Goal: Task Accomplishment & Management: Use online tool/utility

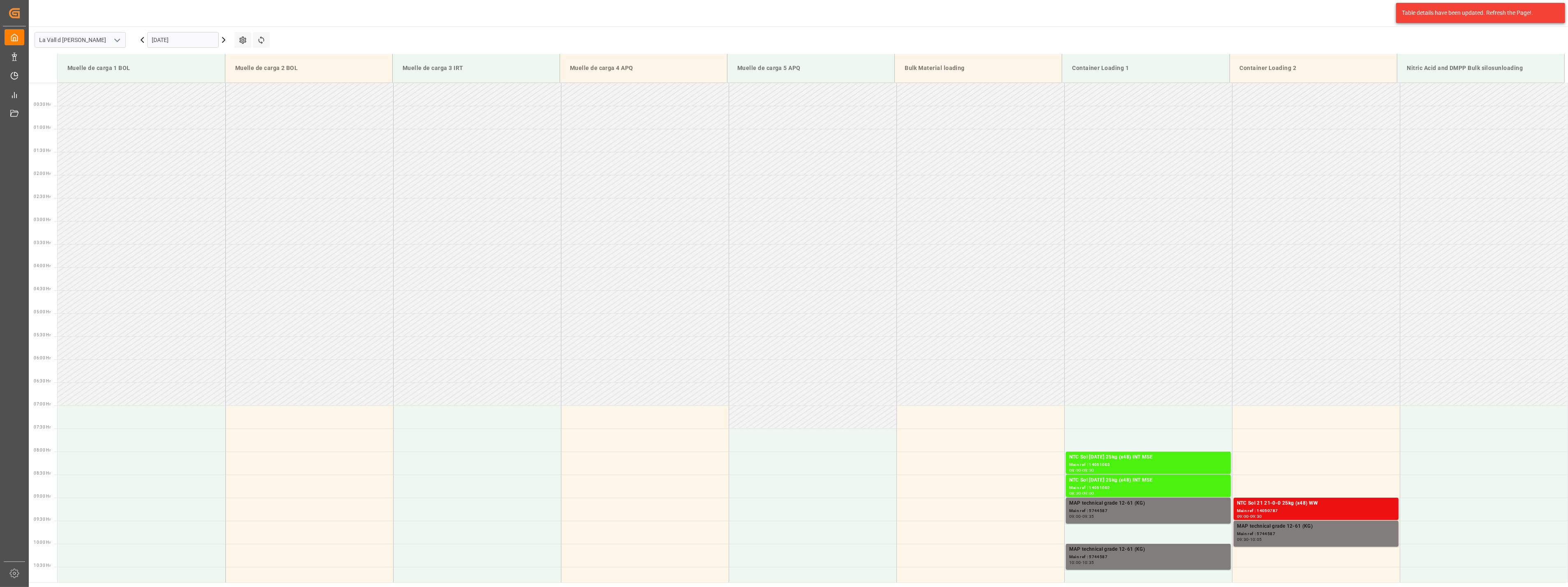
scroll to position [286, 0]
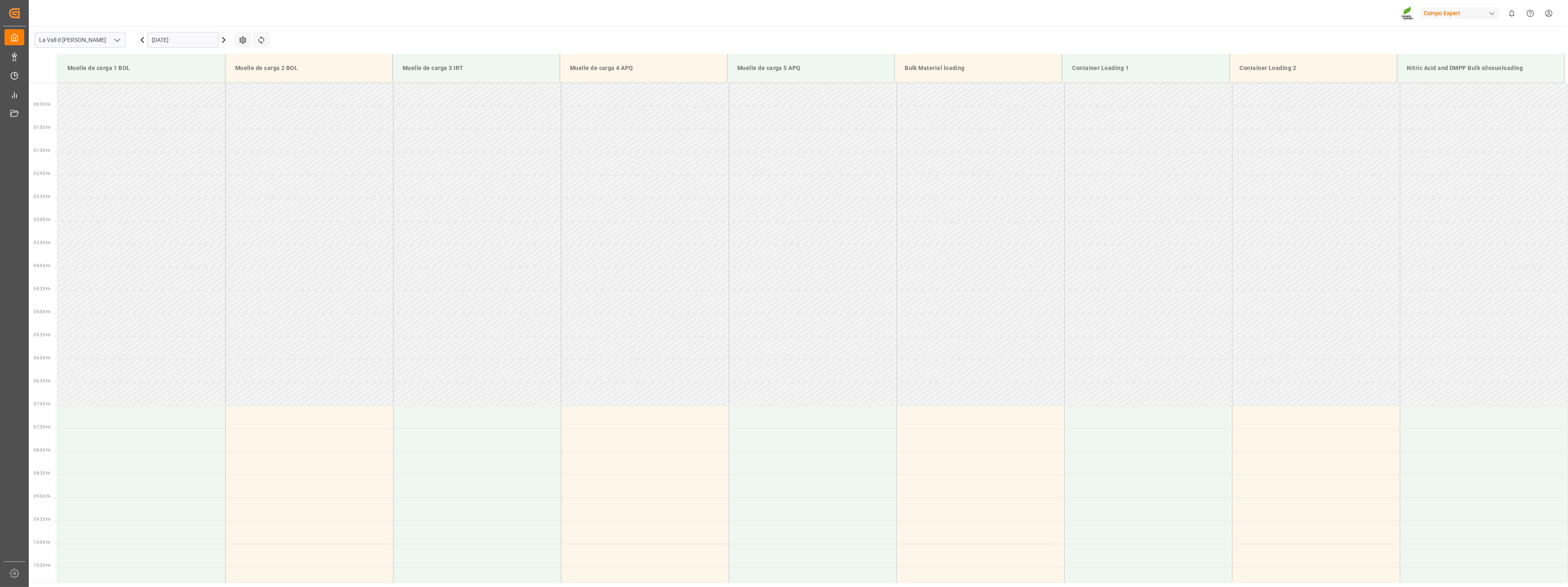
scroll to position [547, 0]
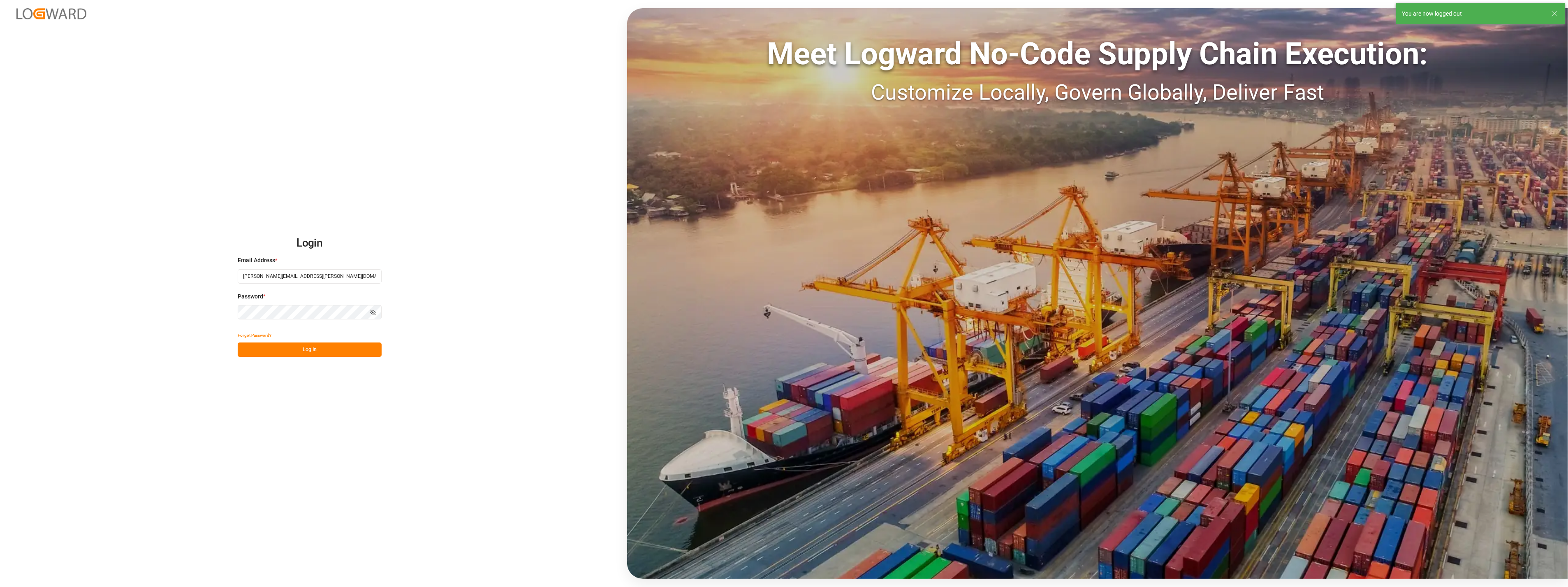
click at [294, 347] on button "Log In" at bounding box center [309, 349] width 144 height 14
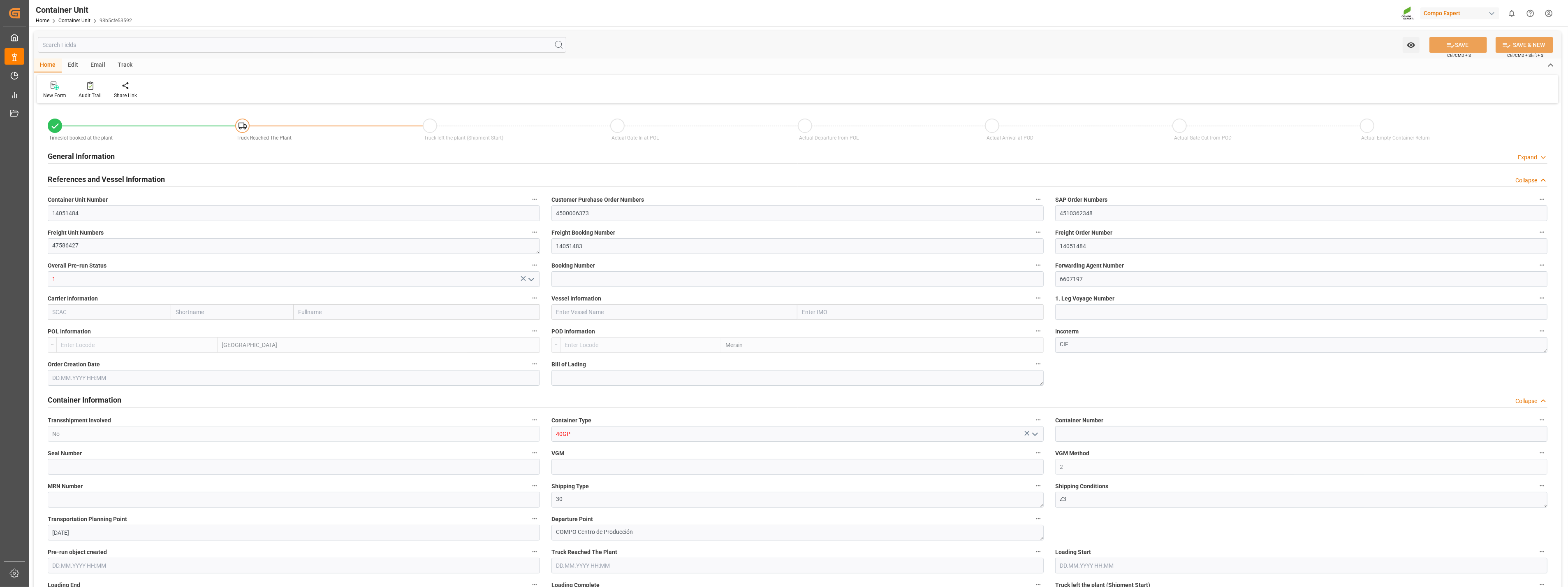
type input "ESVLC"
type input "TRMER"
type input "0"
type input "30"
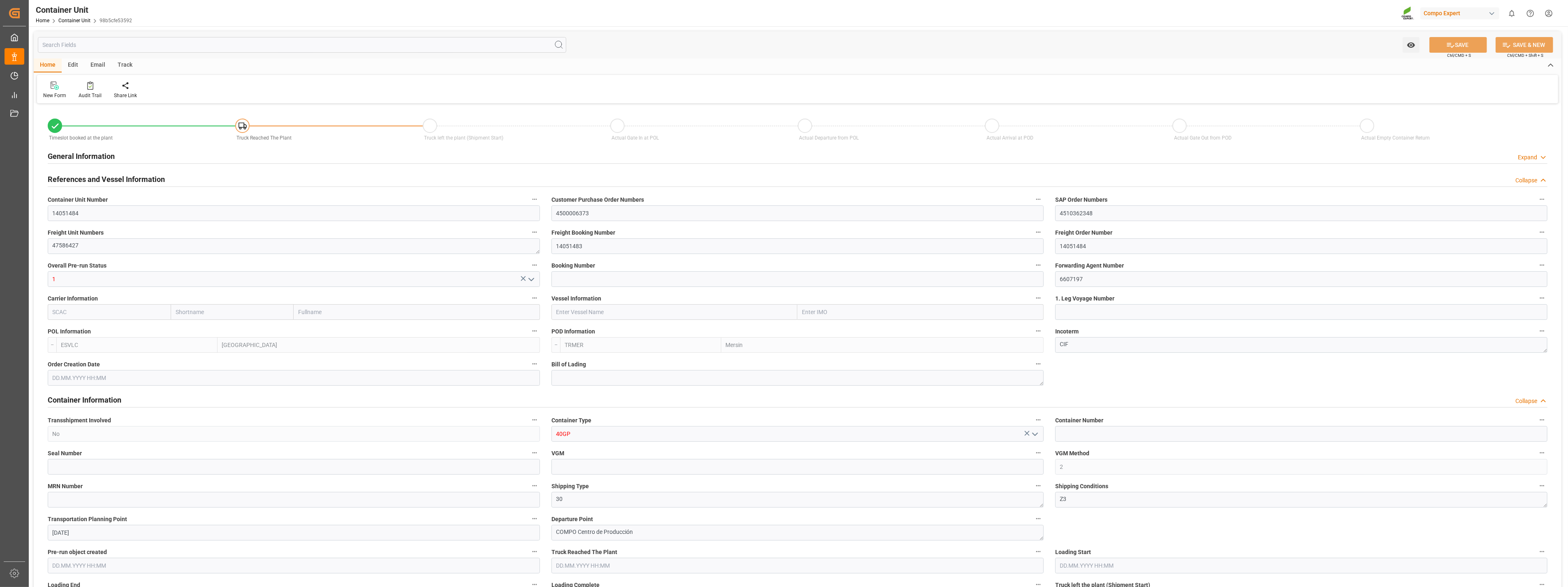
type input "22900"
type input "26.08.2025 15:18"
type input "19.09.2025"
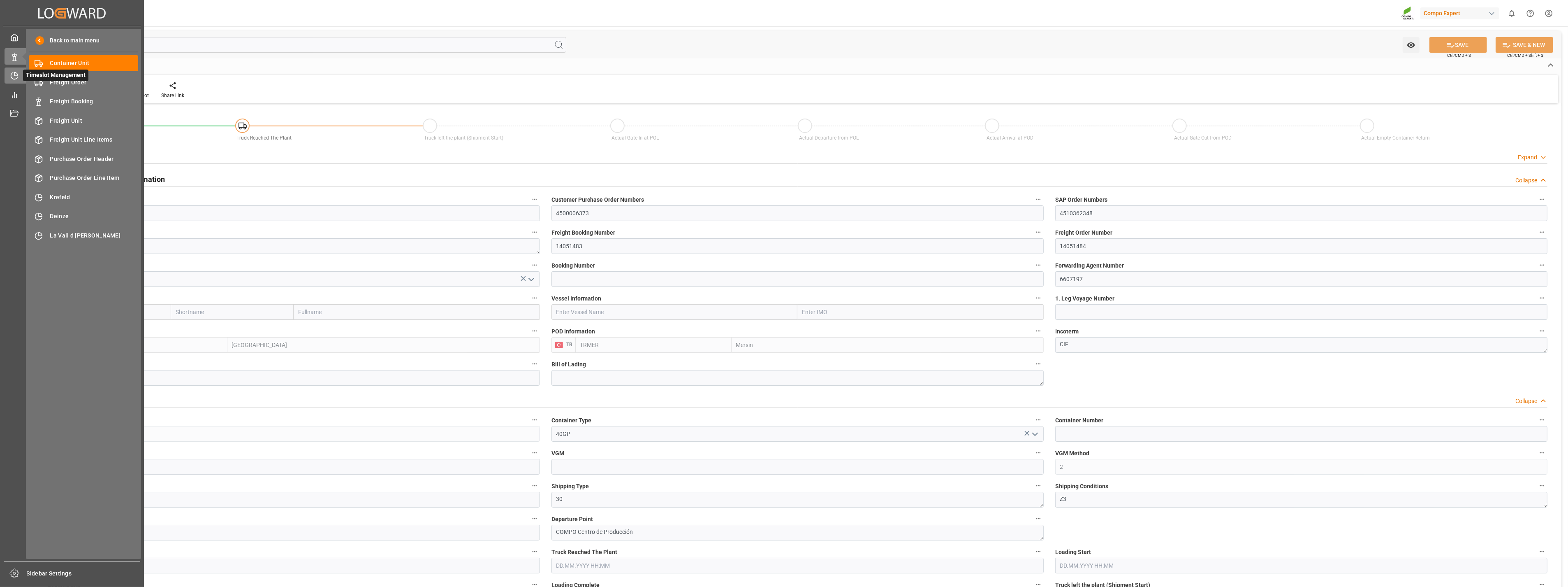
click at [17, 70] on div "Timeslot Management Timeslot Management" at bounding box center [72, 75] width 135 height 16
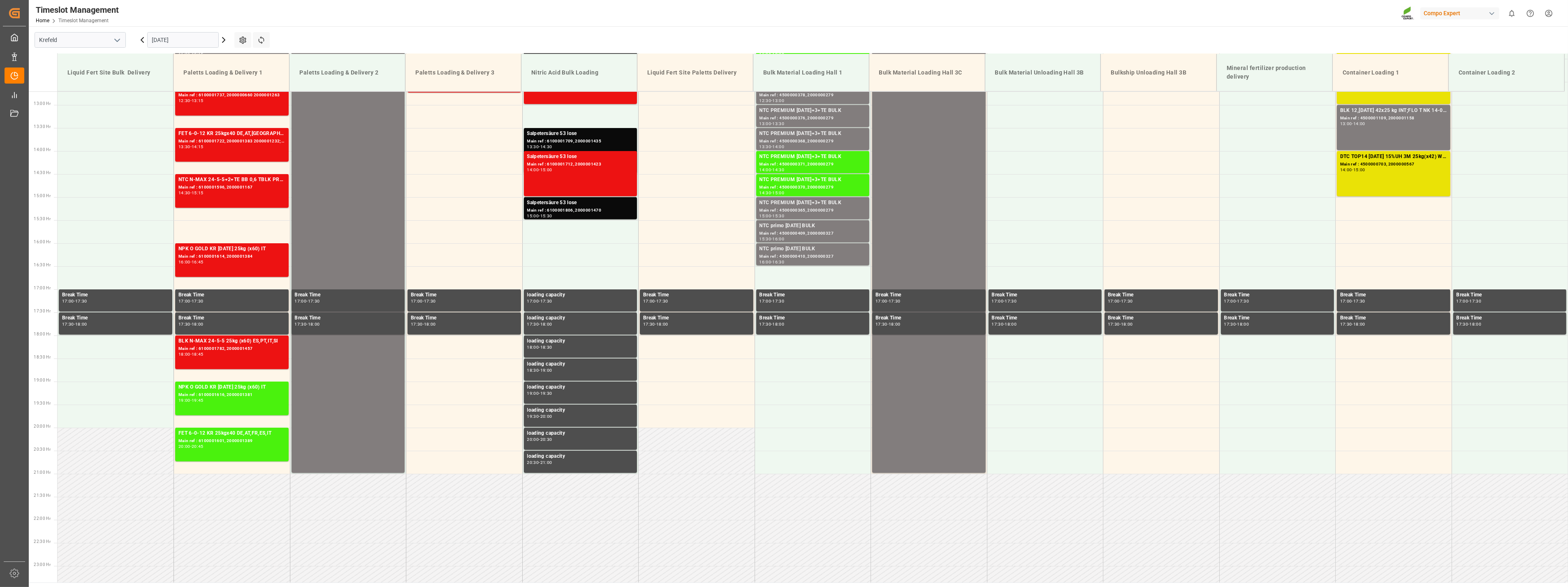
scroll to position [615, 0]
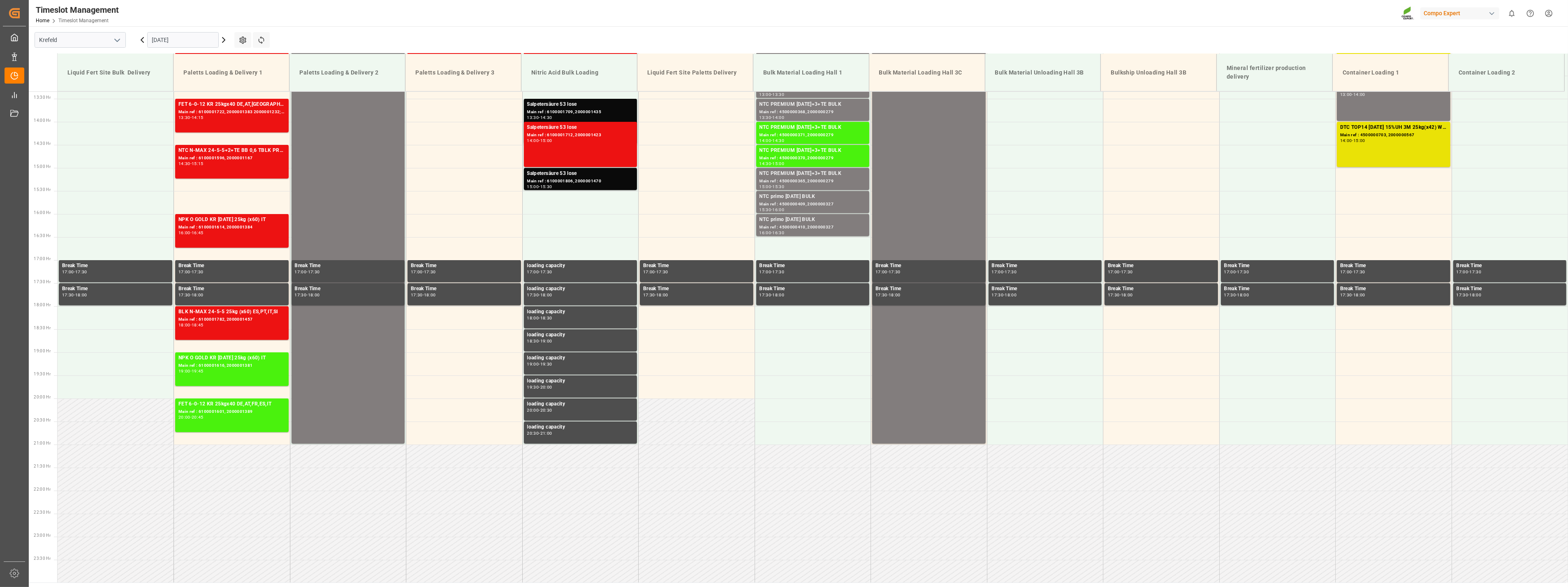
click at [113, 38] on icon "open menu" at bounding box center [117, 41] width 10 height 10
click at [96, 92] on div "La Vall d [PERSON_NAME]" at bounding box center [79, 96] width 90 height 19
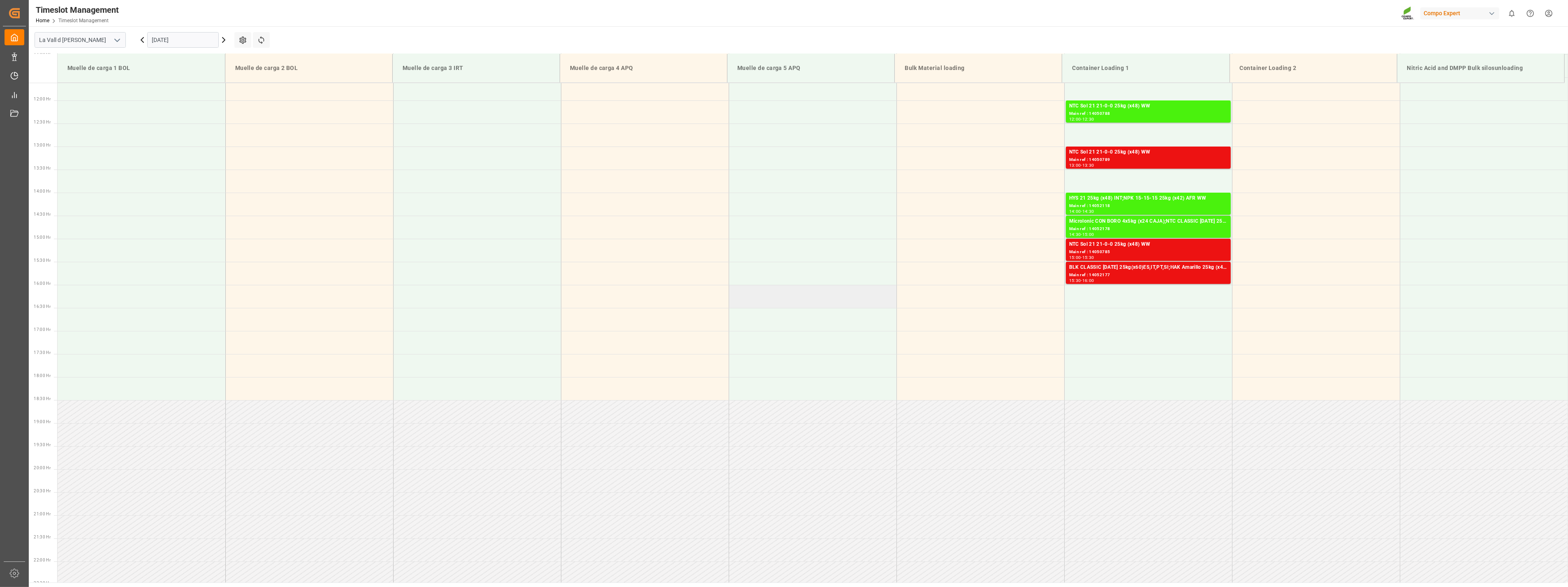
scroll to position [377, 0]
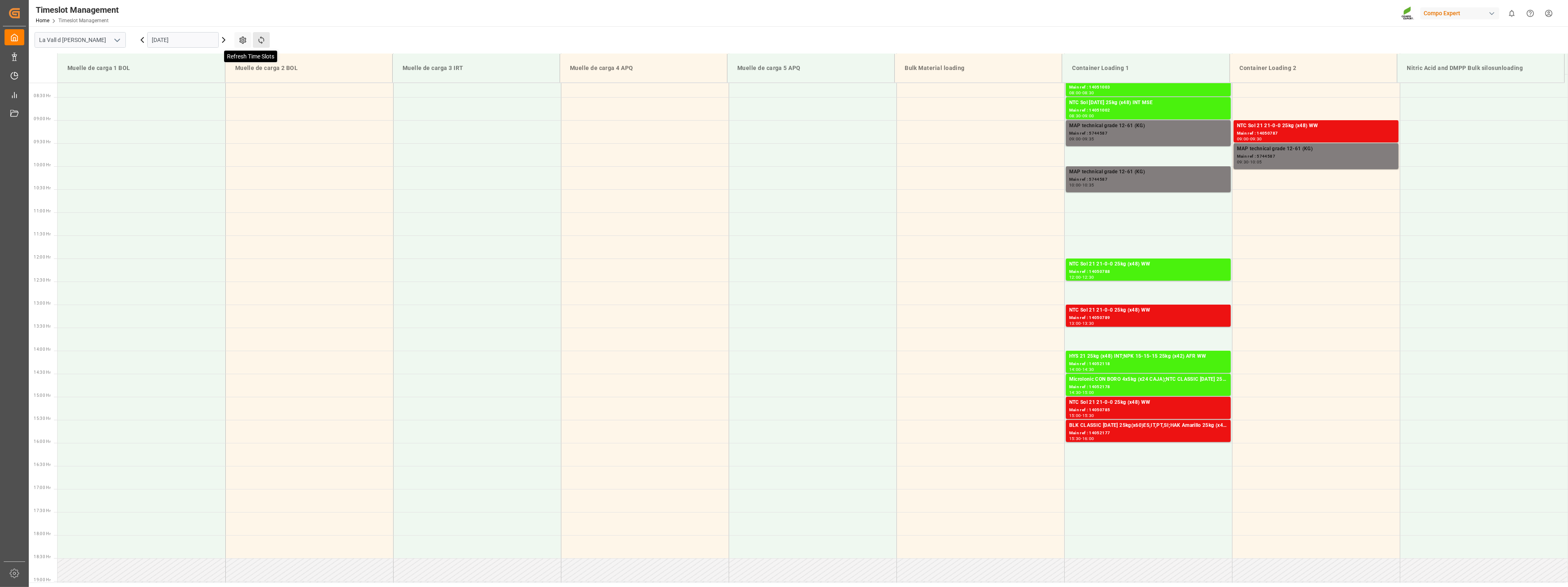
click at [261, 42] on icon at bounding box center [260, 40] width 6 height 8
click at [1108, 407] on div "Main ref : 14050785" at bounding box center [1148, 410] width 158 height 7
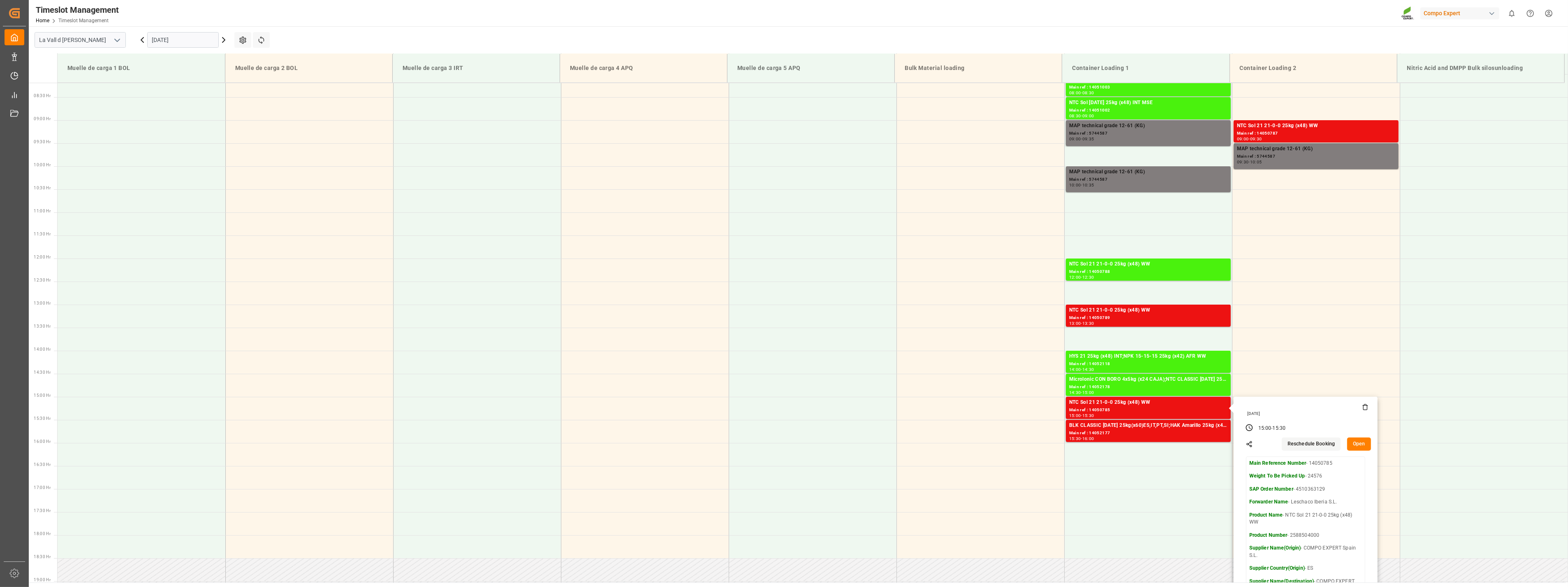
click at [1358, 445] on button "Open" at bounding box center [1358, 444] width 24 height 14
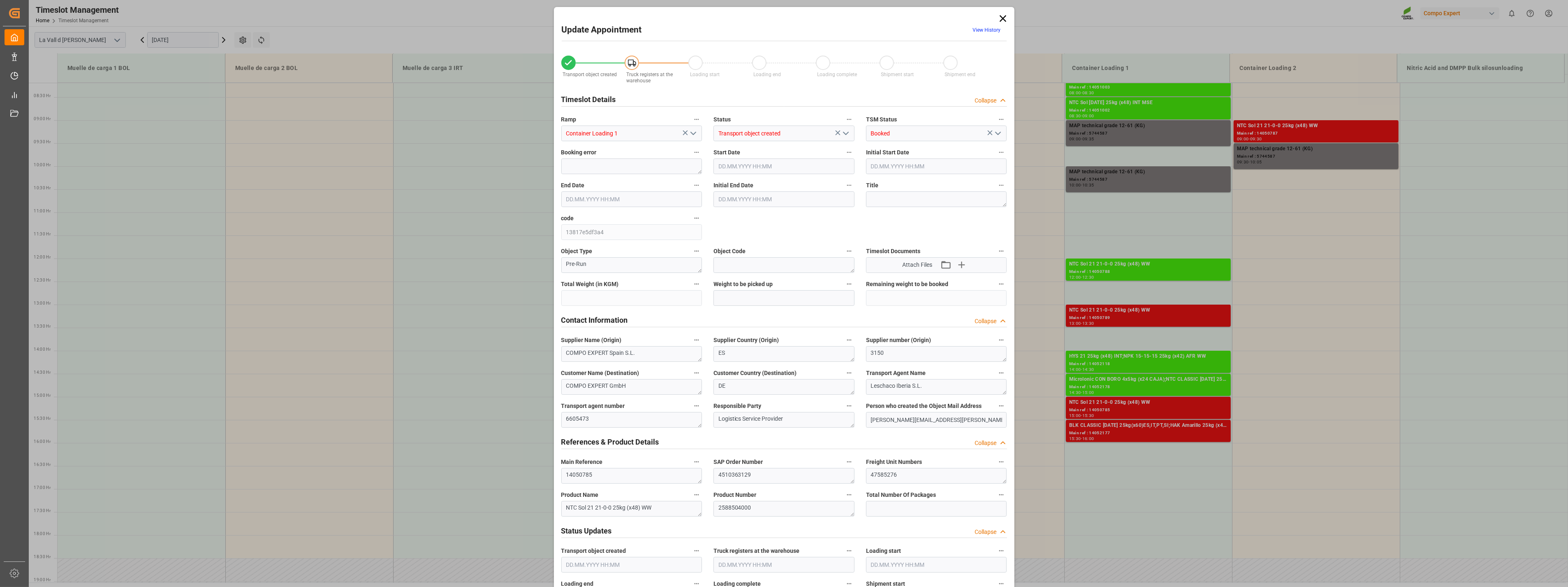
type input "24576"
type input "180"
type input "10.09.2025 15:00"
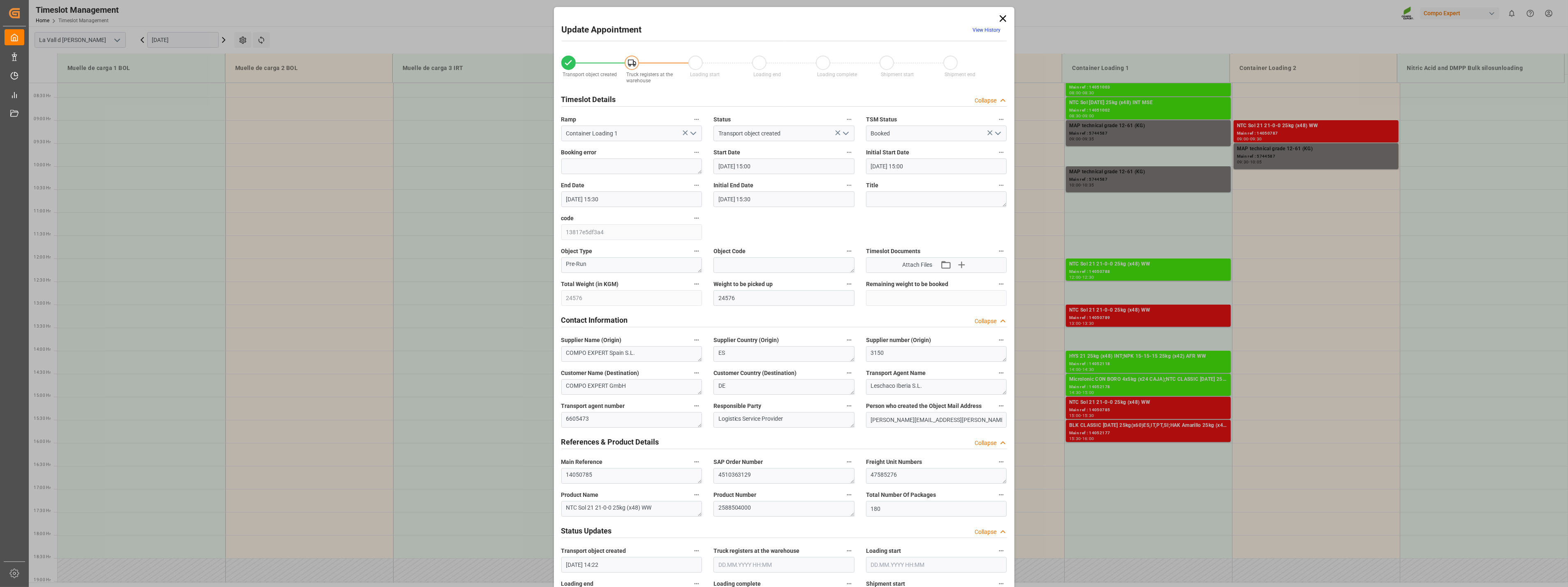
type input "10.09.2025 15:30"
type input "11.08.2025 14:22"
type input "08.09.2025 11:34"
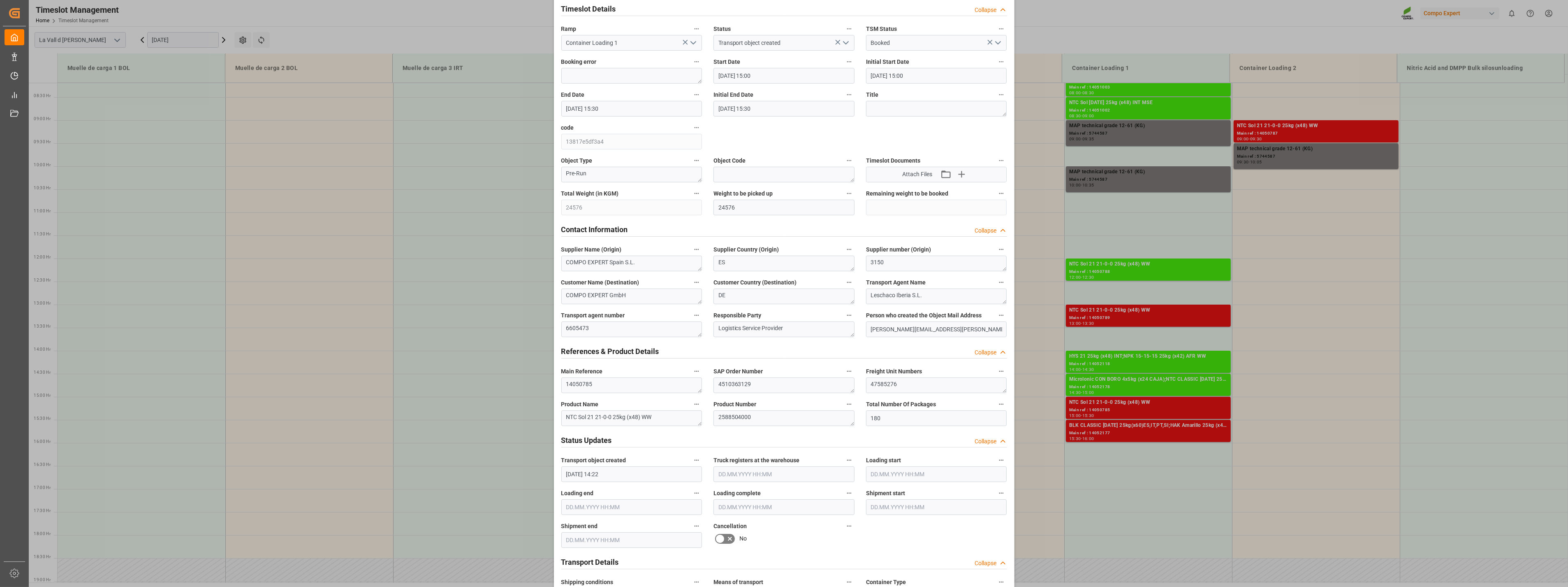
scroll to position [91, 0]
drag, startPoint x: 603, startPoint y: 385, endPoint x: 518, endPoint y: 387, distance: 85.0
click at [518, 387] on div "Update Appointment View History Transport object created Truck registers at the…" at bounding box center [784, 294] width 1568 height 587
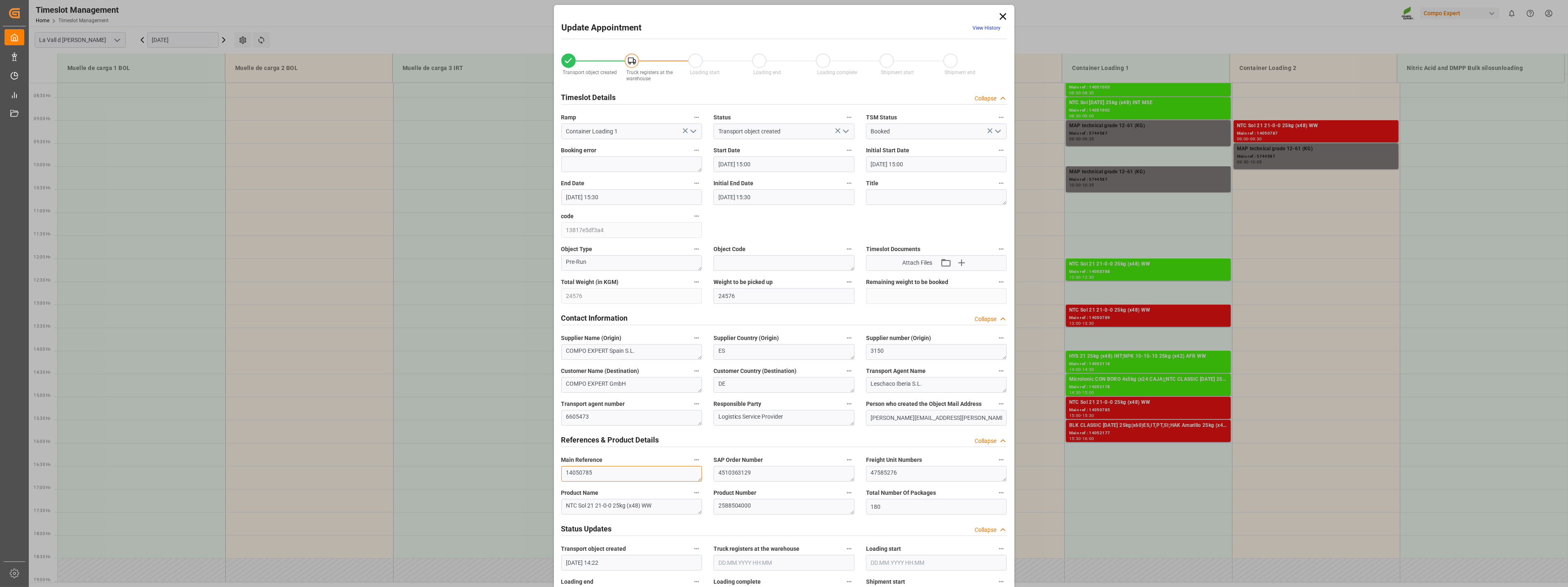
scroll to position [0, 0]
click at [1000, 19] on icon at bounding box center [1003, 19] width 7 height 7
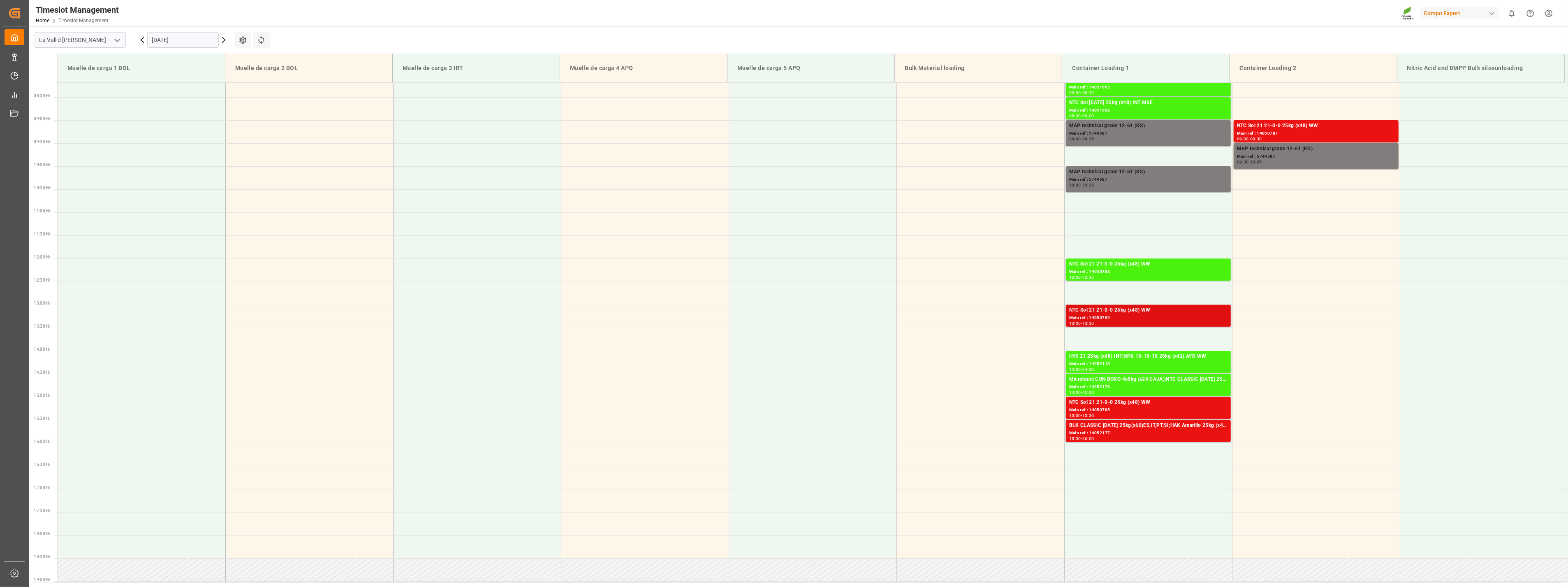
click at [1150, 319] on div "Main ref : 14050789" at bounding box center [1148, 318] width 158 height 7
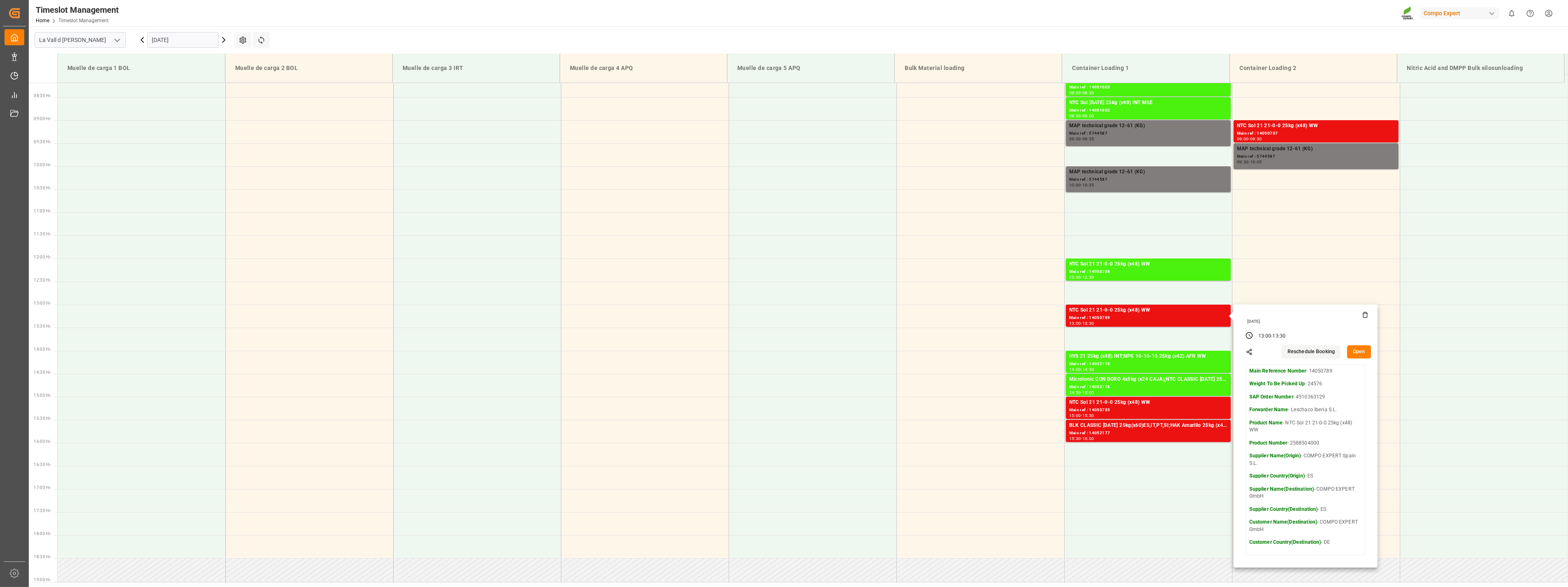
click at [1366, 313] on div "Wednesday, September 10, 2025" at bounding box center [1305, 321] width 131 height 19
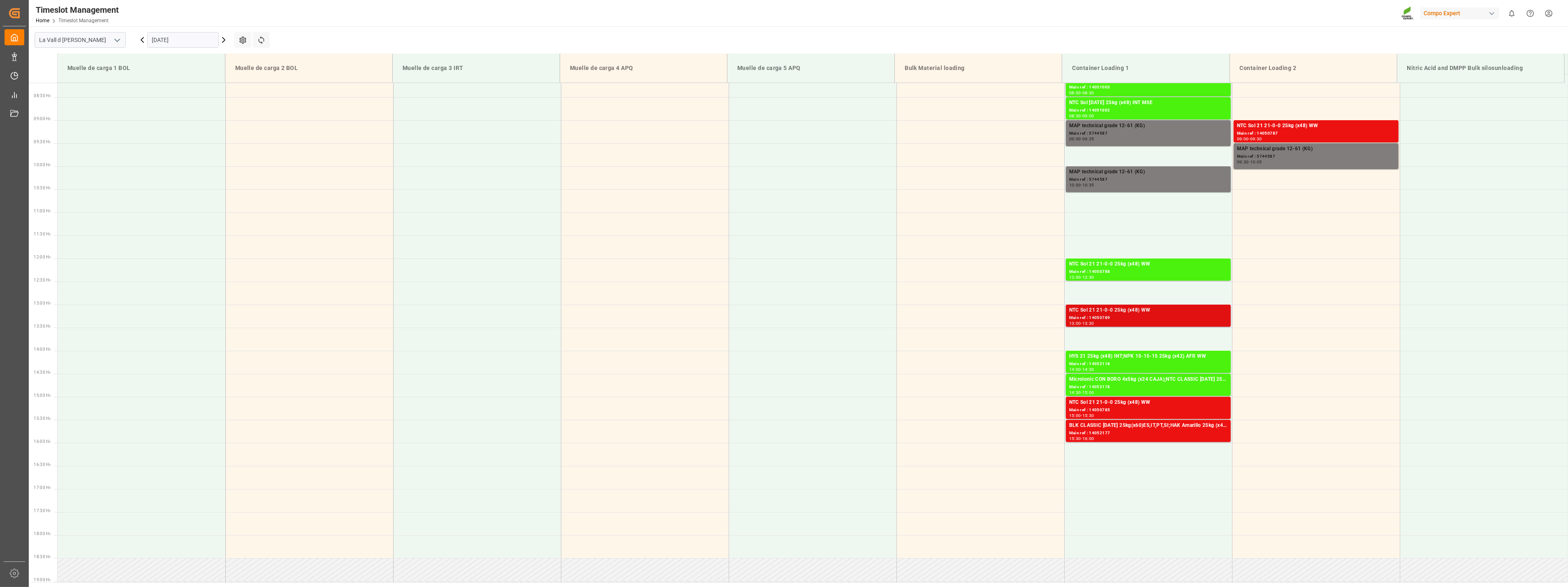
click at [1152, 316] on div "Main ref : 14050789" at bounding box center [1148, 318] width 158 height 7
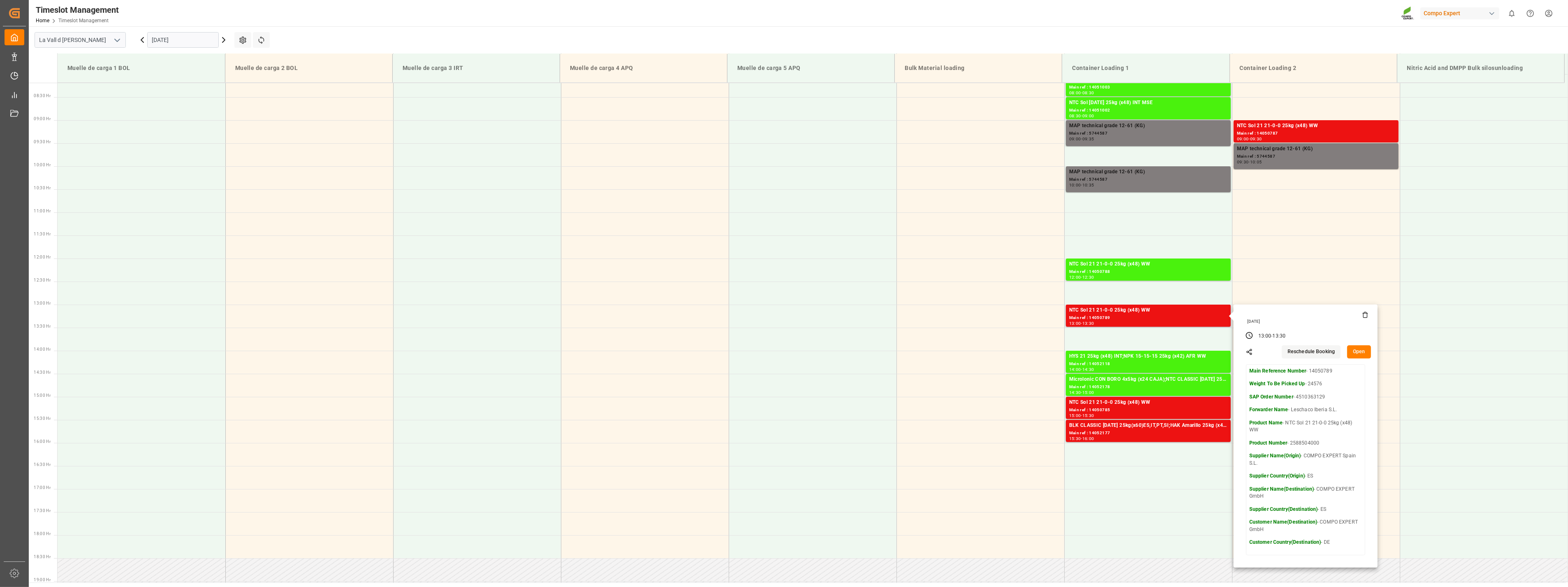
click at [1362, 315] on icon at bounding box center [1365, 315] width 7 height 7
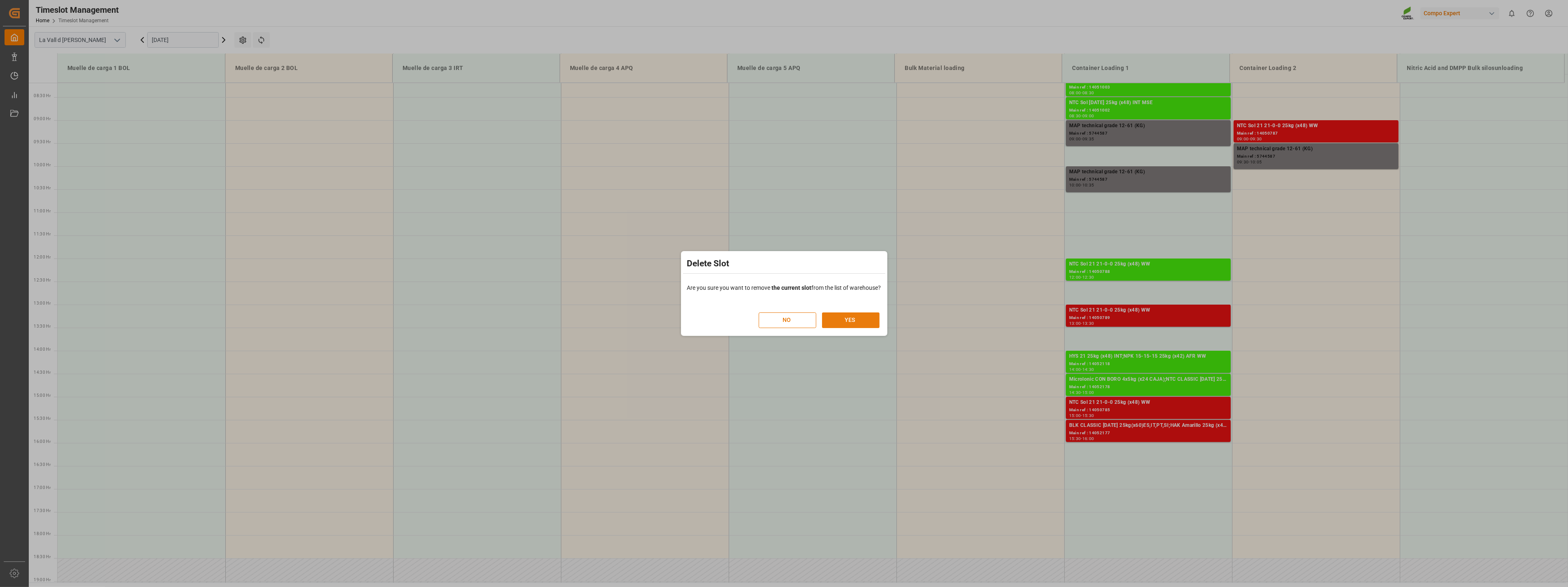
drag, startPoint x: 854, startPoint y: 320, endPoint x: 861, endPoint y: 322, distance: 7.3
click at [854, 321] on button "YES" at bounding box center [850, 320] width 57 height 15
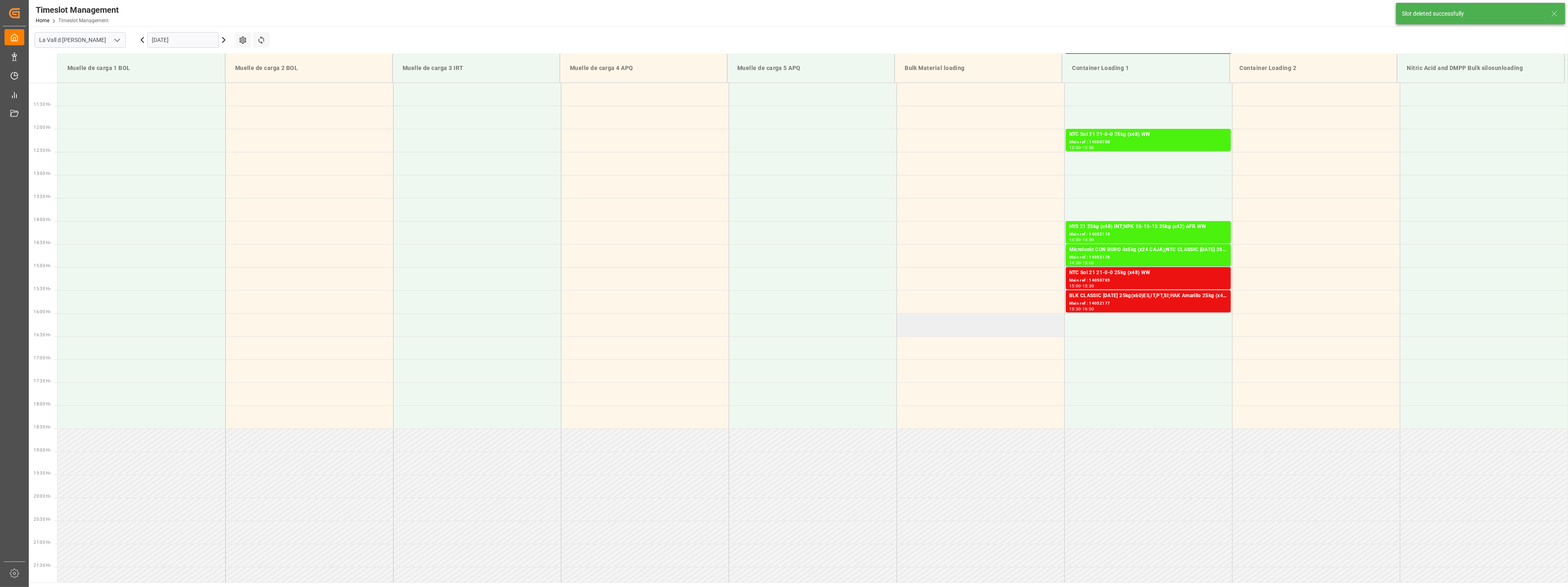
scroll to position [547, 0]
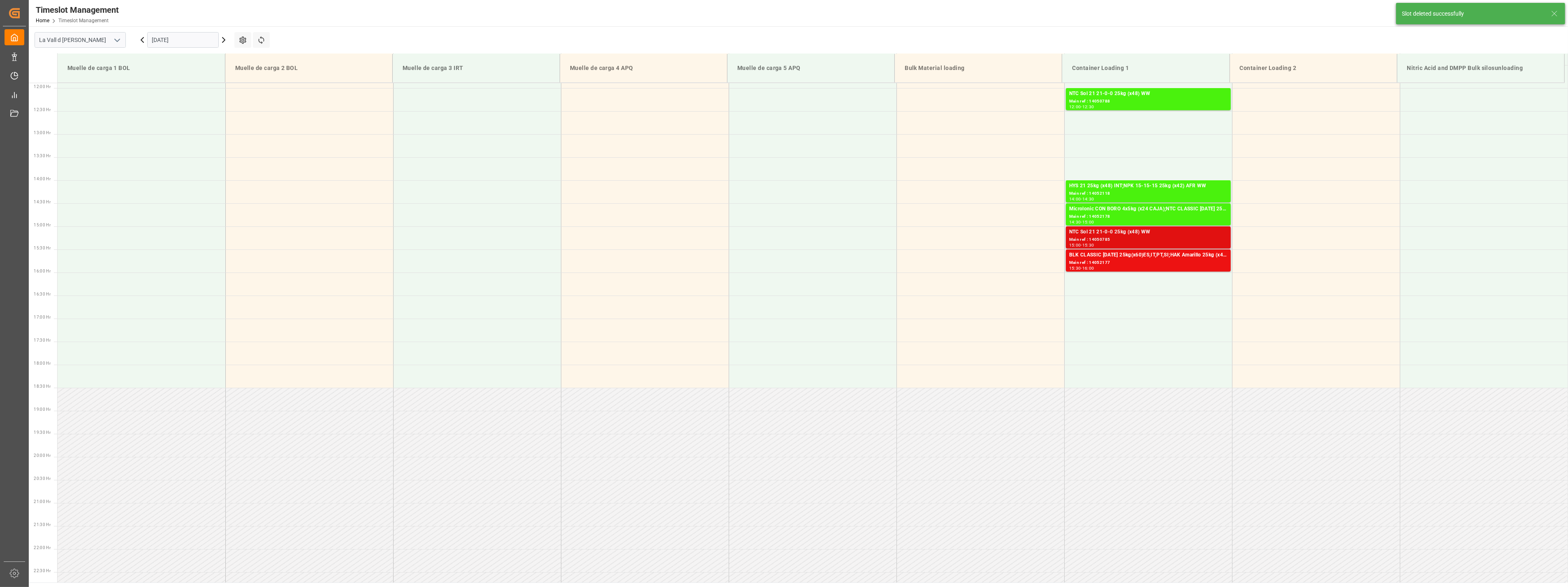
click at [1168, 235] on div "NTC Sol 21 21-0-0 25kg (x48) WW" at bounding box center [1148, 232] width 158 height 8
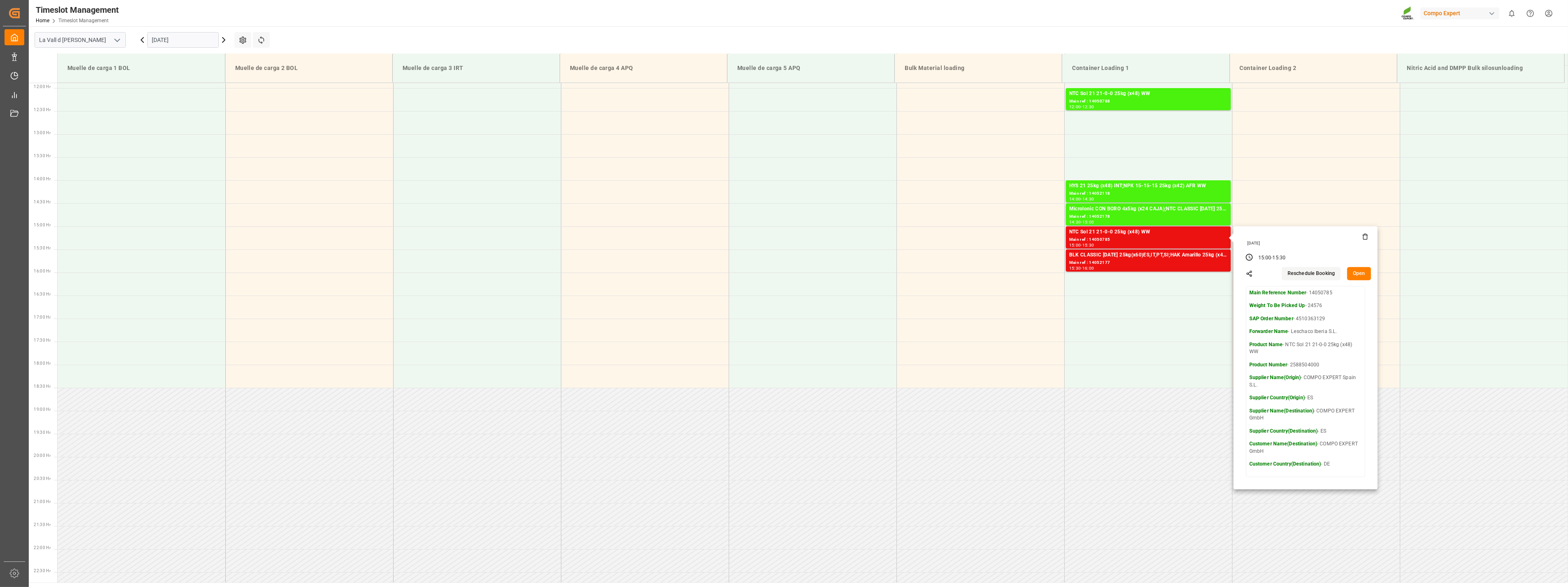
click at [1362, 238] on icon at bounding box center [1365, 237] width 7 height 7
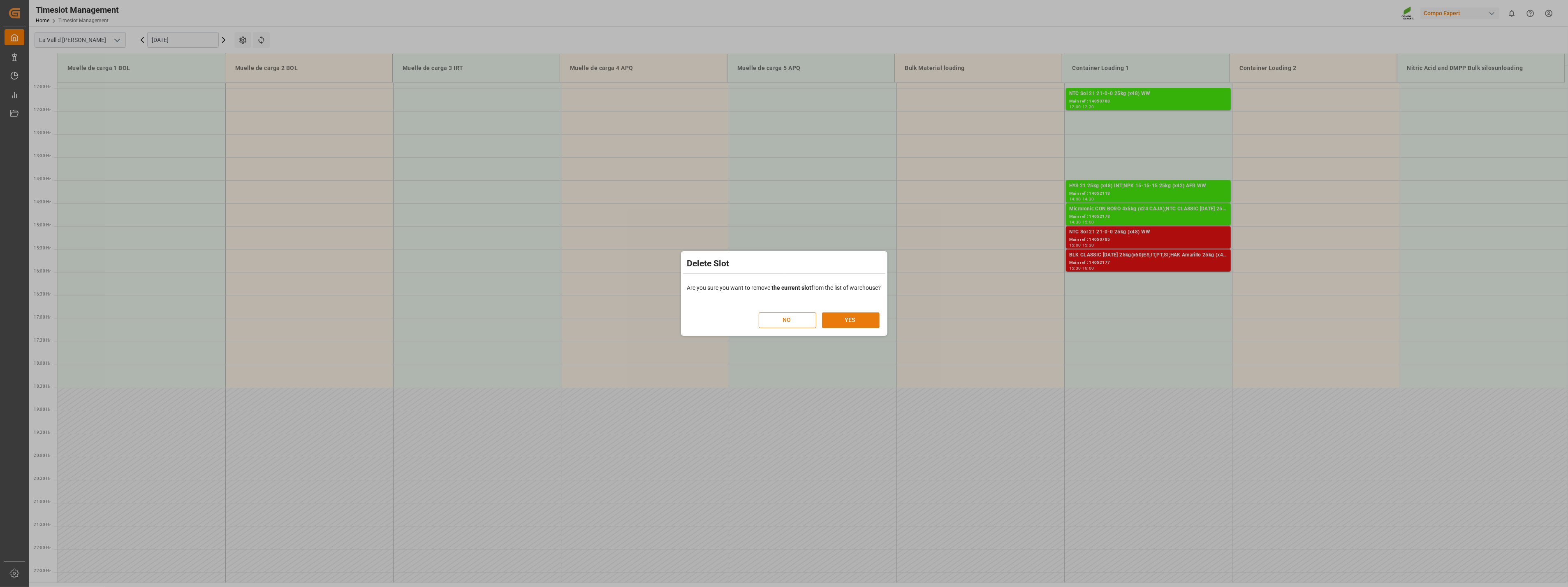
click at [871, 321] on button "YES" at bounding box center [850, 320] width 57 height 15
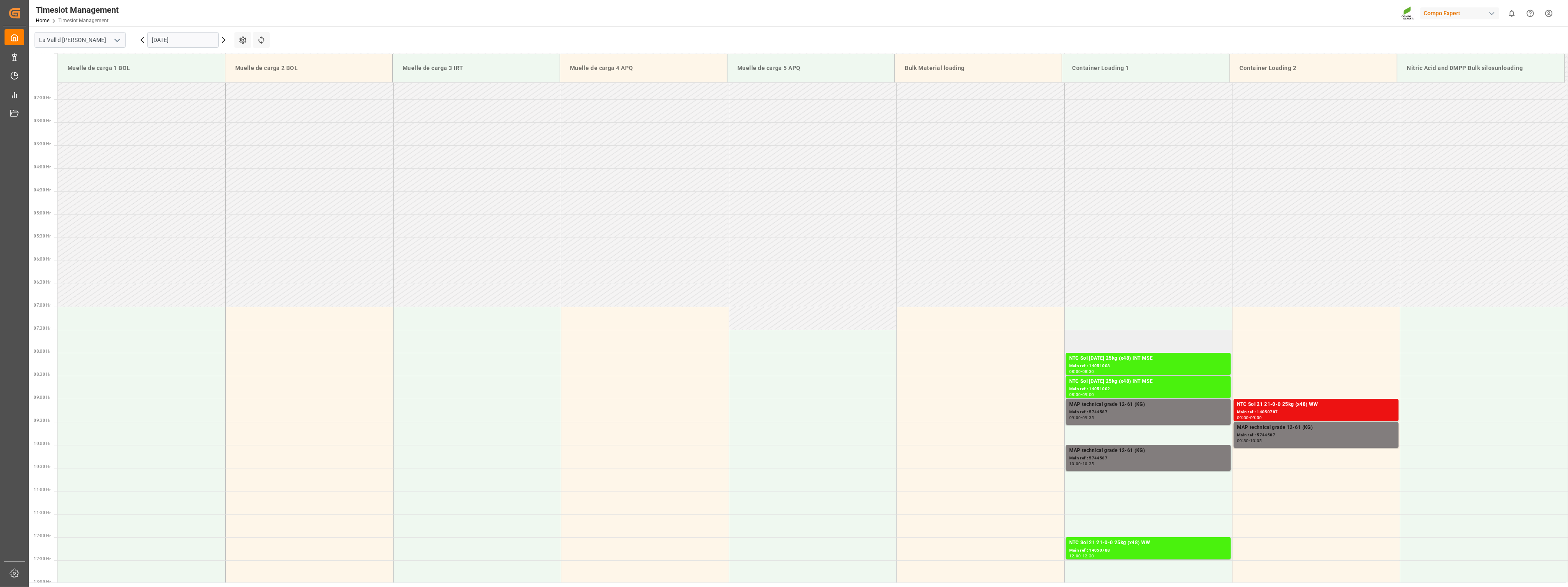
scroll to position [0, 0]
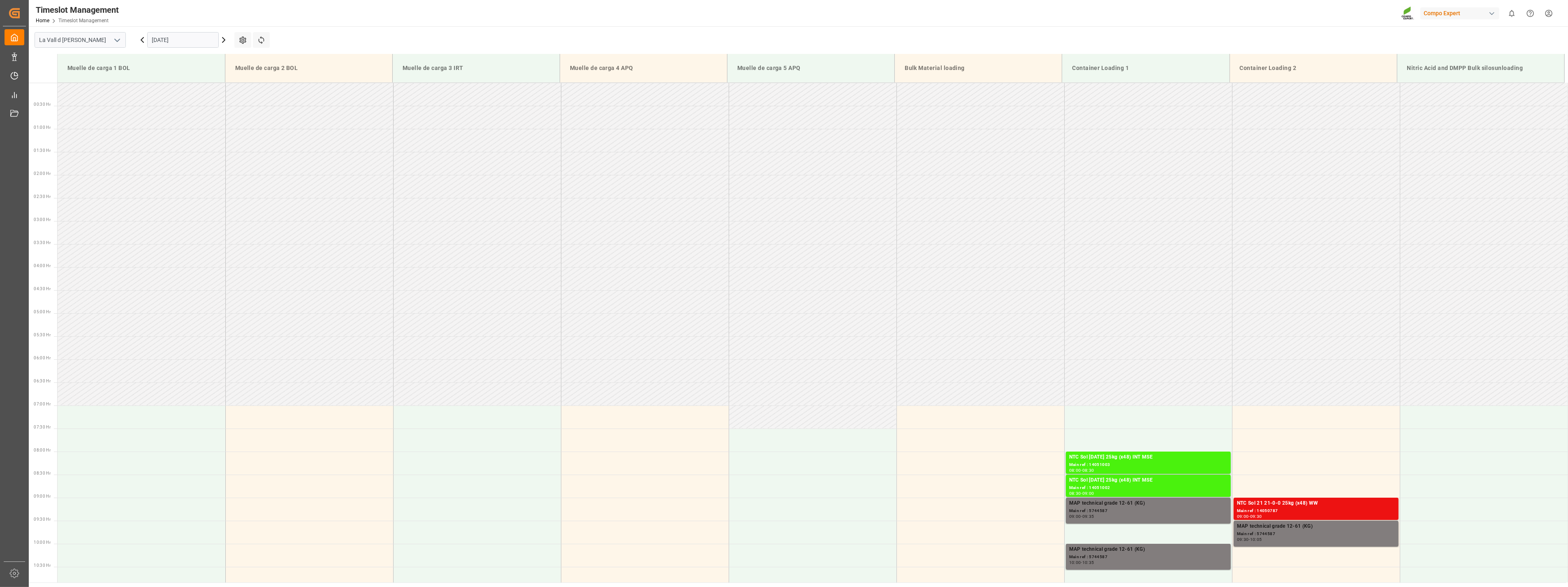
click at [190, 40] on input "[DATE]" at bounding box center [183, 40] width 72 height 15
click at [156, 123] on span "15" at bounding box center [157, 122] width 5 height 6
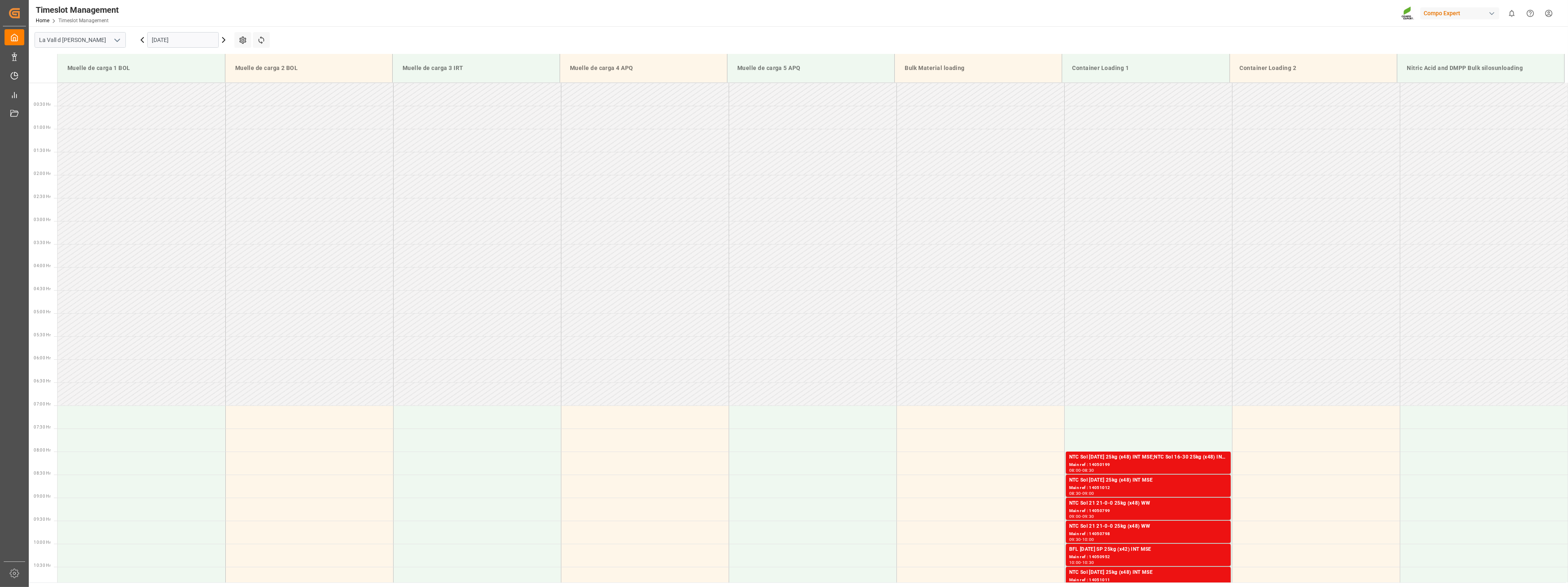
click at [343, 35] on main "La Vall d Uixo 15.09.2025 Settings Refresh Time Slots Muelle de carga 1 BOL Mue…" at bounding box center [797, 304] width 1538 height 556
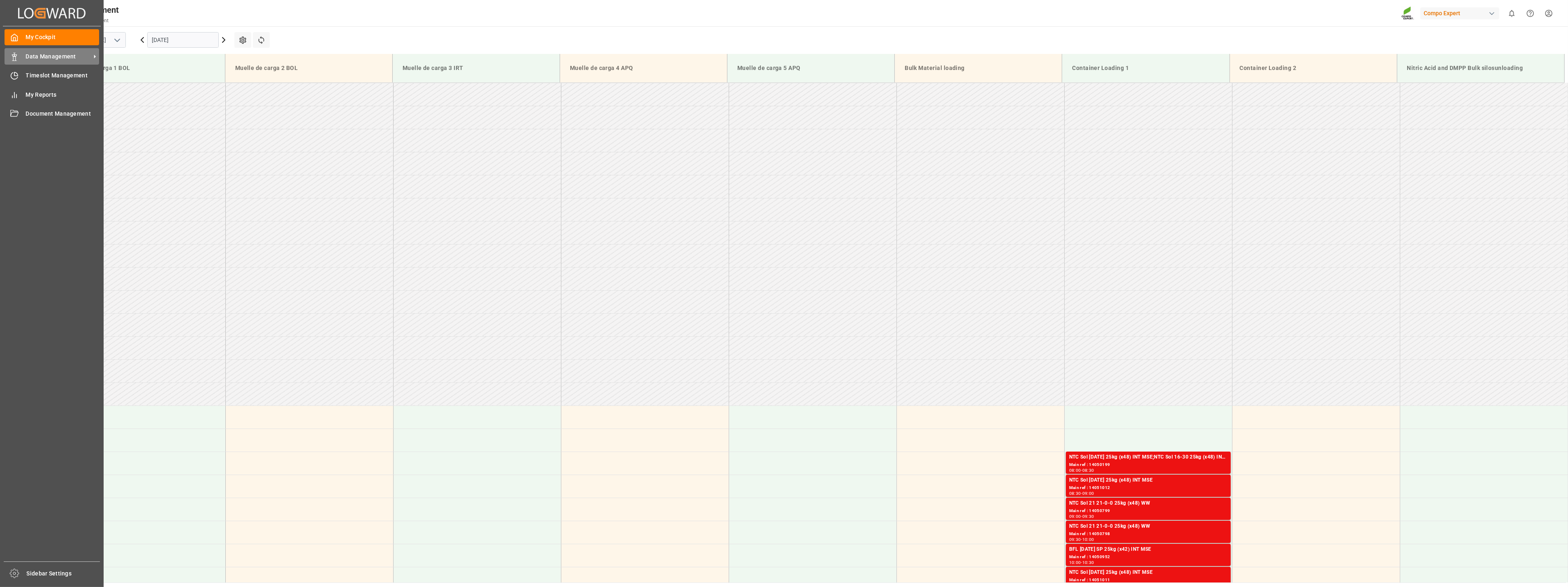
click at [8, 57] on div at bounding box center [11, 57] width 14 height 8
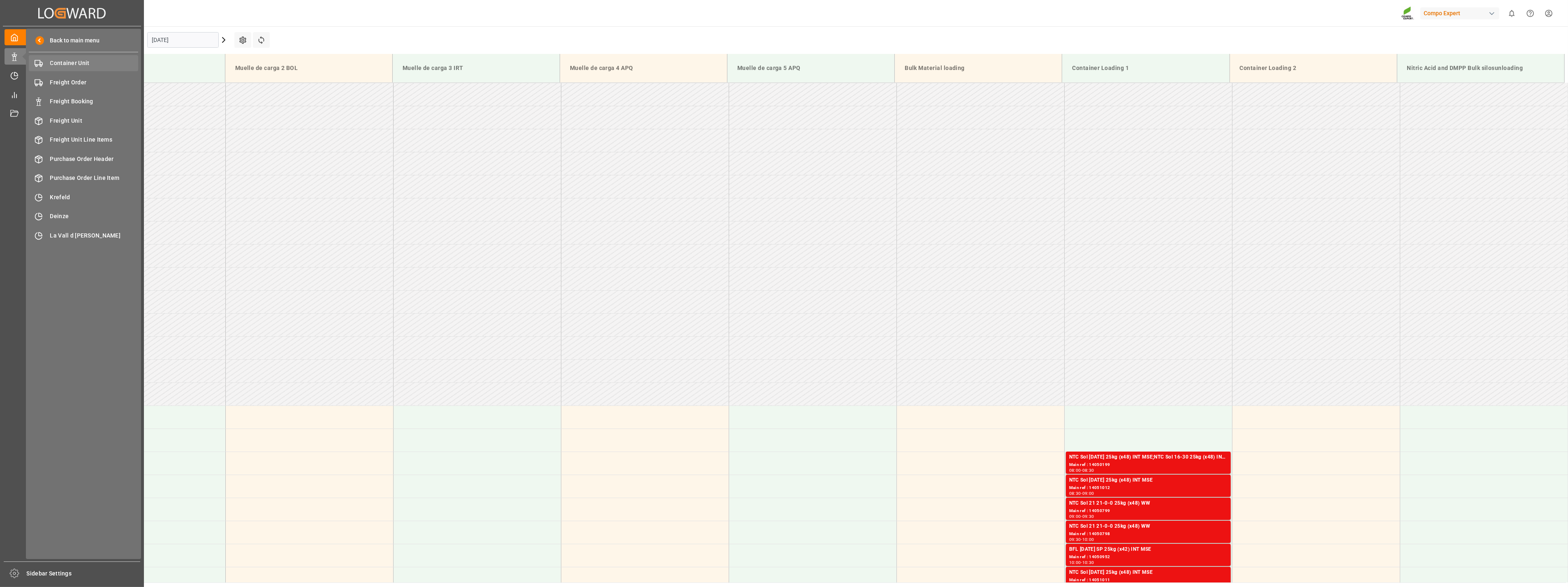
click at [85, 60] on span "Container Unit" at bounding box center [94, 63] width 89 height 8
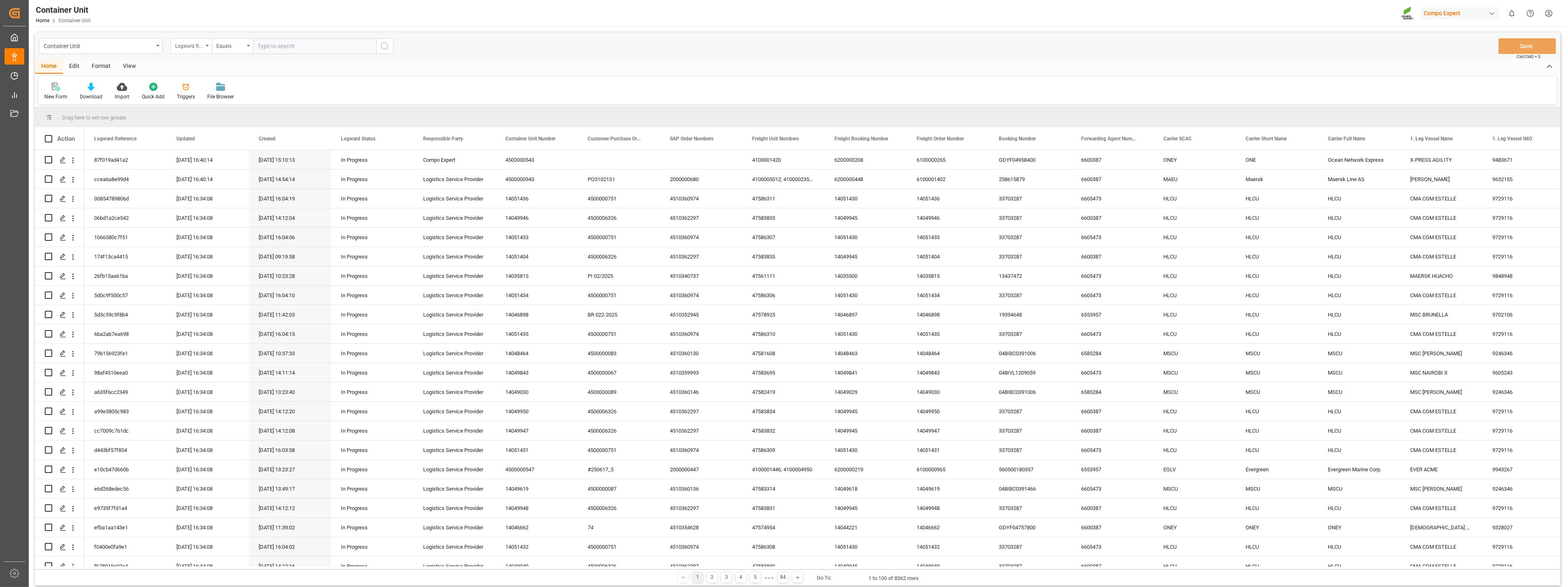
click at [206, 46] on icon "open menu" at bounding box center [207, 46] width 3 height 2
click at [197, 211] on div "SAP Order Numbers" at bounding box center [232, 205] width 123 height 17
click at [245, 43] on div "Equals" at bounding box center [232, 46] width 41 height 15
click at [238, 99] on div "Fuzzy search" at bounding box center [273, 101] width 123 height 17
click at [295, 47] on input "text" at bounding box center [314, 46] width 123 height 15
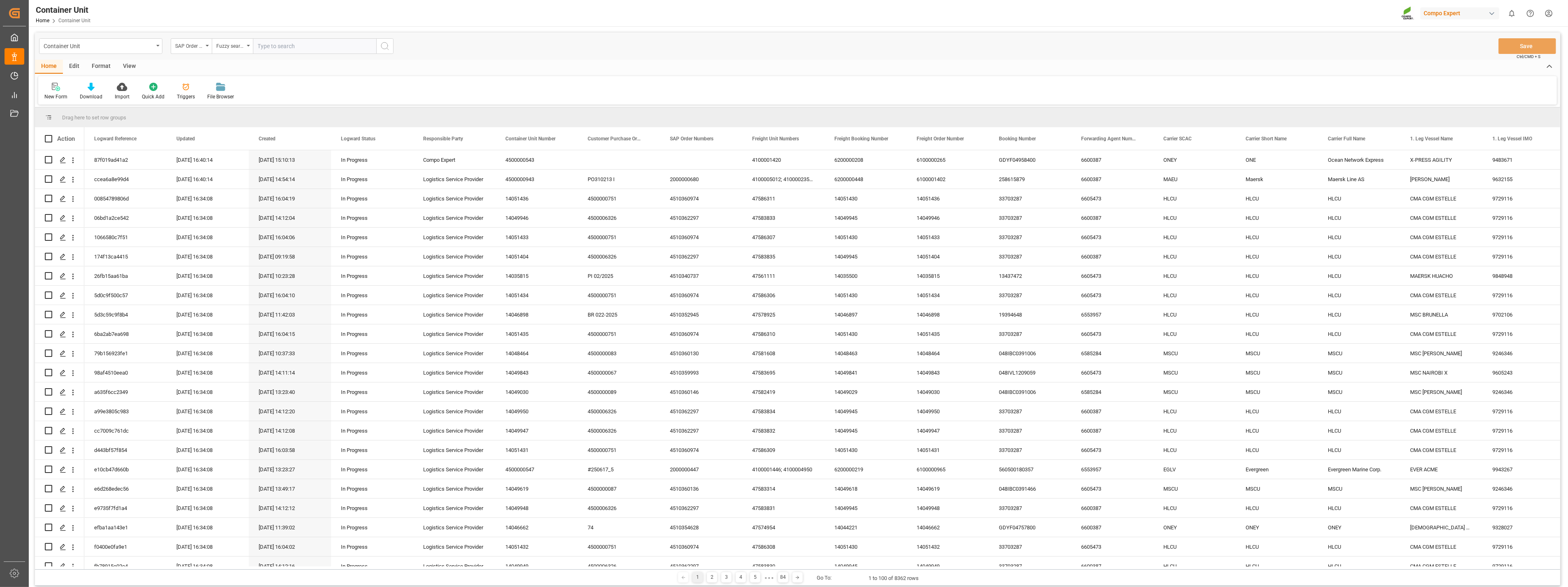
paste input "4510362156"
type input "4510362156"
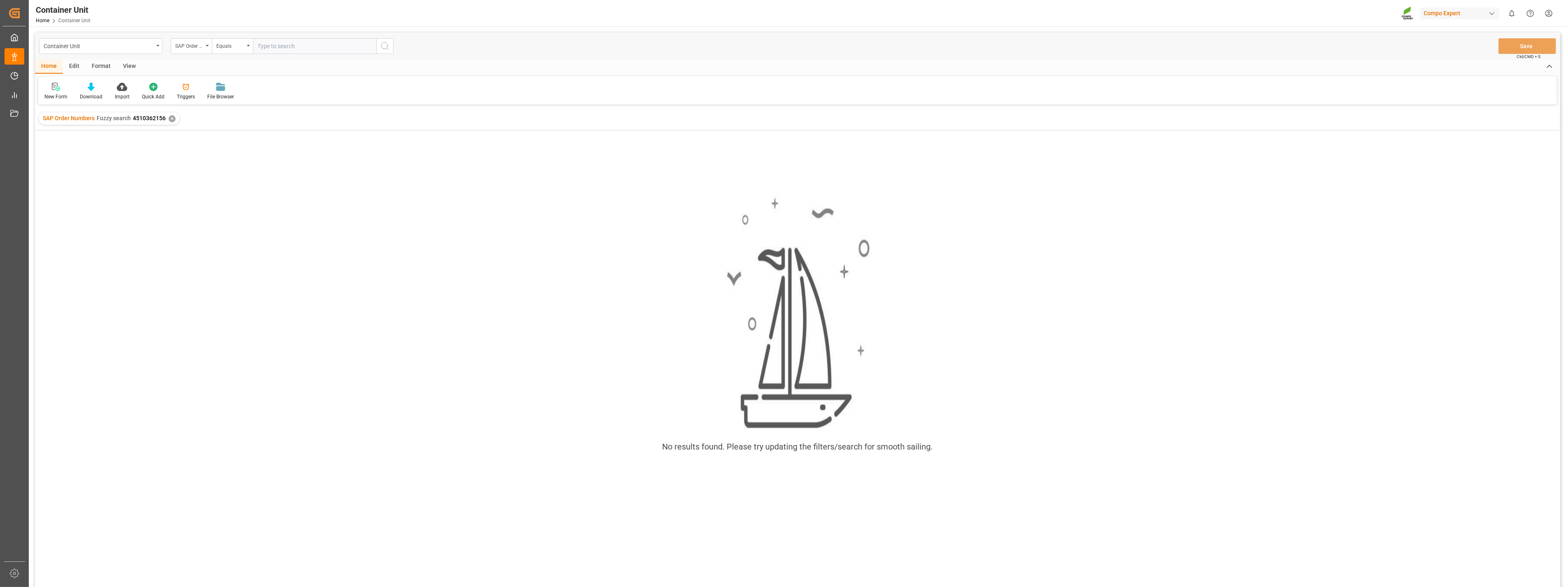
click at [302, 74] on div "Home Edit Format View New Form Download Import Quick Add Triggers File Browser" at bounding box center [797, 82] width 1525 height 45
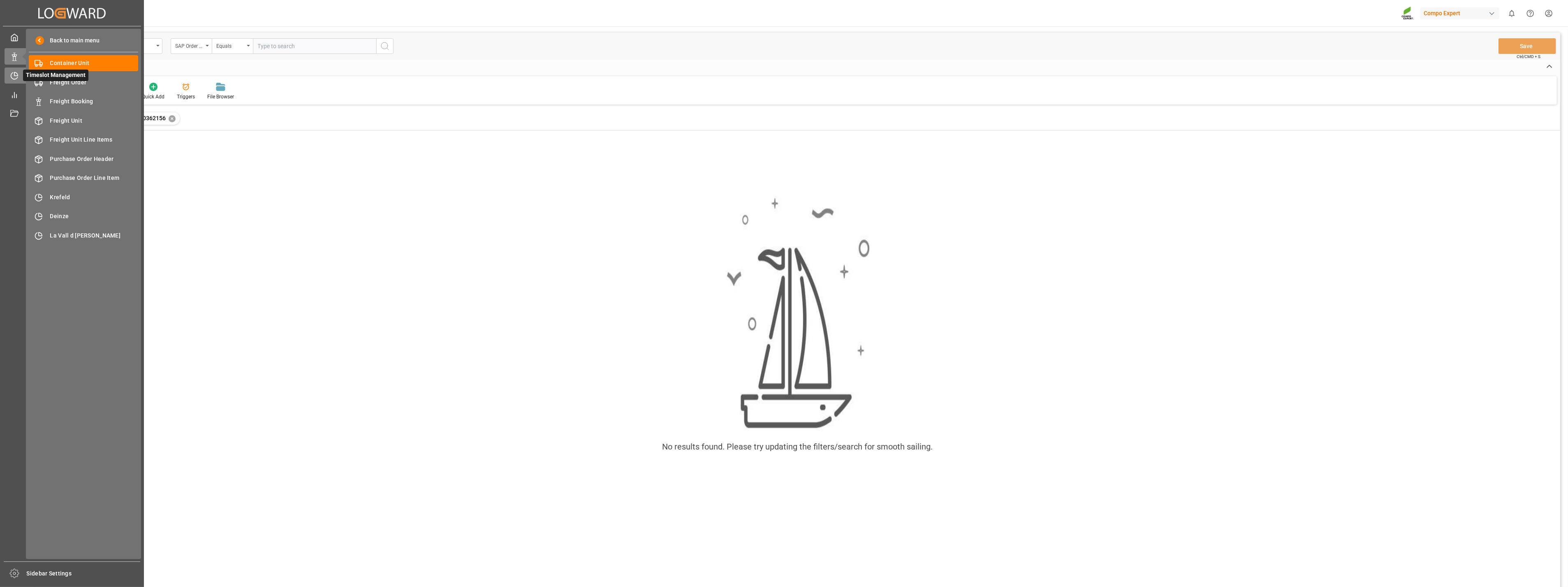
click at [17, 74] on icon at bounding box center [14, 76] width 8 height 8
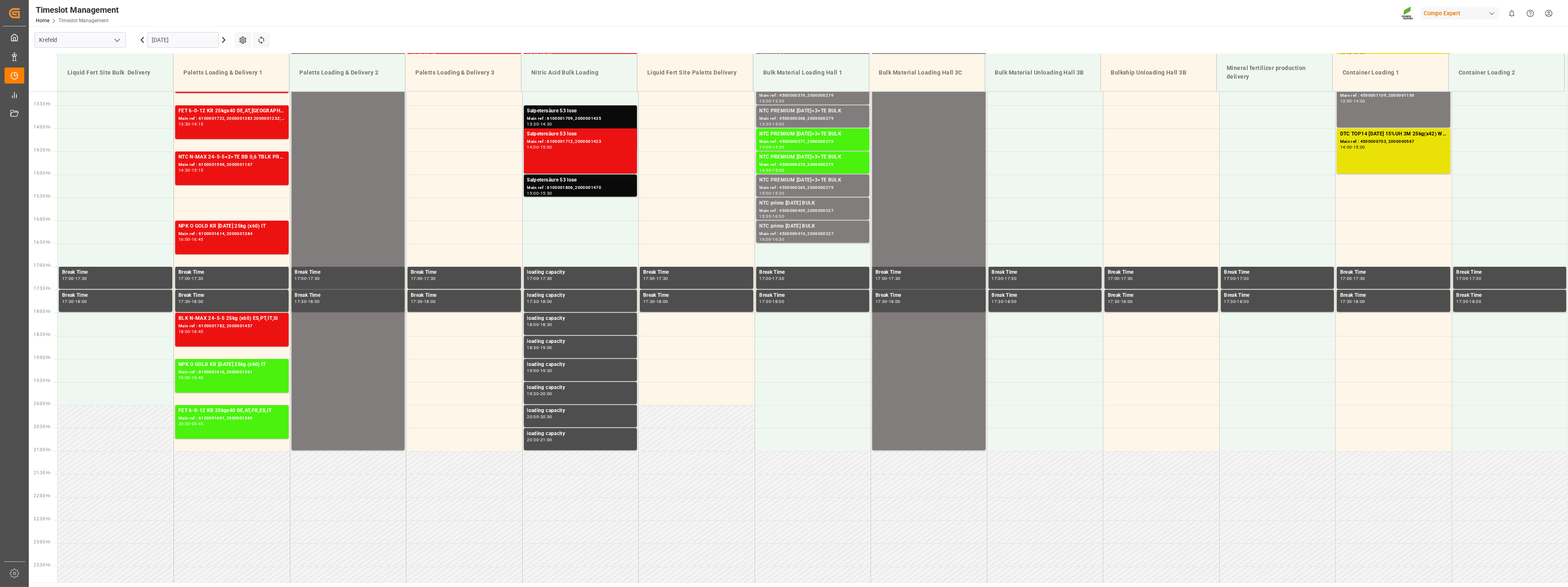
scroll to position [615, 0]
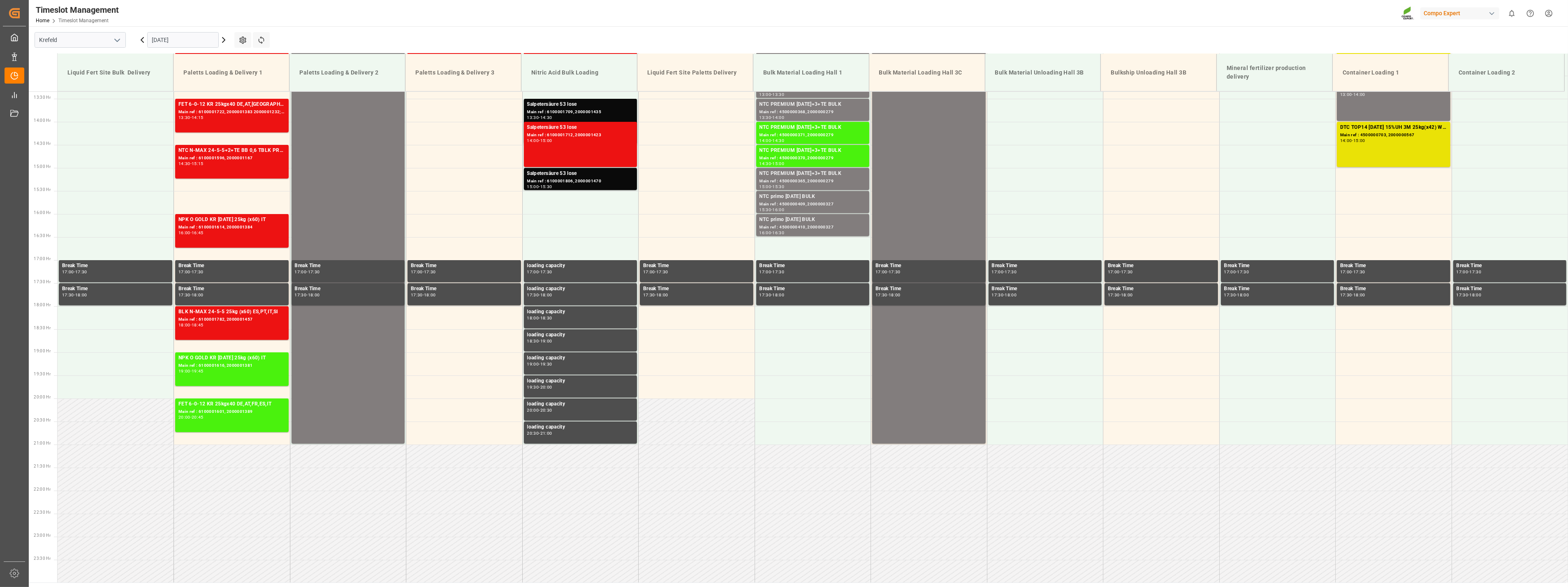
click at [115, 41] on icon "open menu" at bounding box center [117, 41] width 10 height 10
drag, startPoint x: 82, startPoint y: 82, endPoint x: 78, endPoint y: 85, distance: 5.0
click at [81, 82] on div "Krefeld" at bounding box center [79, 77] width 90 height 19
click at [77, 91] on td "Liquid Fert Site Bulk Delivery" at bounding box center [115, 73] width 116 height 37
click at [114, 39] on icon "open menu" at bounding box center [117, 41] width 10 height 10
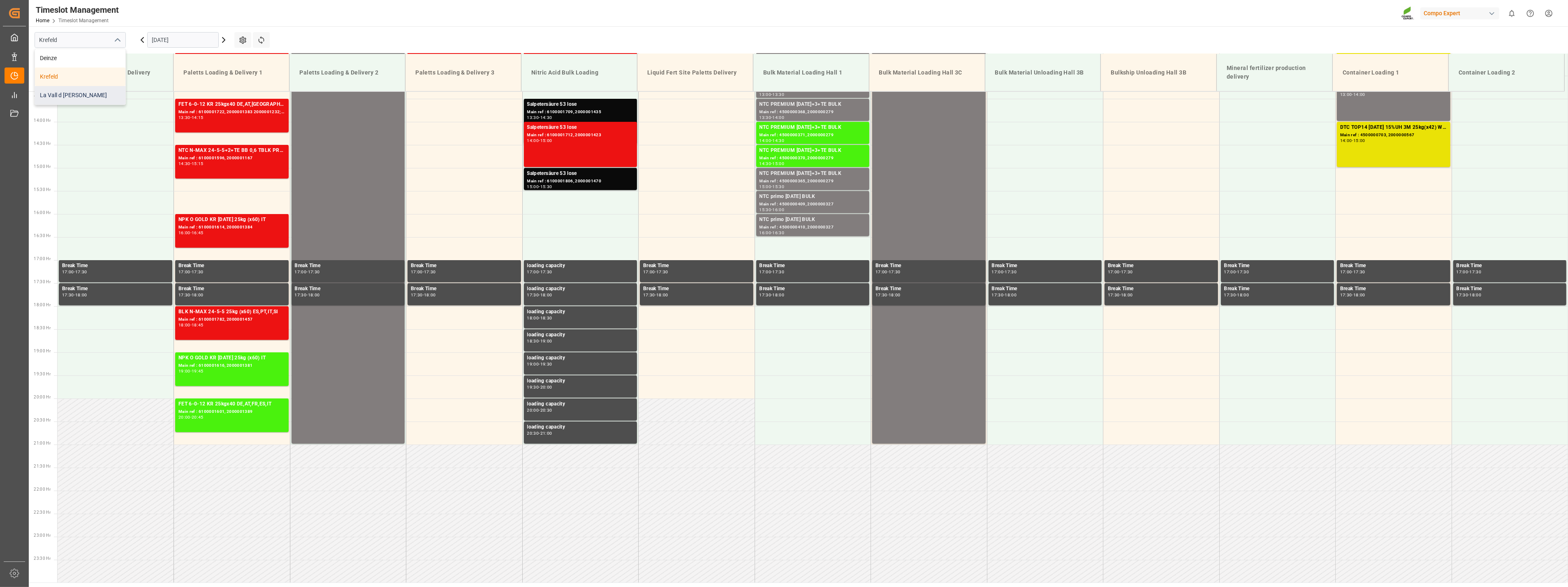
click at [67, 101] on div "La Vall d [PERSON_NAME]" at bounding box center [79, 96] width 90 height 19
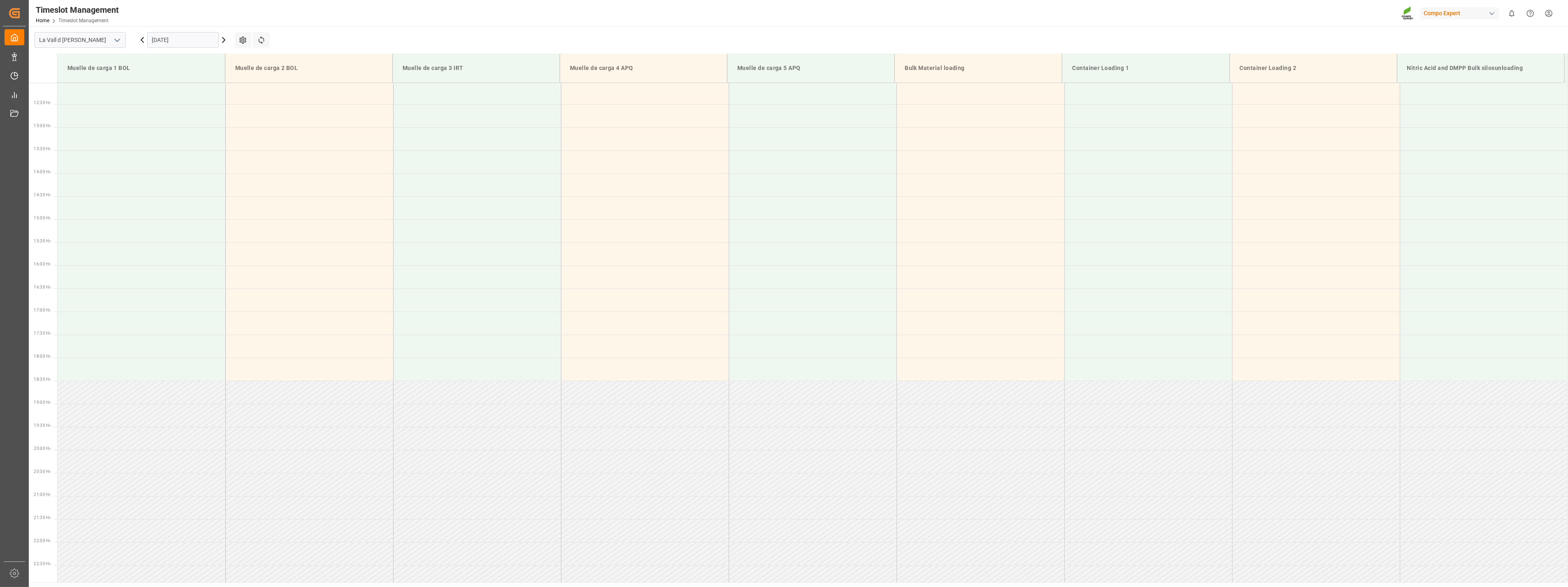
scroll to position [606, 0]
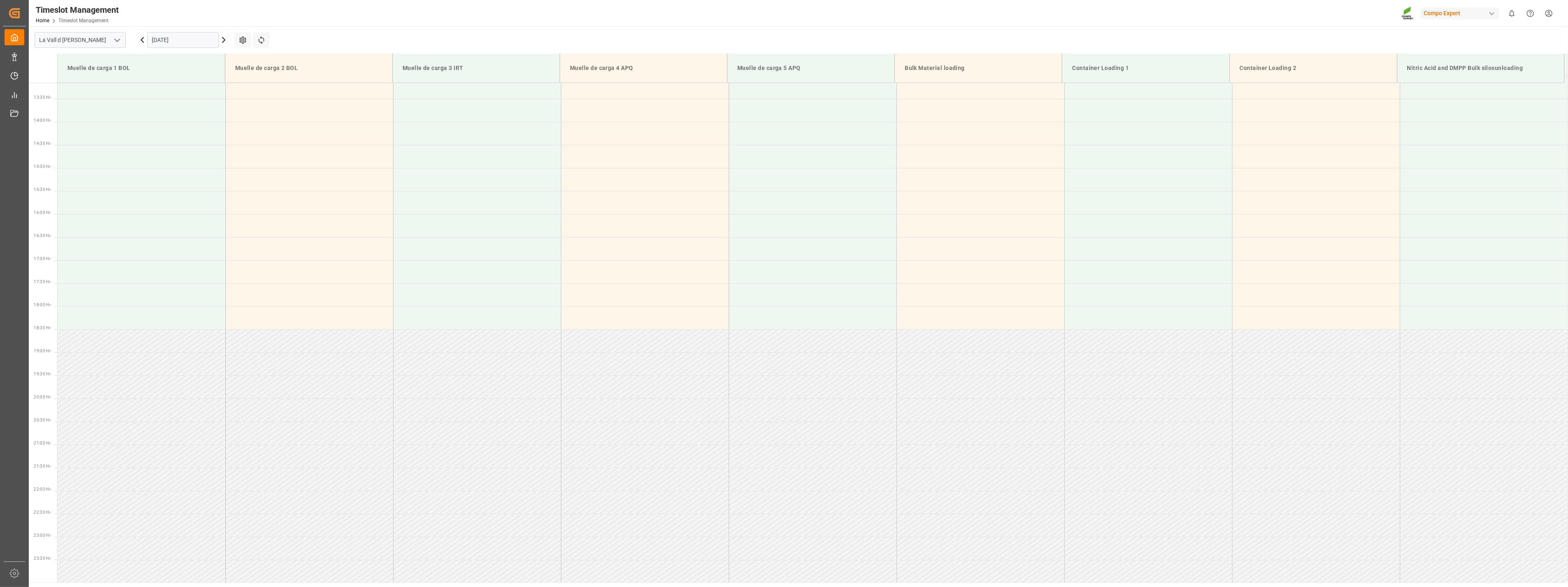
click at [197, 41] on input "[DATE]" at bounding box center [183, 40] width 72 height 15
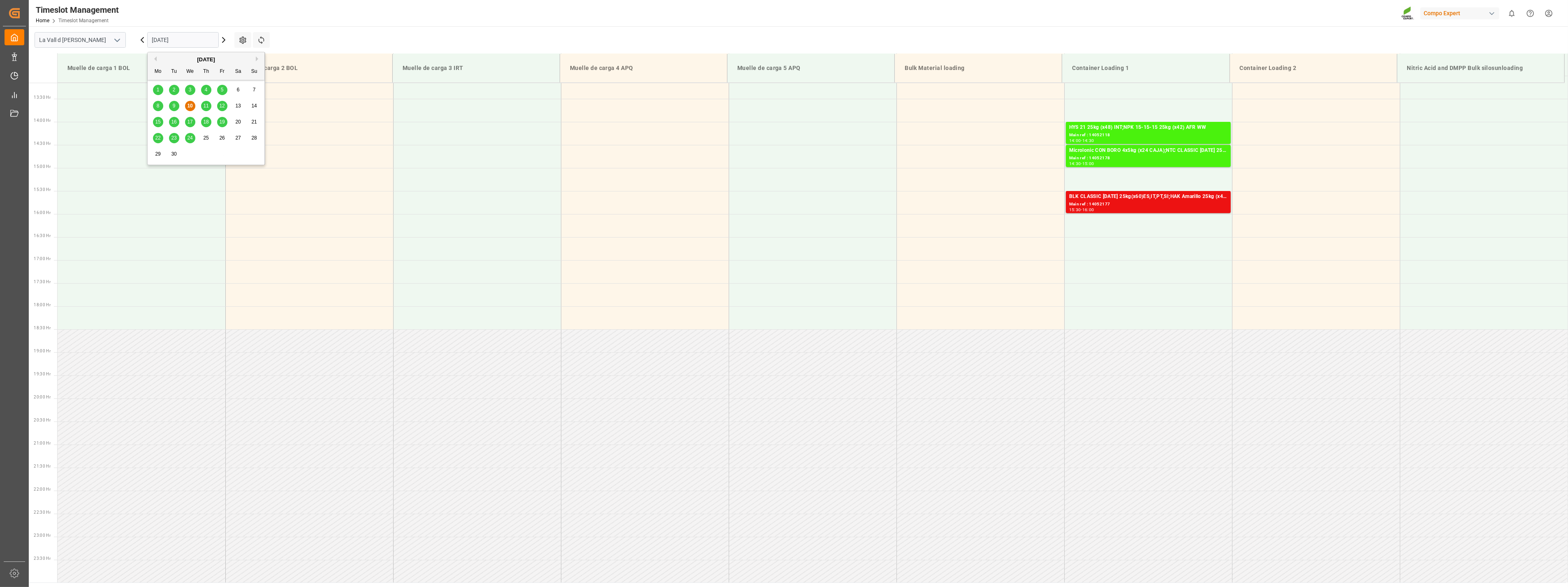
click at [155, 120] on span "15" at bounding box center [157, 122] width 5 height 6
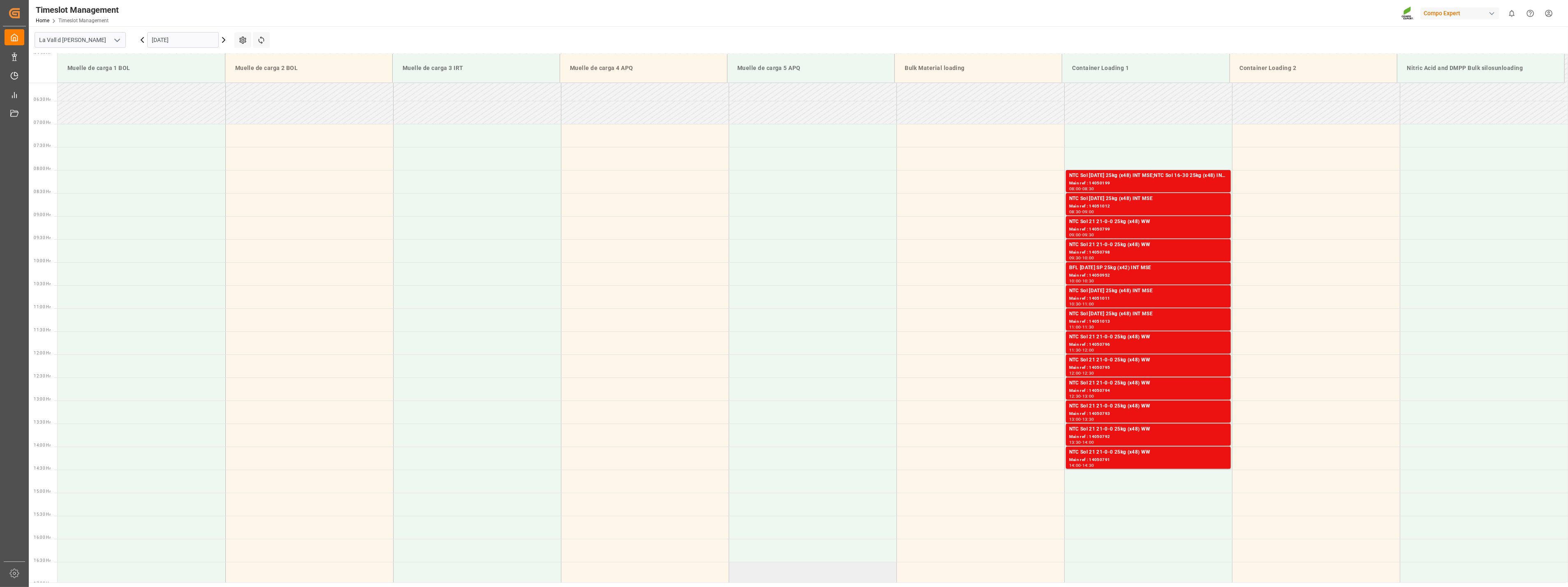
scroll to position [377, 0]
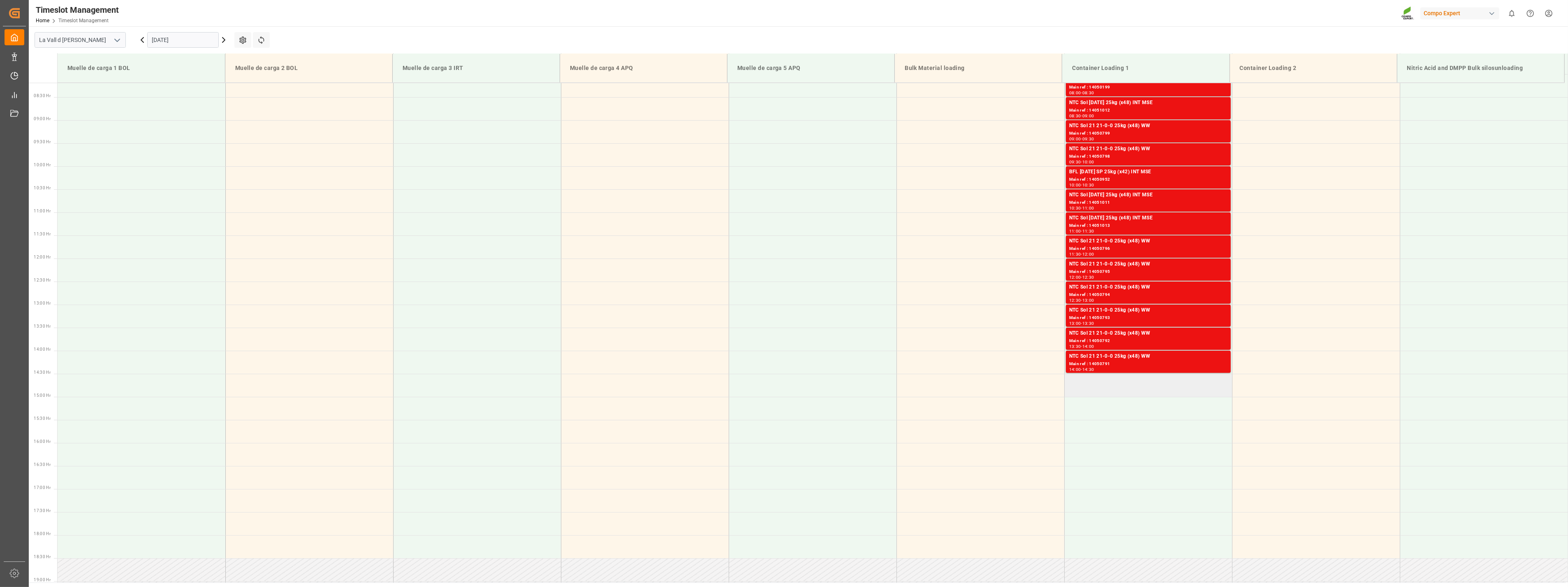
click at [1137, 387] on td at bounding box center [1148, 385] width 167 height 23
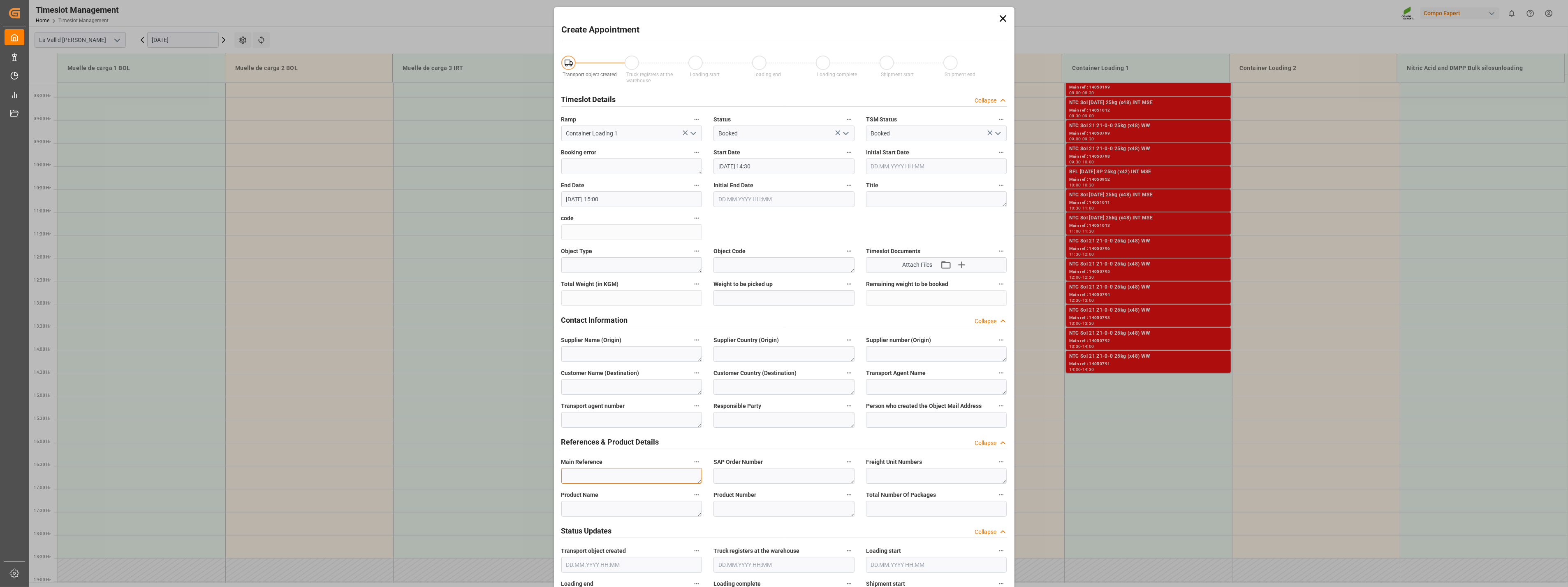
click at [602, 469] on textarea at bounding box center [631, 475] width 141 height 15
paste textarea "4510362156"
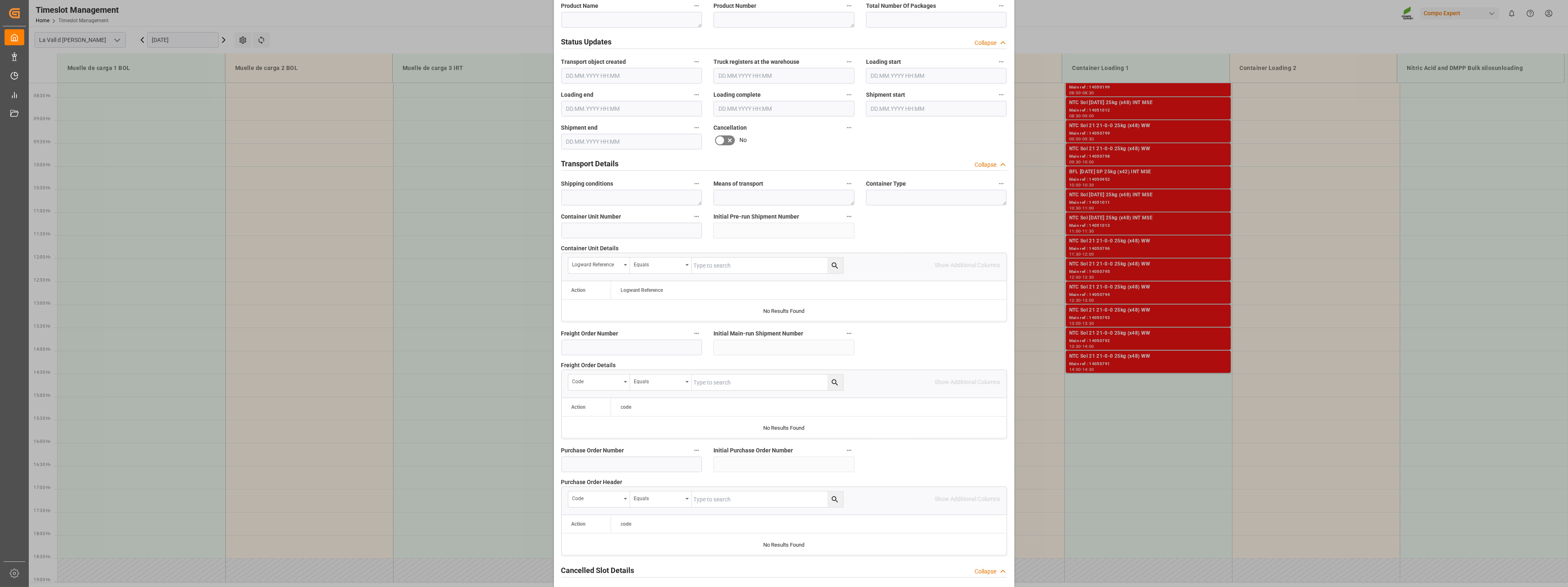
scroll to position [556, 0]
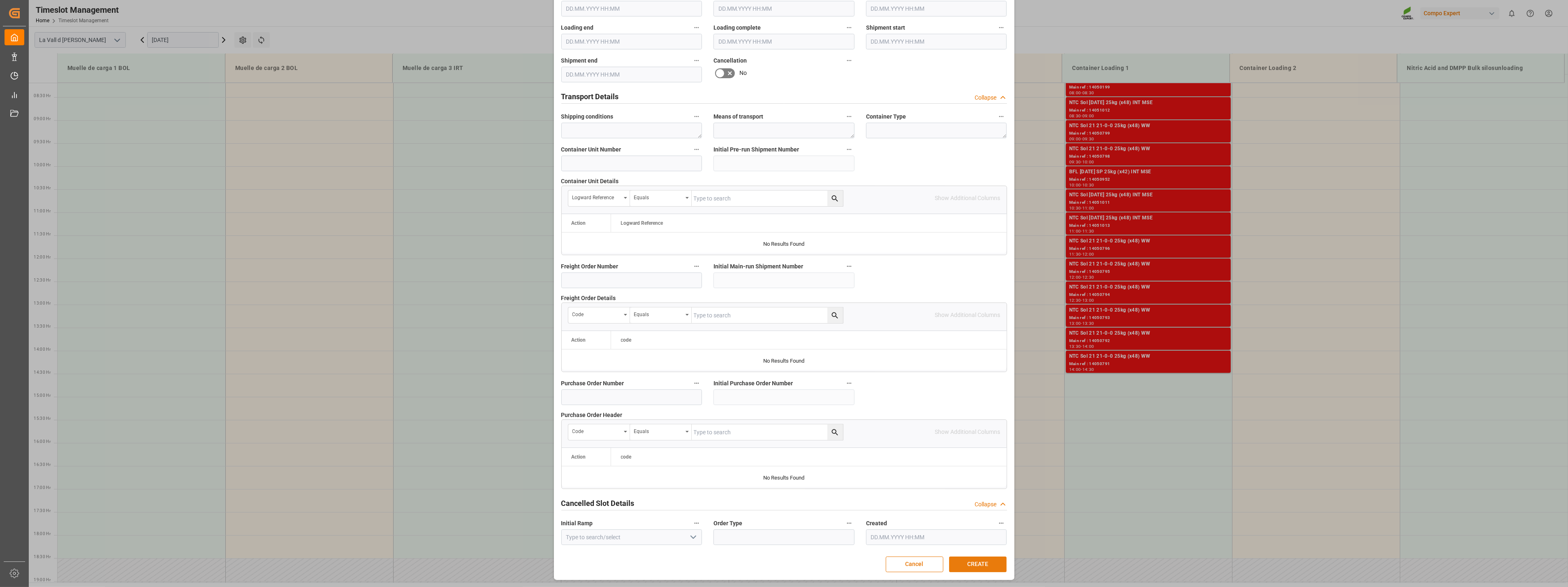
type textarea "4510362156 GRAN BRETAÑA"
click at [983, 562] on button "CREATE" at bounding box center [978, 564] width 57 height 15
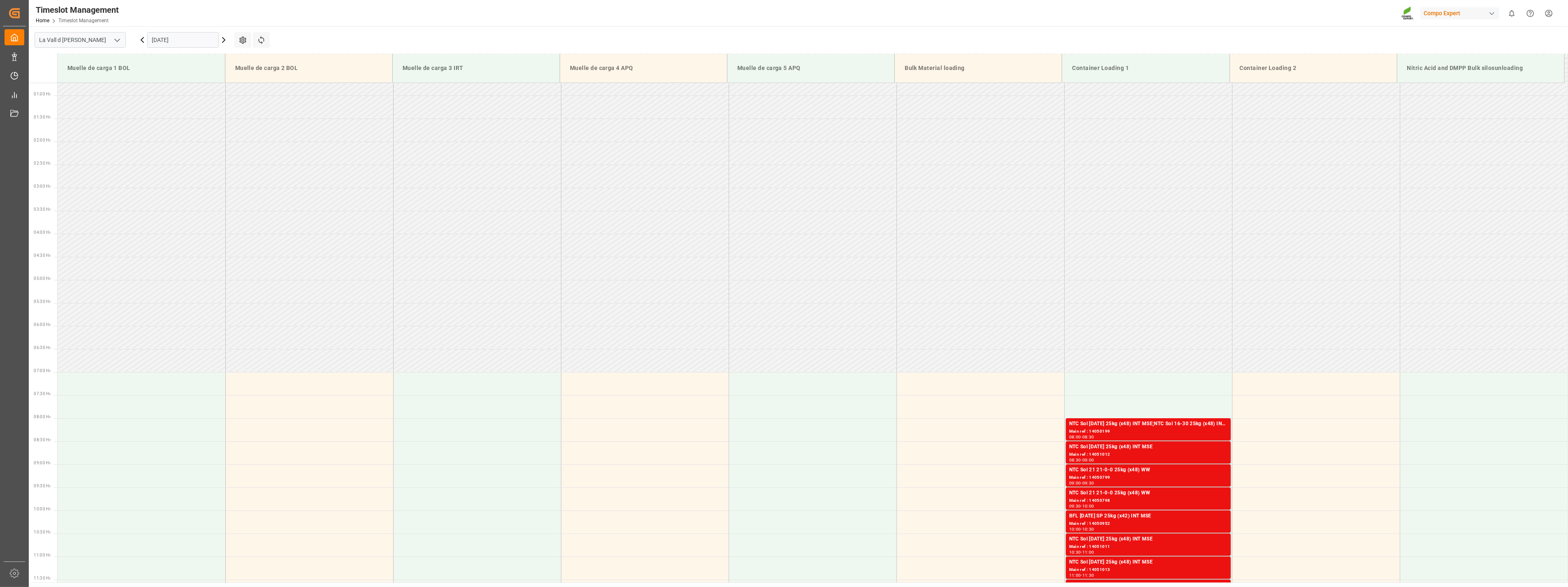
scroll to position [0, 0]
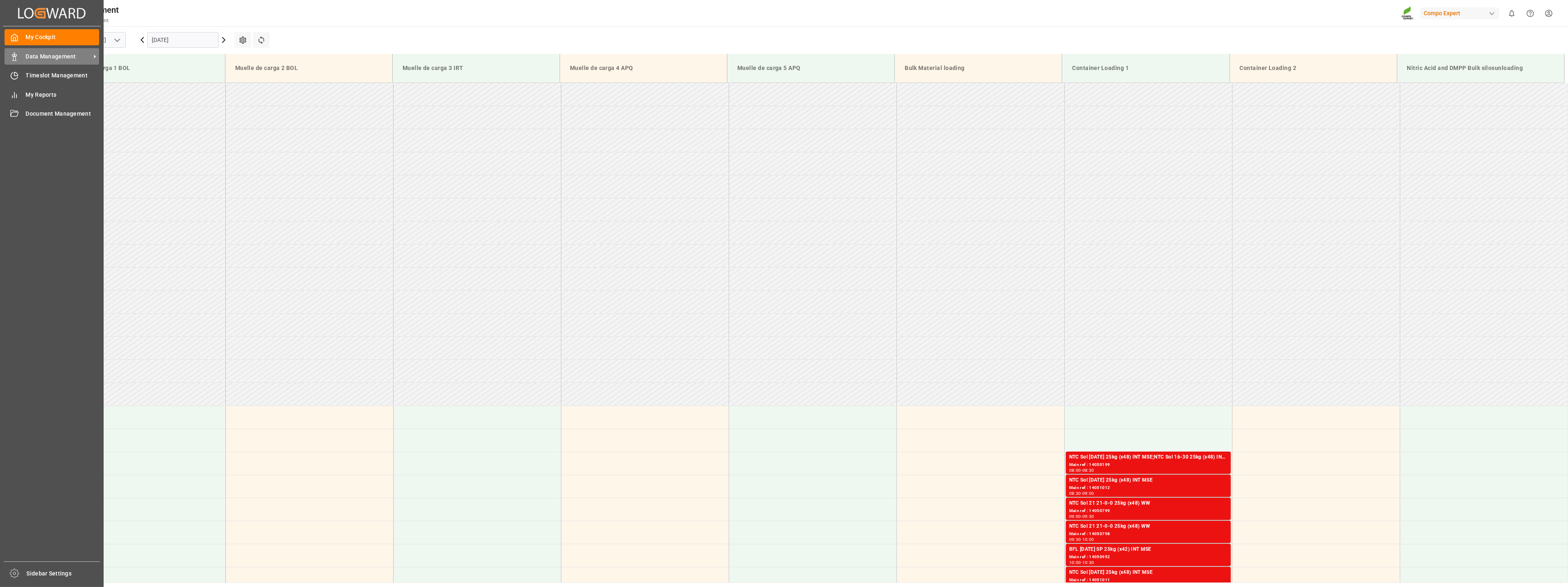
click at [19, 52] on div "Data Management Data Management" at bounding box center [52, 56] width 95 height 16
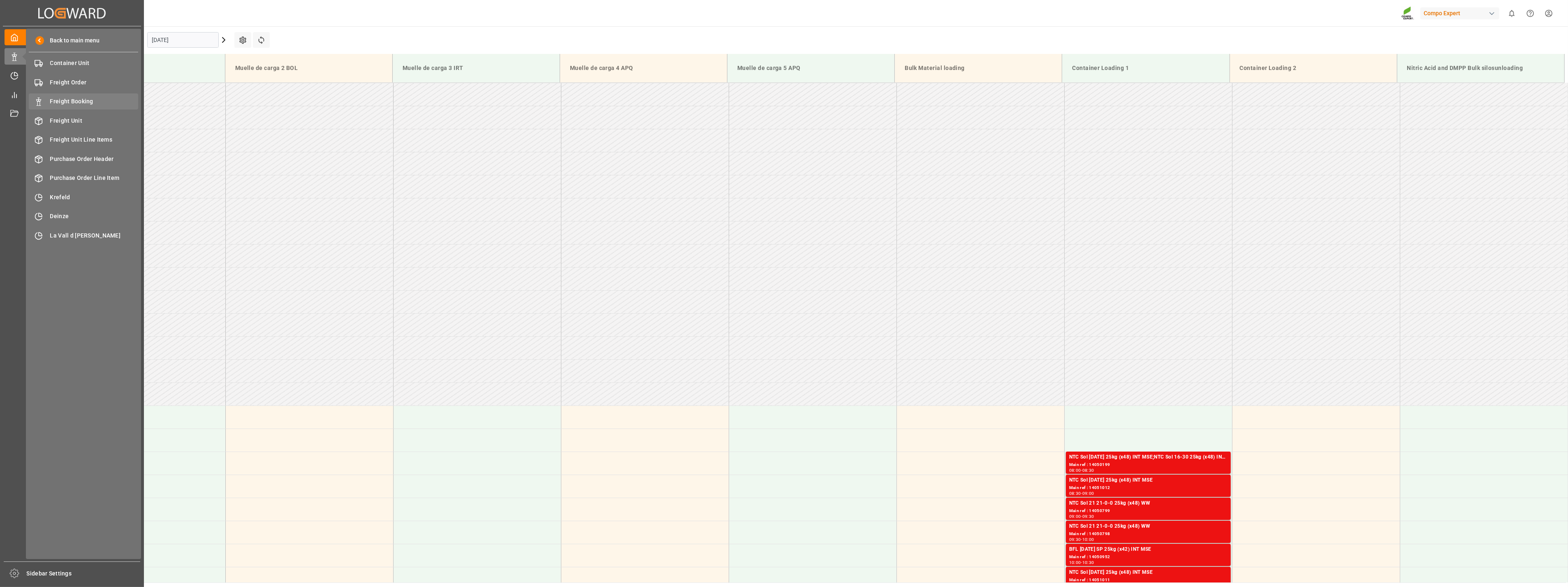
click at [79, 106] on div "Freight Booking Freight Booking" at bounding box center [83, 101] width 109 height 16
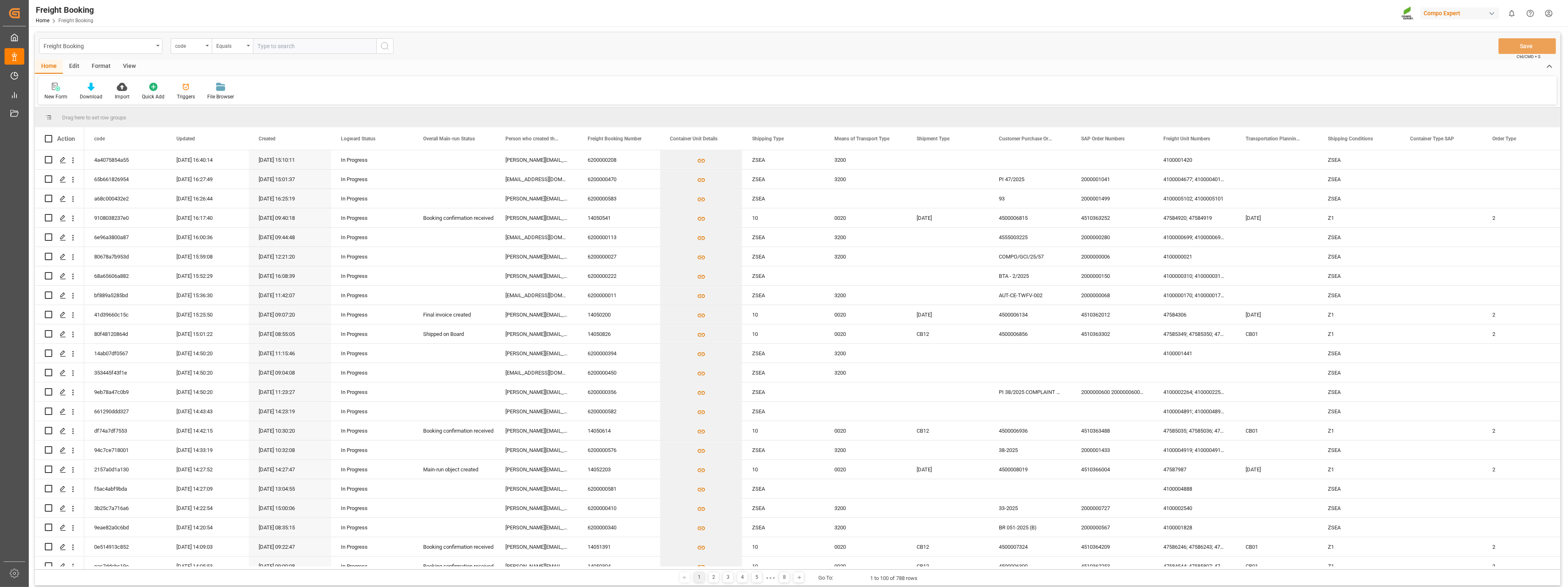
click at [269, 49] on input "text" at bounding box center [314, 46] width 123 height 15
paste input "14052172"
type input "14052172"
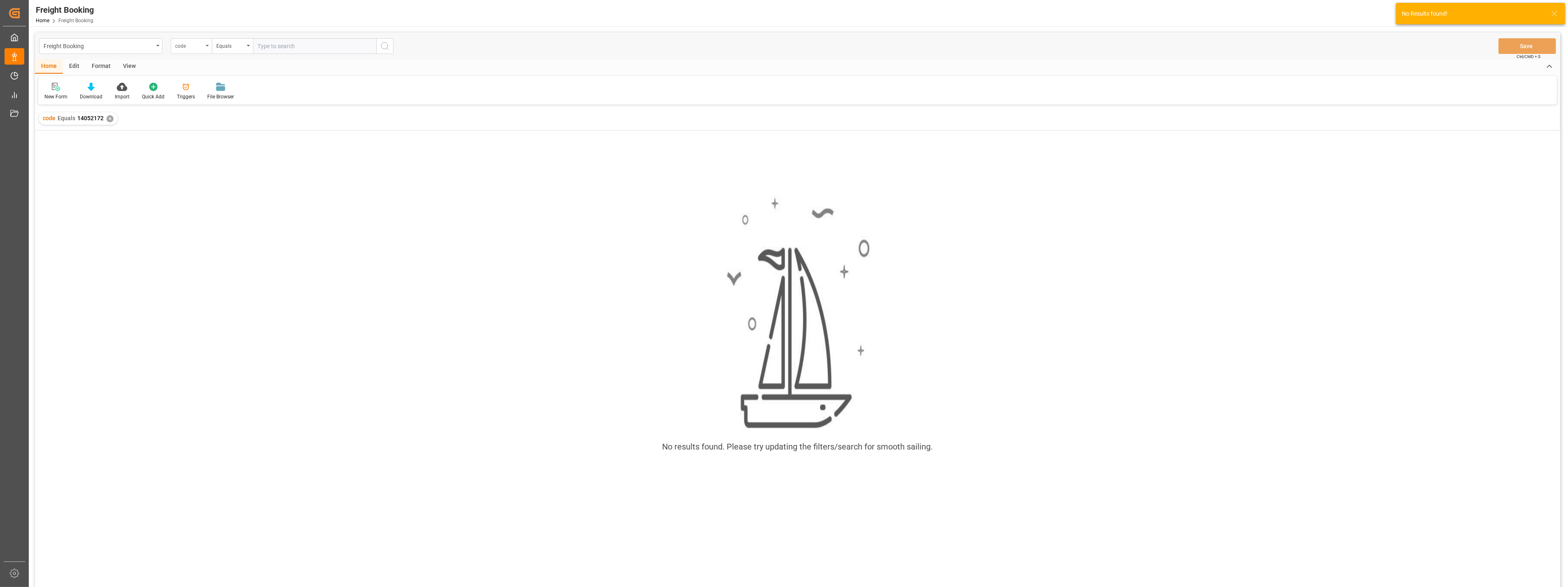
click at [205, 46] on div "code" at bounding box center [191, 46] width 41 height 15
click at [204, 192] on div "Freight Booking Number" at bounding box center [232, 188] width 123 height 17
click at [275, 47] on input "text" at bounding box center [314, 46] width 123 height 15
paste input "14052172"
type input "14052172"
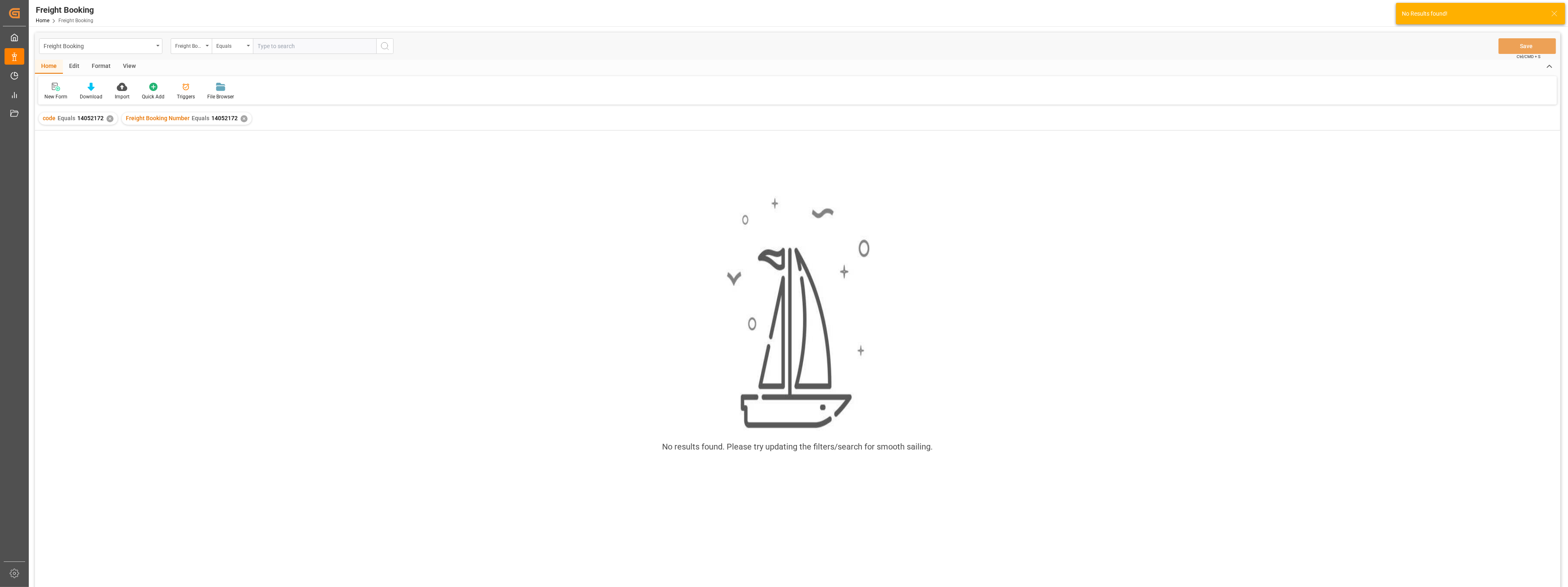
click at [107, 118] on div "✕" at bounding box center [110, 118] width 7 height 7
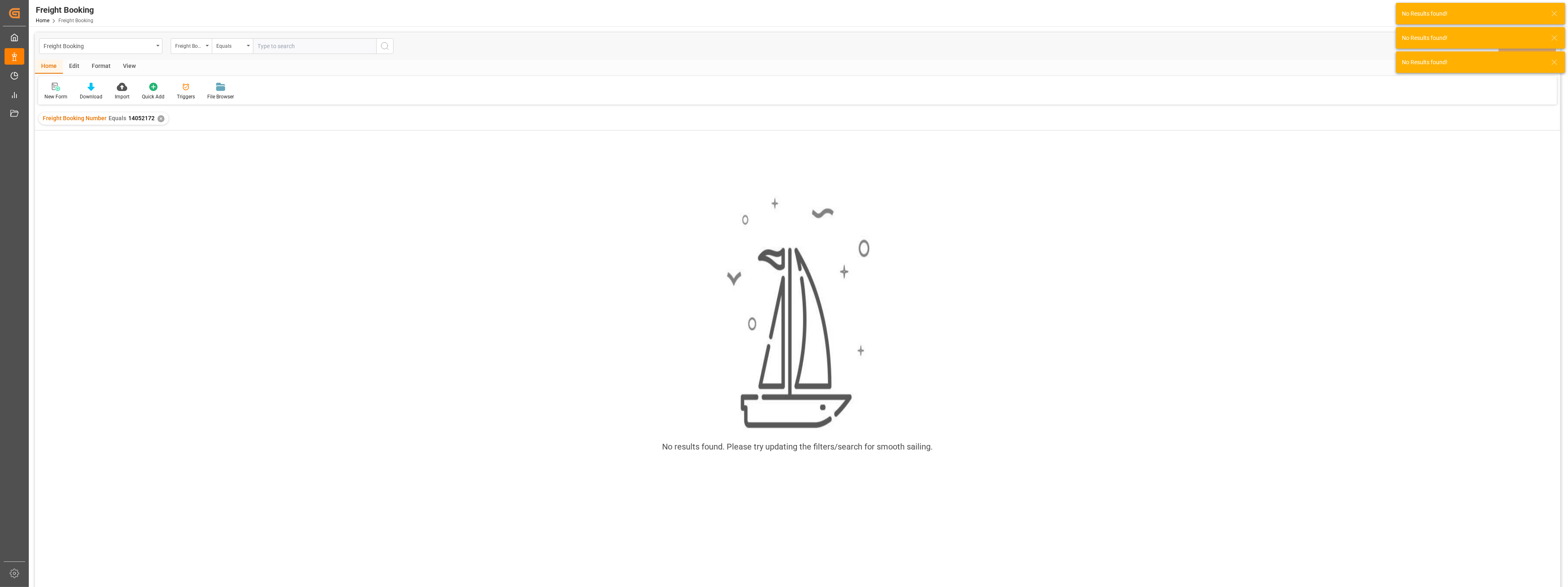
click at [157, 120] on div "✕" at bounding box center [161, 118] width 7 height 7
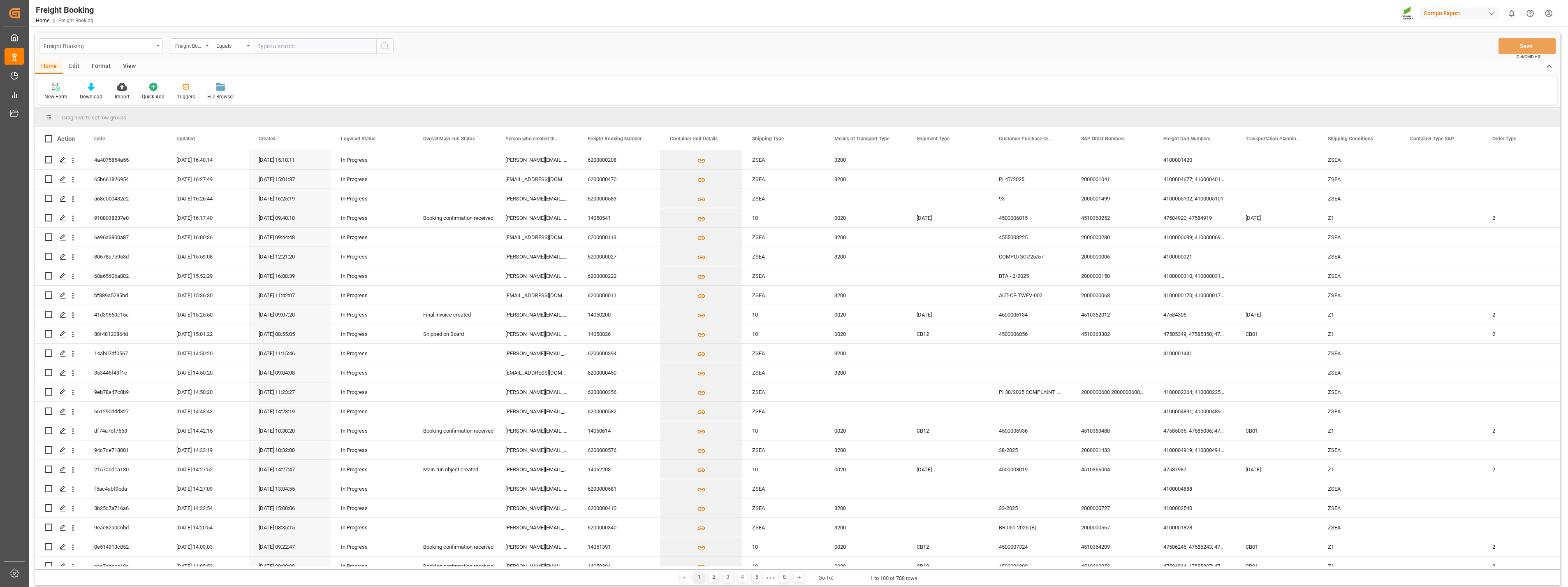
click at [153, 47] on div "Freight Booking" at bounding box center [99, 46] width 110 height 10
click at [84, 244] on div "Container Unit" at bounding box center [101, 239] width 123 height 17
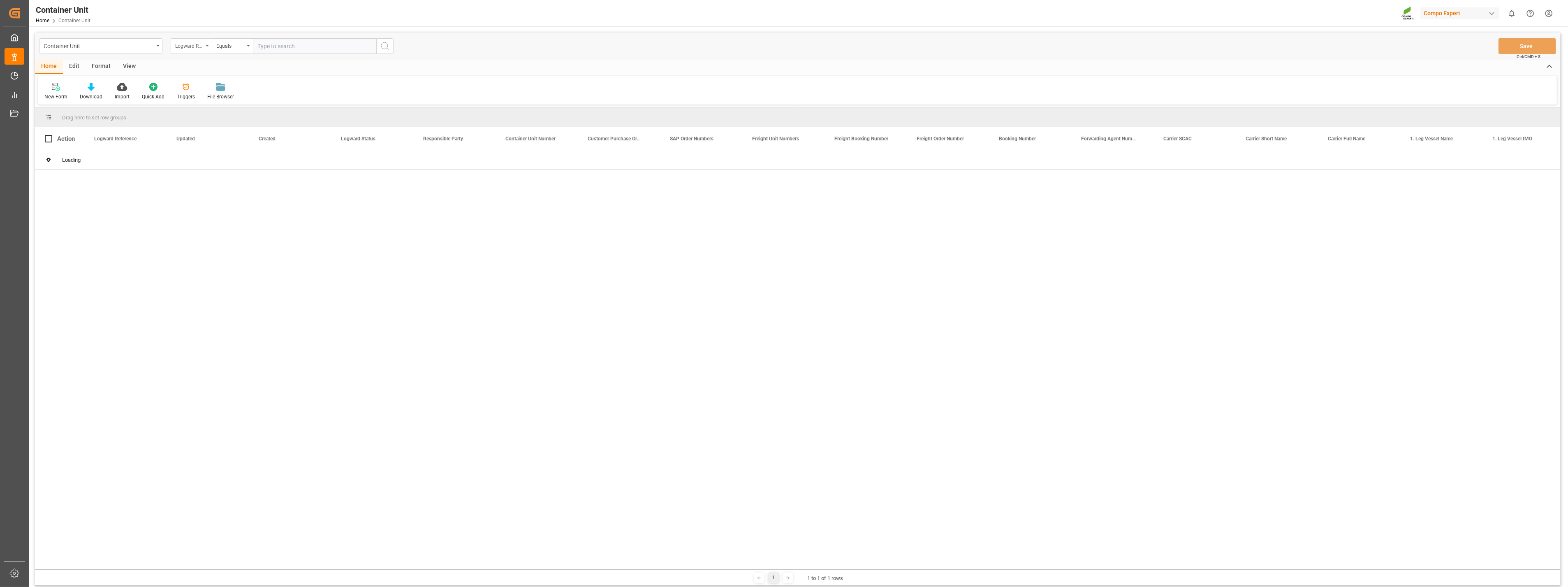
click at [204, 47] on div "Logward Reference" at bounding box center [191, 46] width 41 height 15
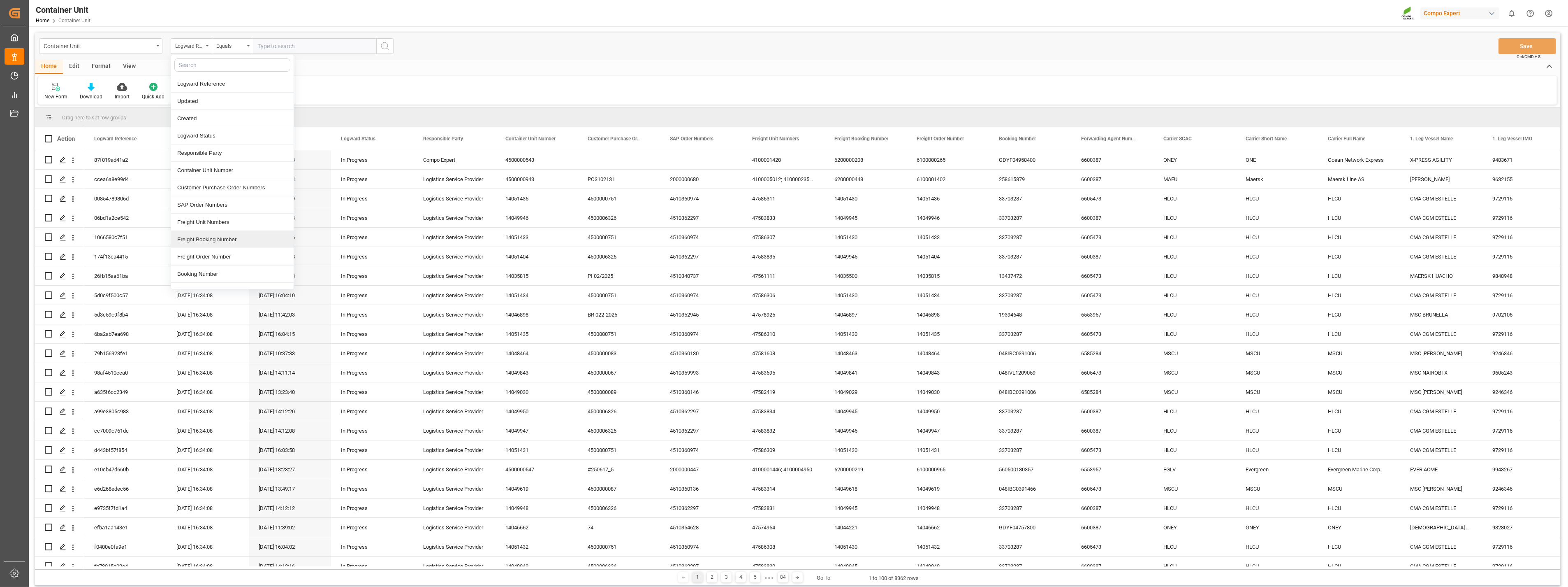
click at [189, 244] on div "Freight Booking Number" at bounding box center [232, 239] width 123 height 17
click at [294, 41] on input "text" at bounding box center [314, 46] width 123 height 15
click at [248, 47] on div "Equals" at bounding box center [232, 46] width 41 height 15
click at [237, 99] on div "Fuzzy search" at bounding box center [273, 101] width 123 height 17
paste input "14052172"
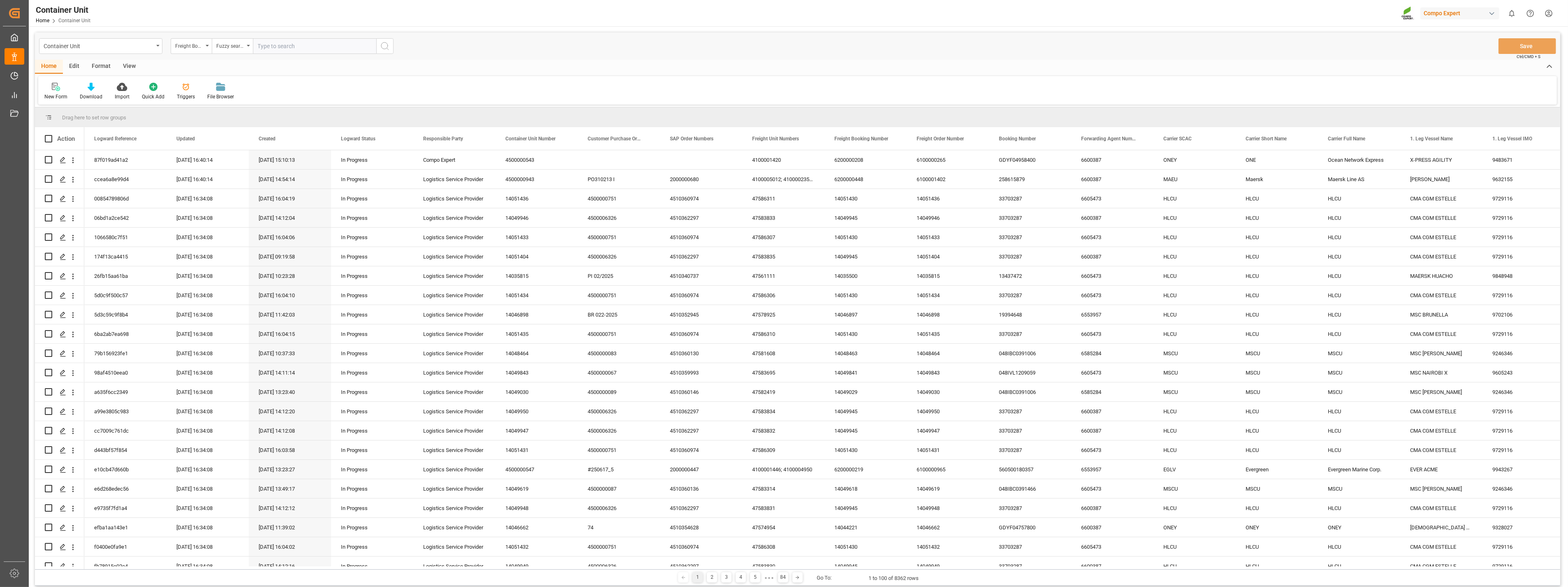
type input "14052172"
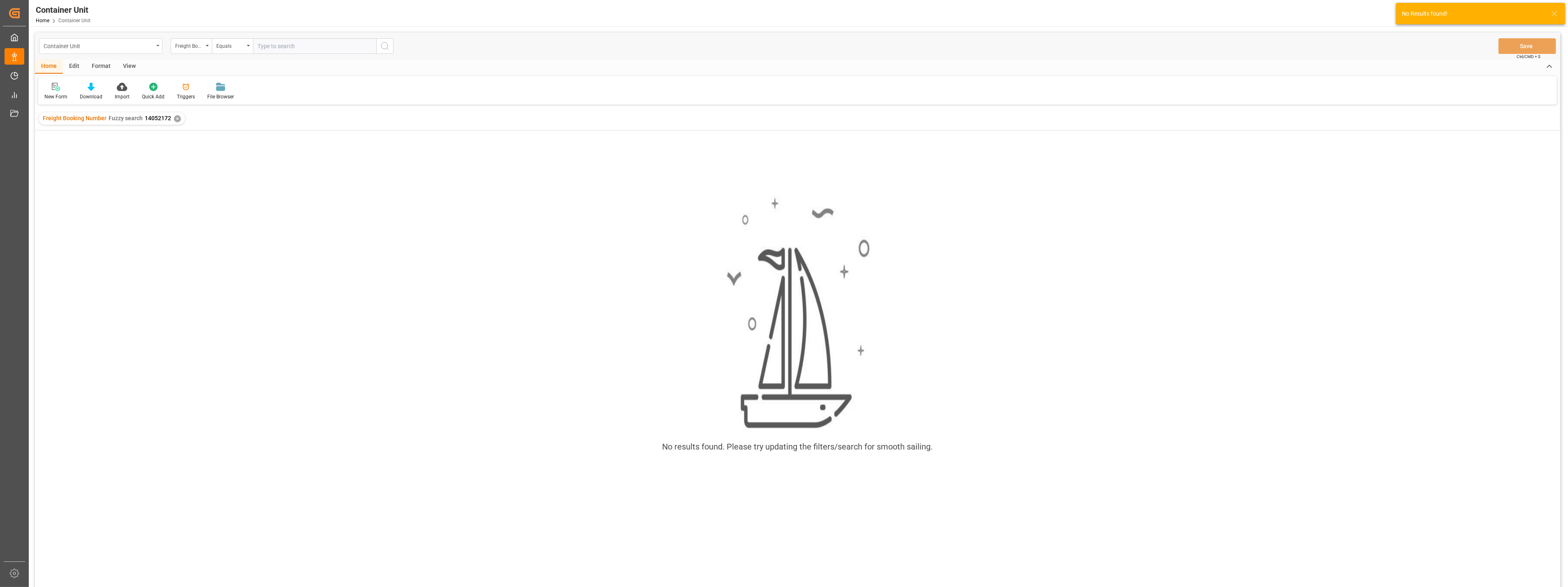
click at [156, 48] on div "Container Unit" at bounding box center [101, 46] width 123 height 15
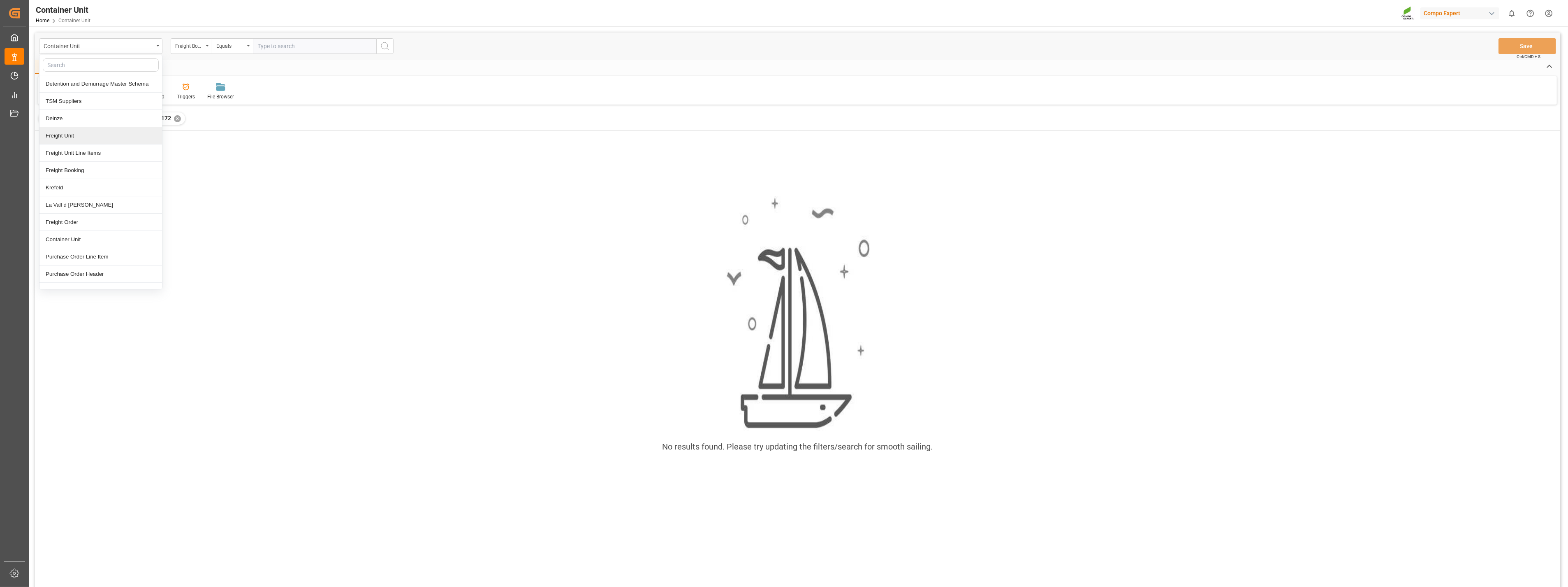
click at [74, 136] on div "Freight Unit" at bounding box center [101, 135] width 123 height 17
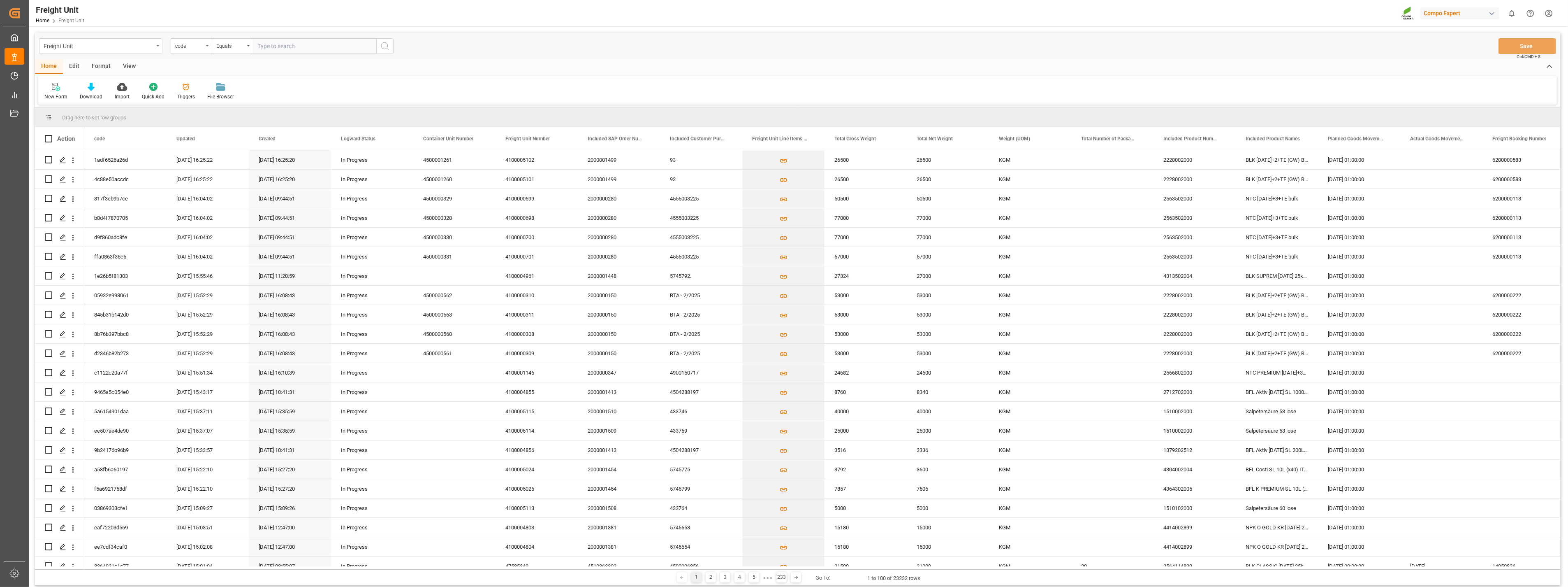
click at [292, 45] on input "text" at bounding box center [314, 46] width 123 height 15
click at [245, 50] on div "Equals" at bounding box center [232, 46] width 41 height 15
click at [243, 102] on div "Fuzzy search" at bounding box center [273, 101] width 123 height 17
click at [288, 48] on input "text" at bounding box center [314, 46] width 123 height 15
paste input "14052172"
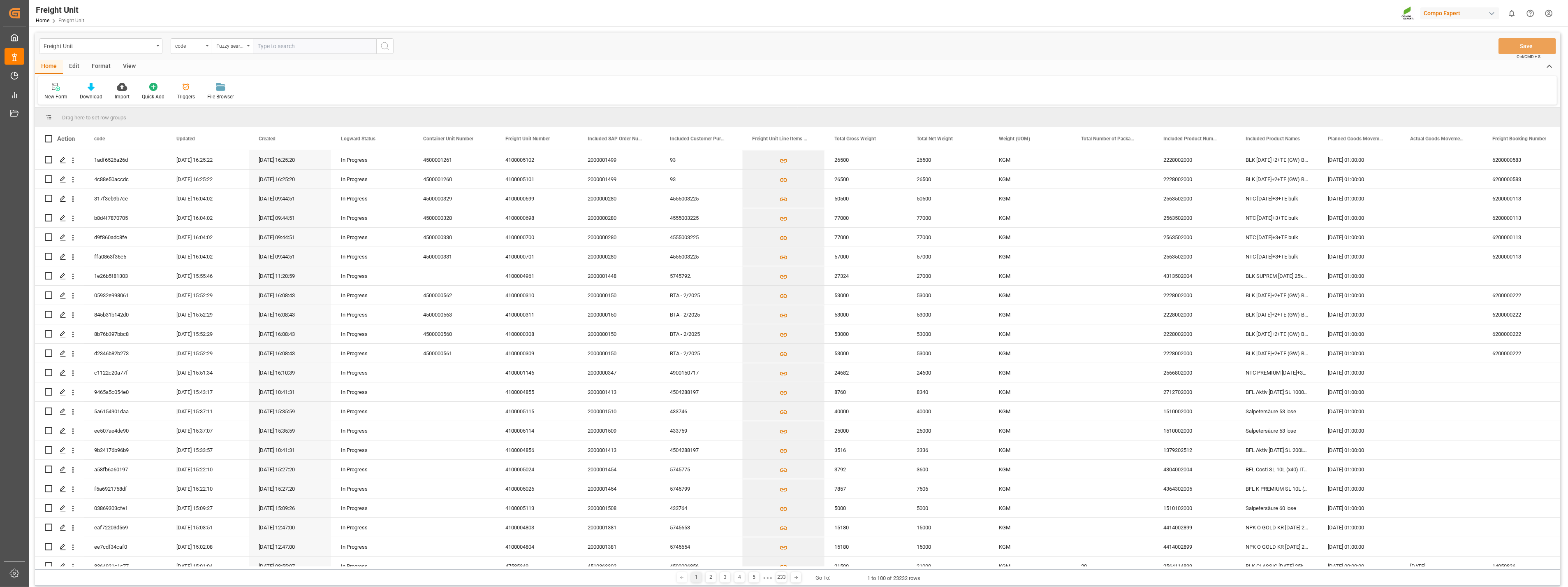
type input "14052172"
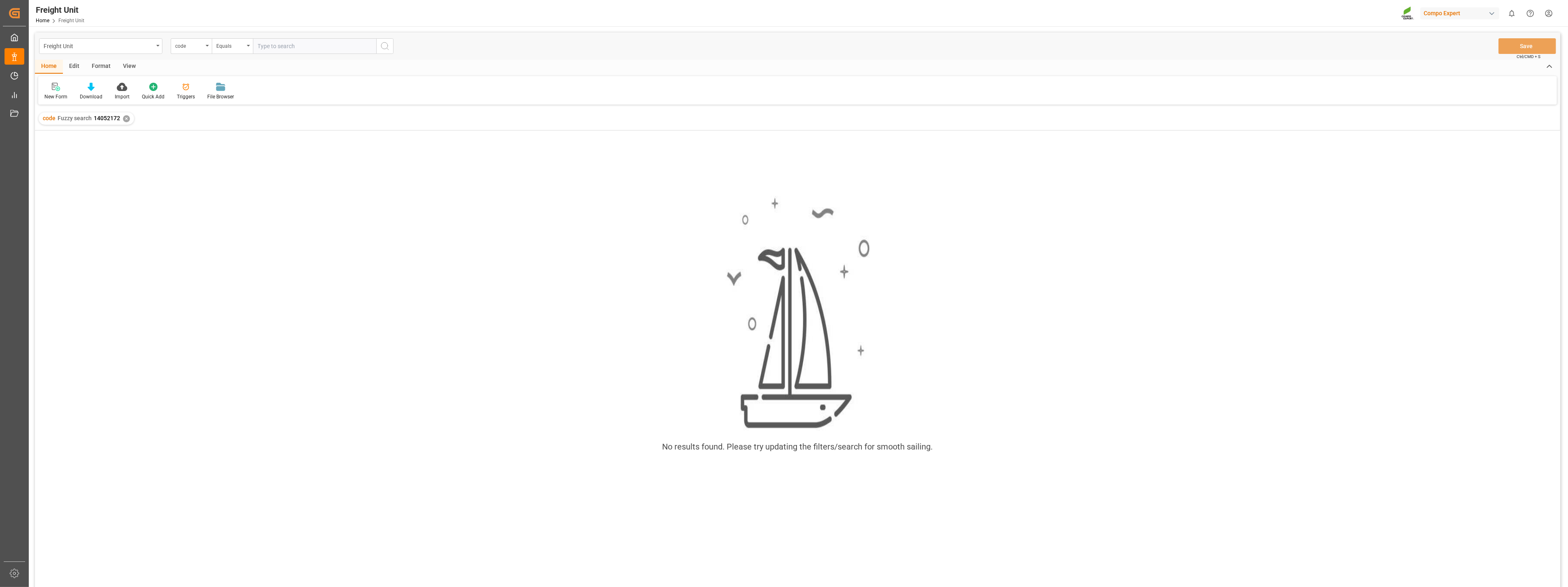
click at [126, 117] on div "✕" at bounding box center [126, 118] width 7 height 7
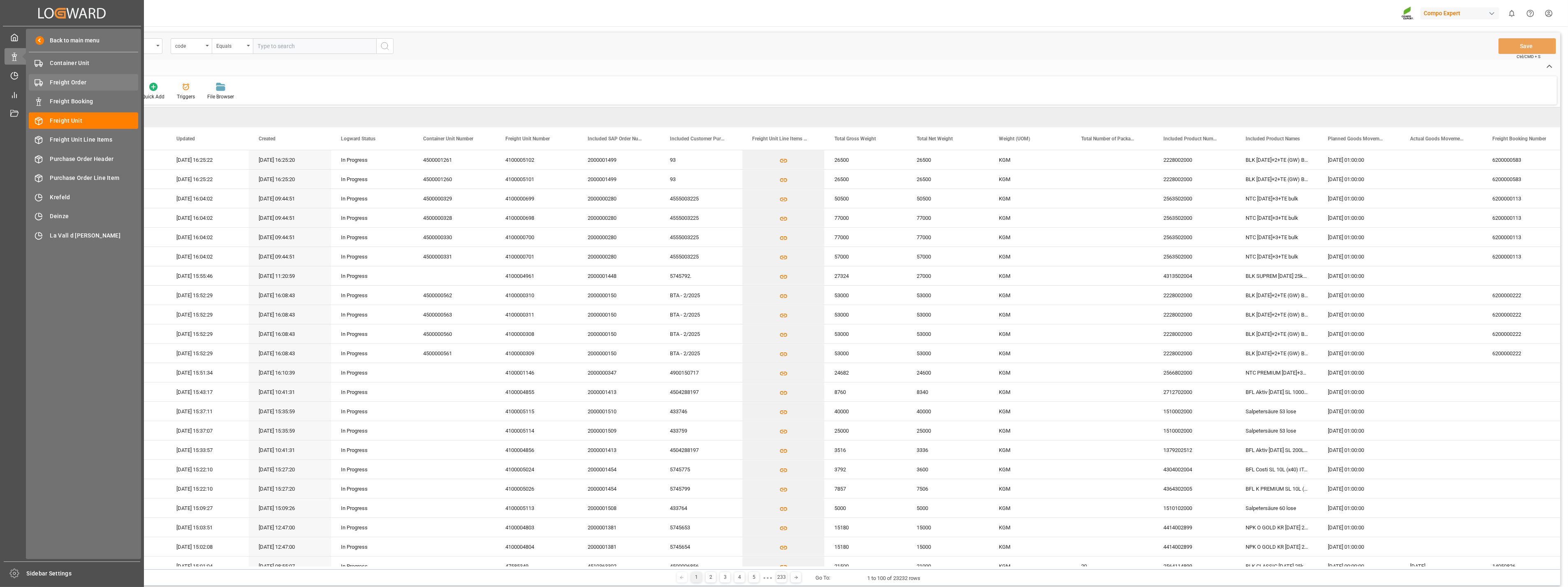
click at [68, 80] on span "Freight Order" at bounding box center [94, 82] width 89 height 8
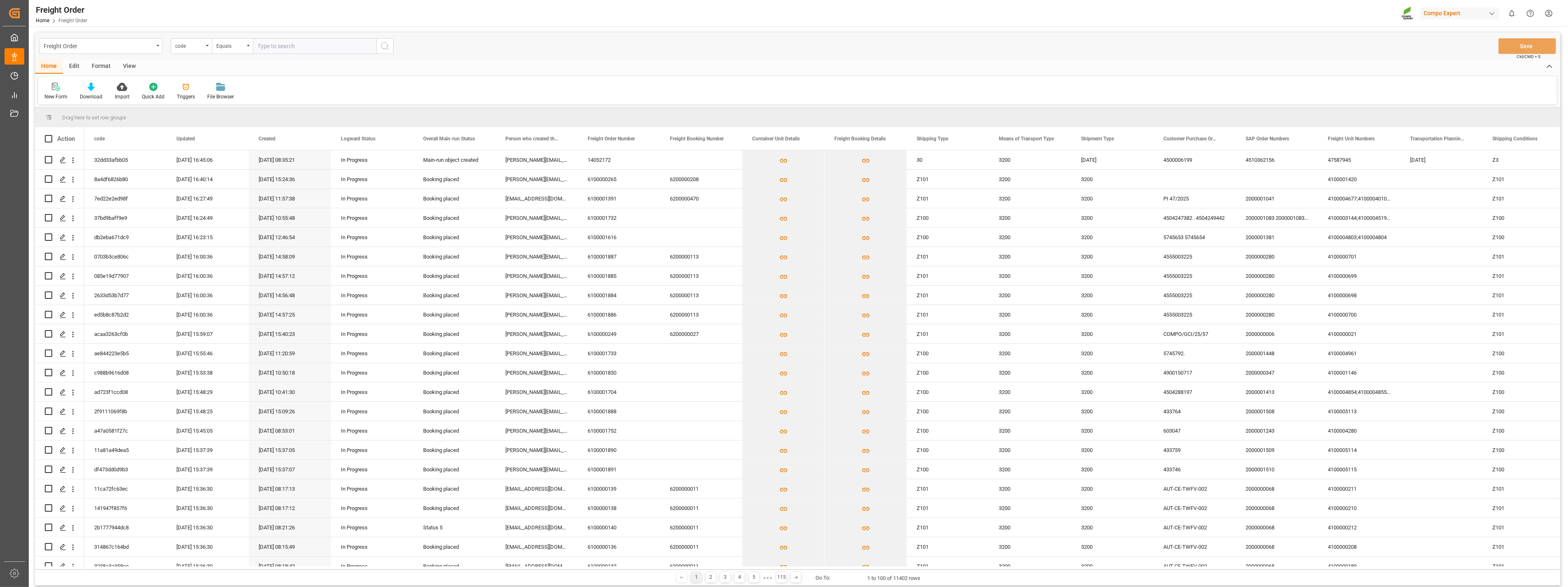
click at [266, 47] on input "text" at bounding box center [314, 46] width 123 height 15
paste input "14052172"
type input "14052172"
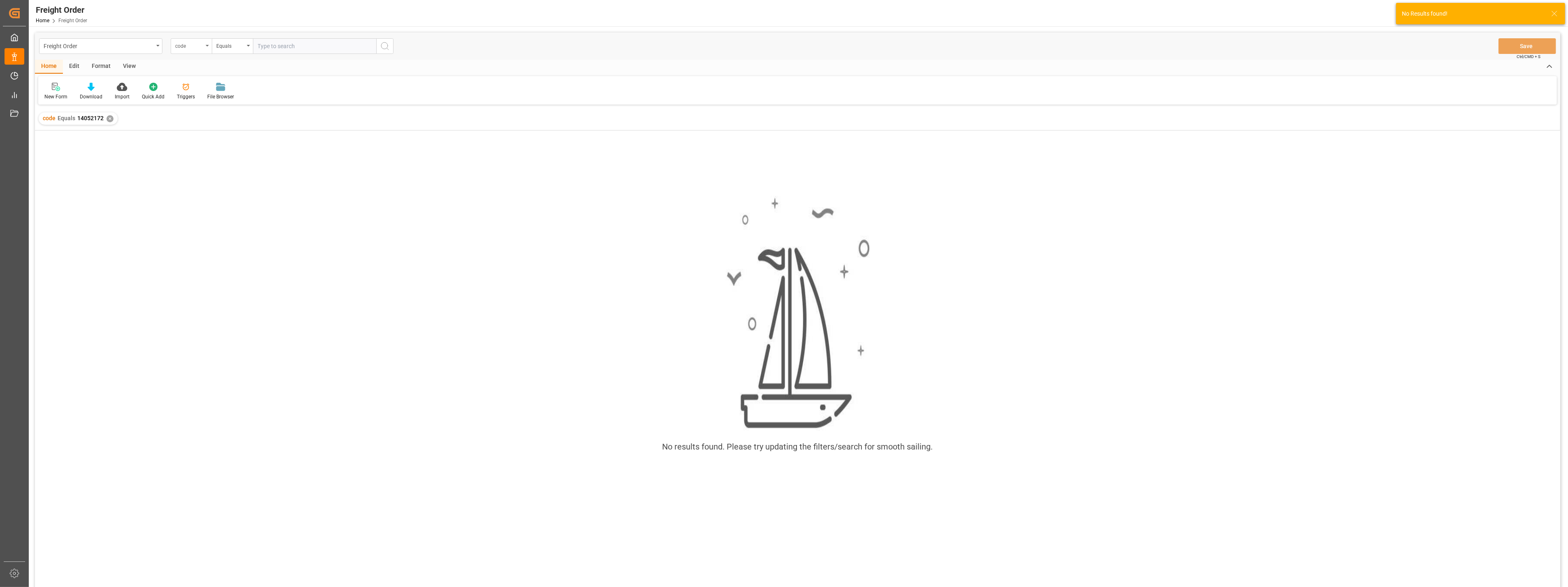
click at [206, 47] on div "code" at bounding box center [191, 46] width 41 height 15
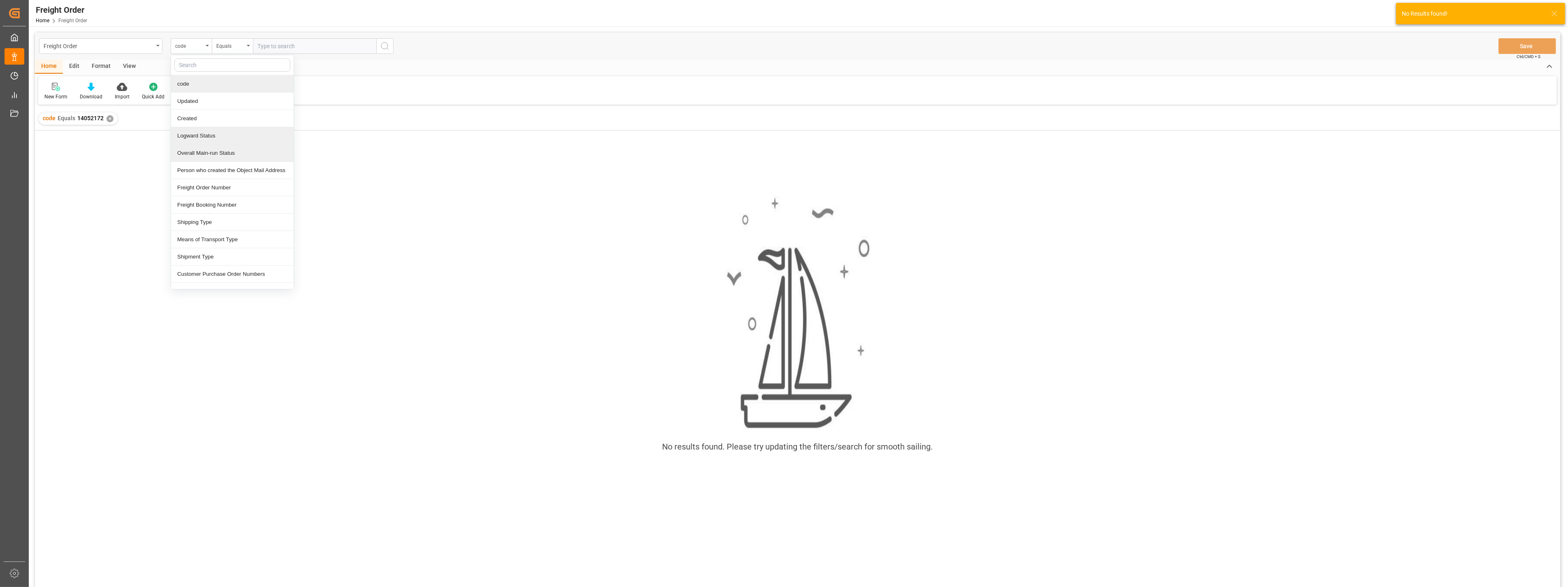
click at [209, 134] on div "Logward Status" at bounding box center [232, 135] width 123 height 17
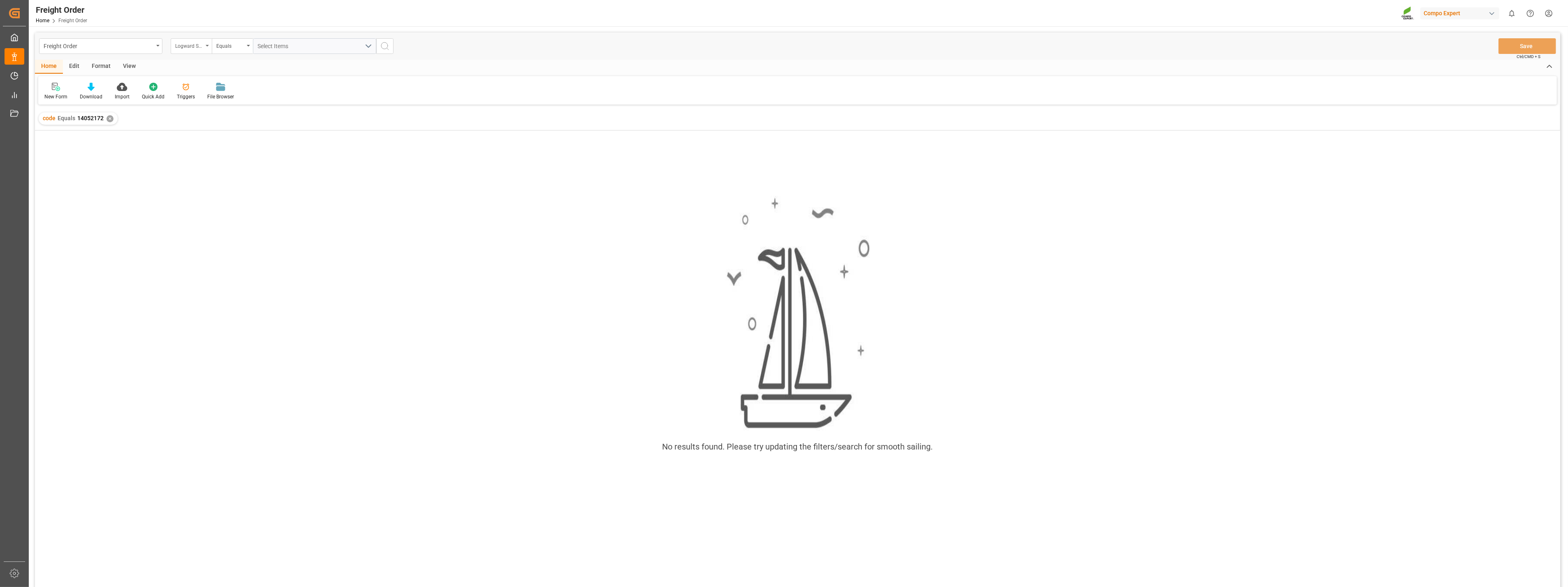
click at [207, 39] on div "Logward Status" at bounding box center [191, 46] width 41 height 15
click at [216, 205] on div "Freight Booking Number" at bounding box center [232, 205] width 123 height 17
click at [284, 37] on div "Freight Order Freight Booking Number Equals Save Ctrl/CMD + S" at bounding box center [797, 46] width 1525 height 27
click at [277, 46] on input "text" at bounding box center [314, 46] width 123 height 15
paste input "14052172"
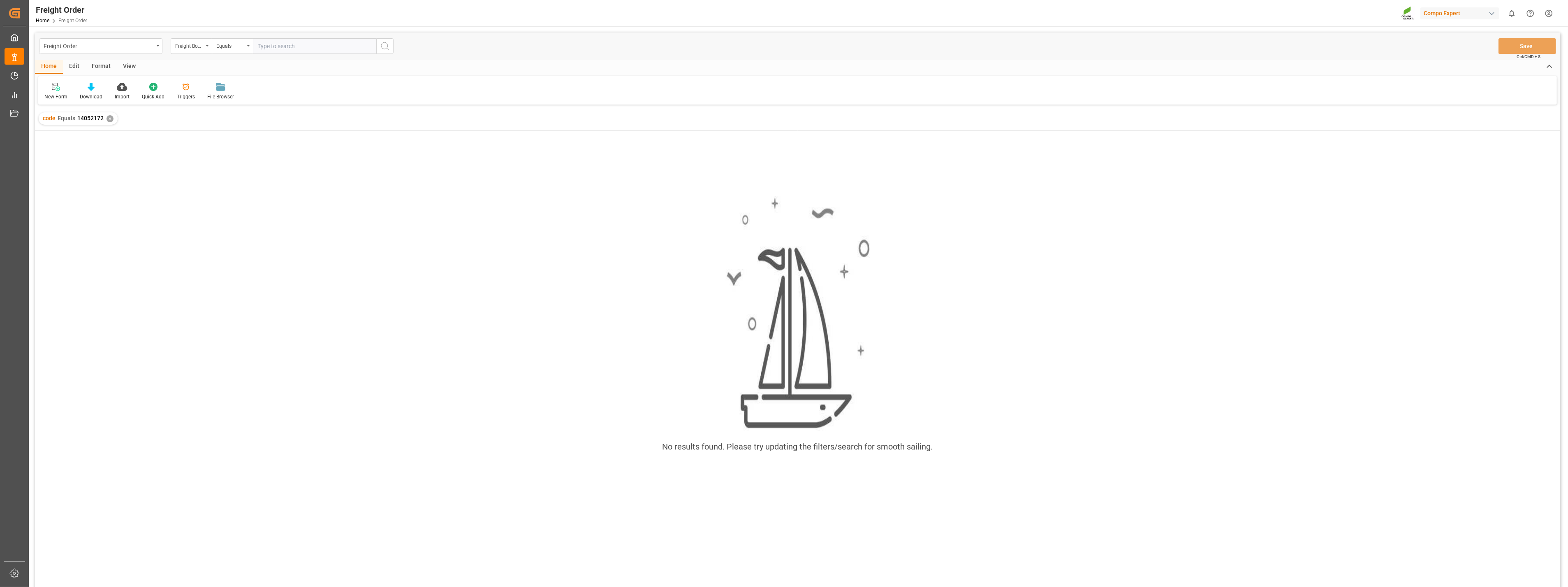
type input "14052172"
click at [108, 118] on div "✕" at bounding box center [110, 118] width 7 height 7
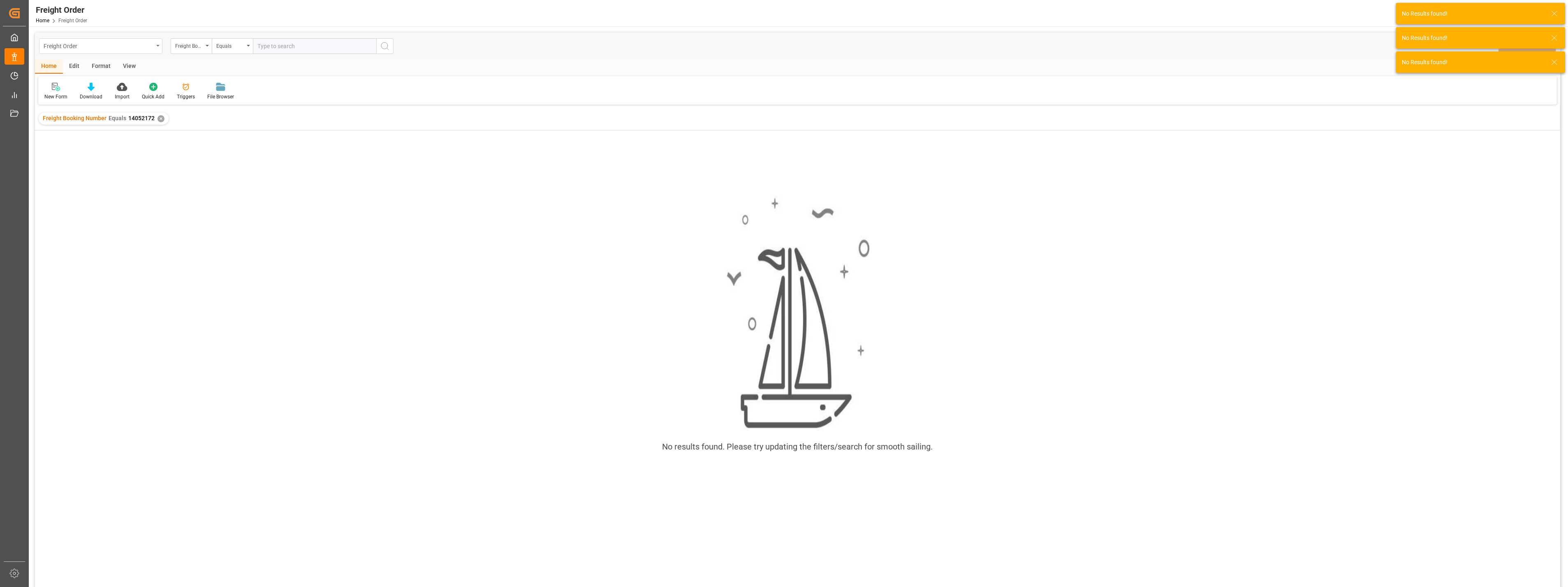
click at [155, 46] on div "Freight Order" at bounding box center [101, 46] width 123 height 15
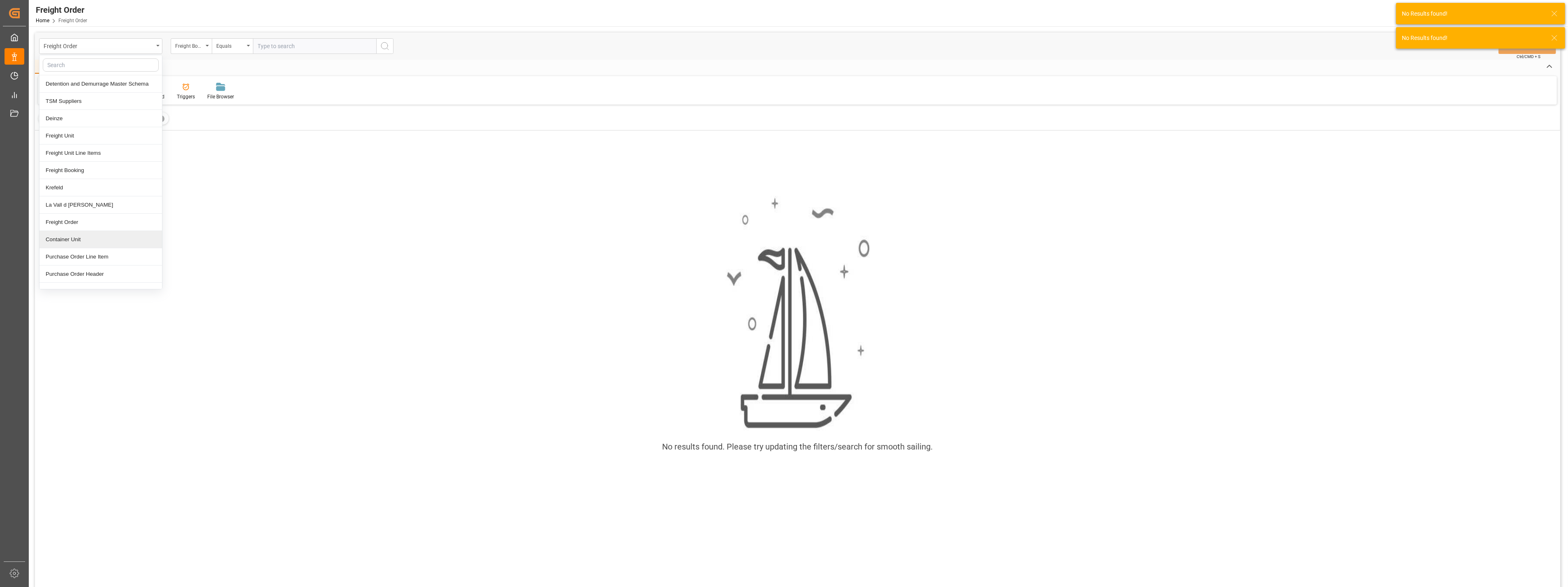
click at [88, 240] on div "Container Unit" at bounding box center [101, 239] width 123 height 17
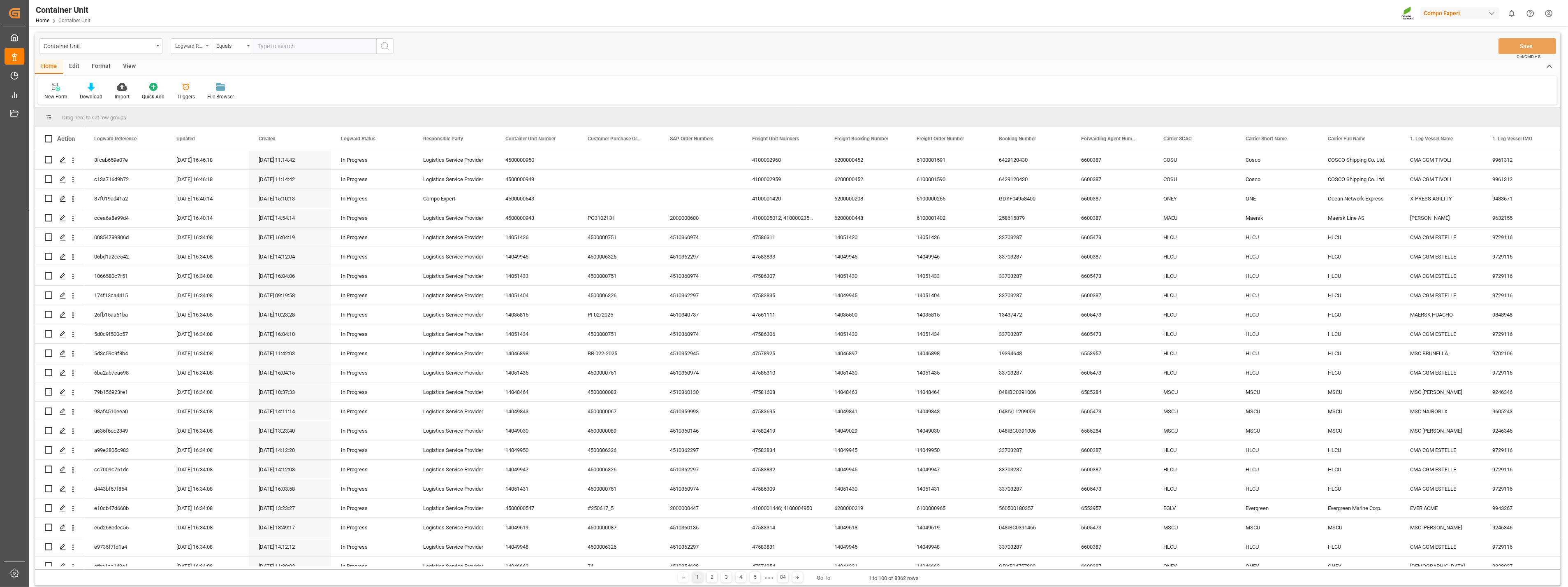
click at [209, 44] on div "Logward Reference" at bounding box center [191, 46] width 41 height 15
click at [212, 239] on div "Freight Booking Number" at bounding box center [232, 239] width 123 height 17
click at [277, 41] on input "text" at bounding box center [314, 46] width 123 height 15
paste input "14052172"
type input "14052172"
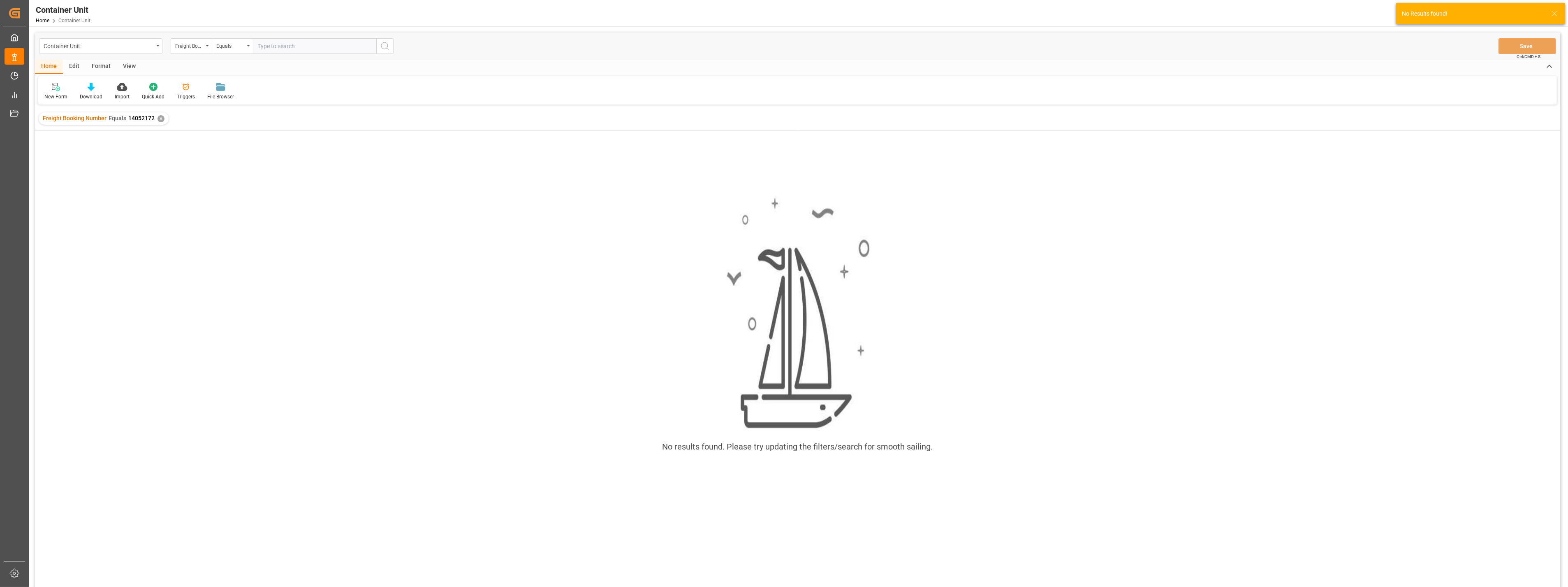
click at [157, 115] on div "✕" at bounding box center [161, 118] width 7 height 7
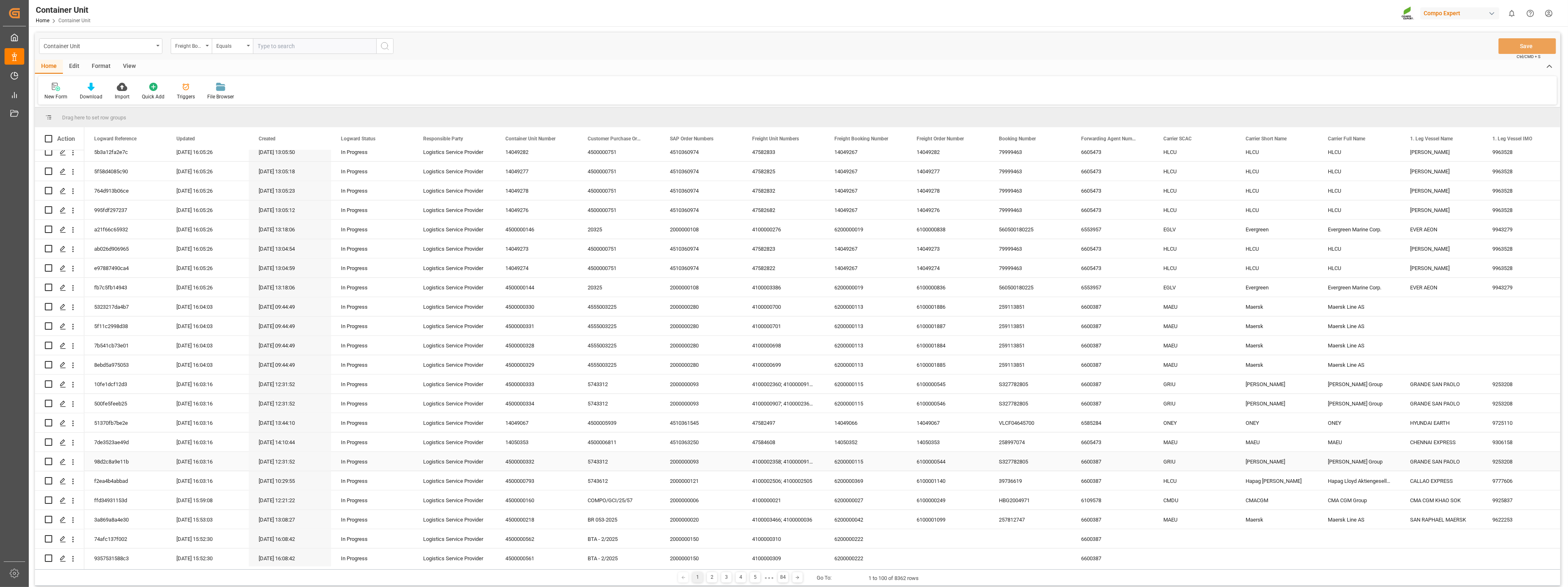
scroll to position [1520, 0]
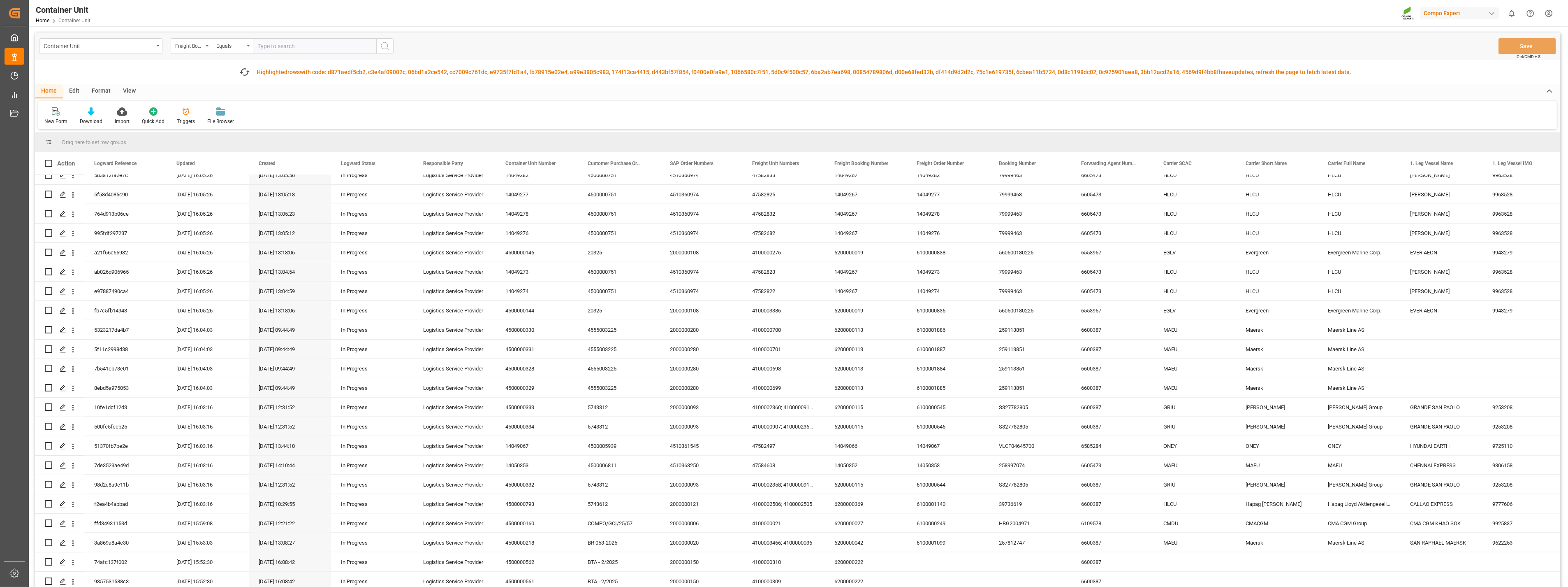
click at [296, 102] on div "New Form Download Import Quick Add Triggers File Browser" at bounding box center [797, 115] width 1518 height 29
click at [1490, 60] on div "Fetch latest updates Highlighted rows with code: d871aedf5cb2, c3e4af09002c, 06…" at bounding box center [797, 72] width 1525 height 25
click at [1549, 15] on html "Created by potrace 1.15, written by Peter Selinger 2001-2017 Created by potrace…" at bounding box center [784, 294] width 1568 height 587
click at [1419, 74] on div "Users & Roles" at bounding box center [1409, 79] width 38 height 12
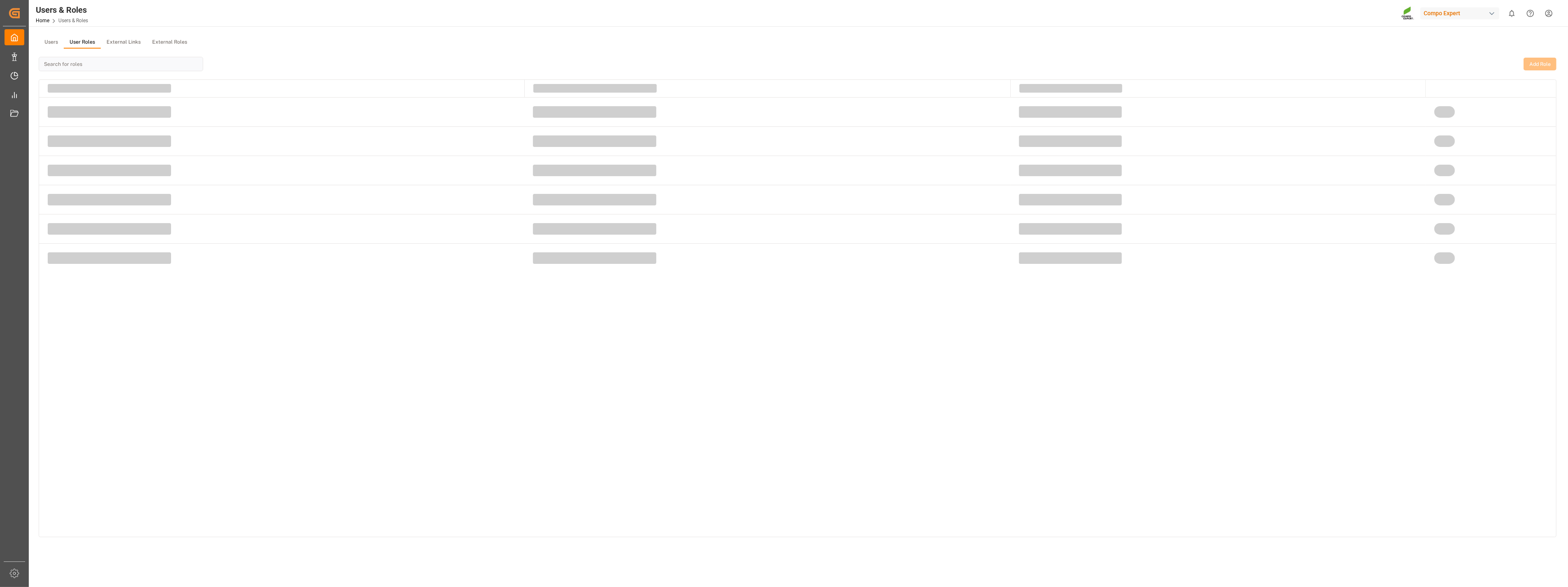
click at [84, 42] on button "User Roles" at bounding box center [82, 42] width 37 height 13
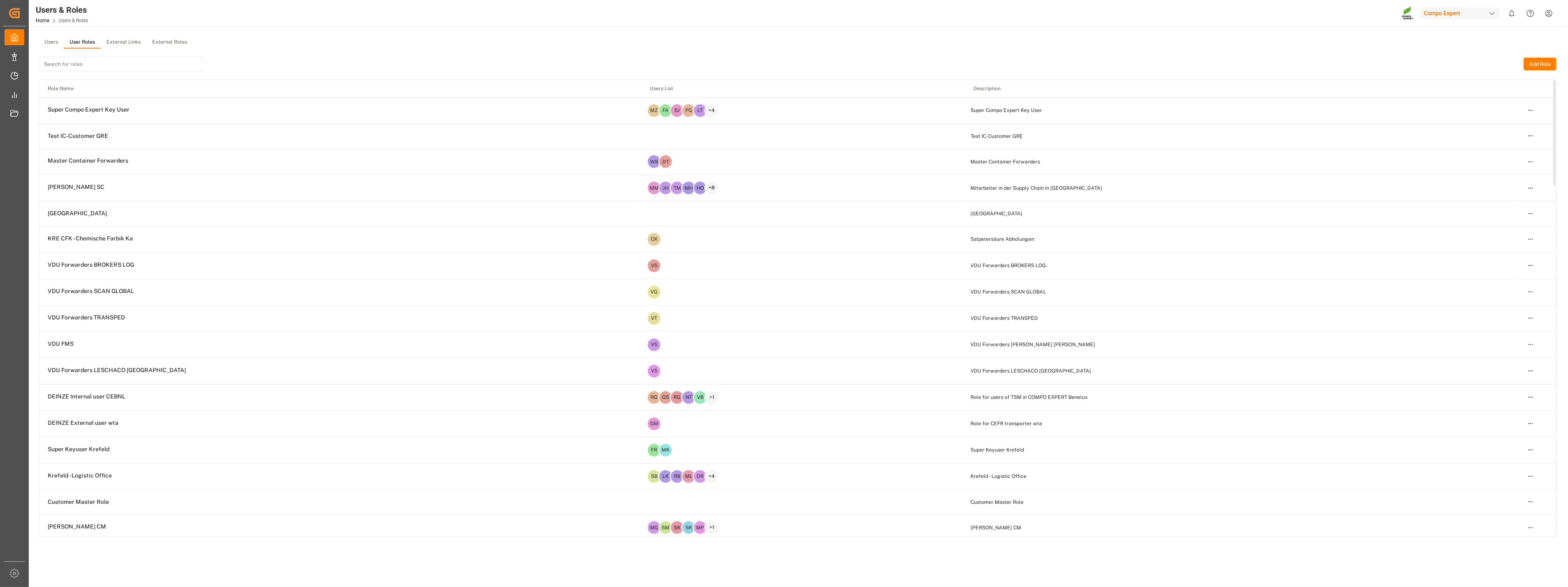
click at [79, 66] on input at bounding box center [121, 63] width 165 height 14
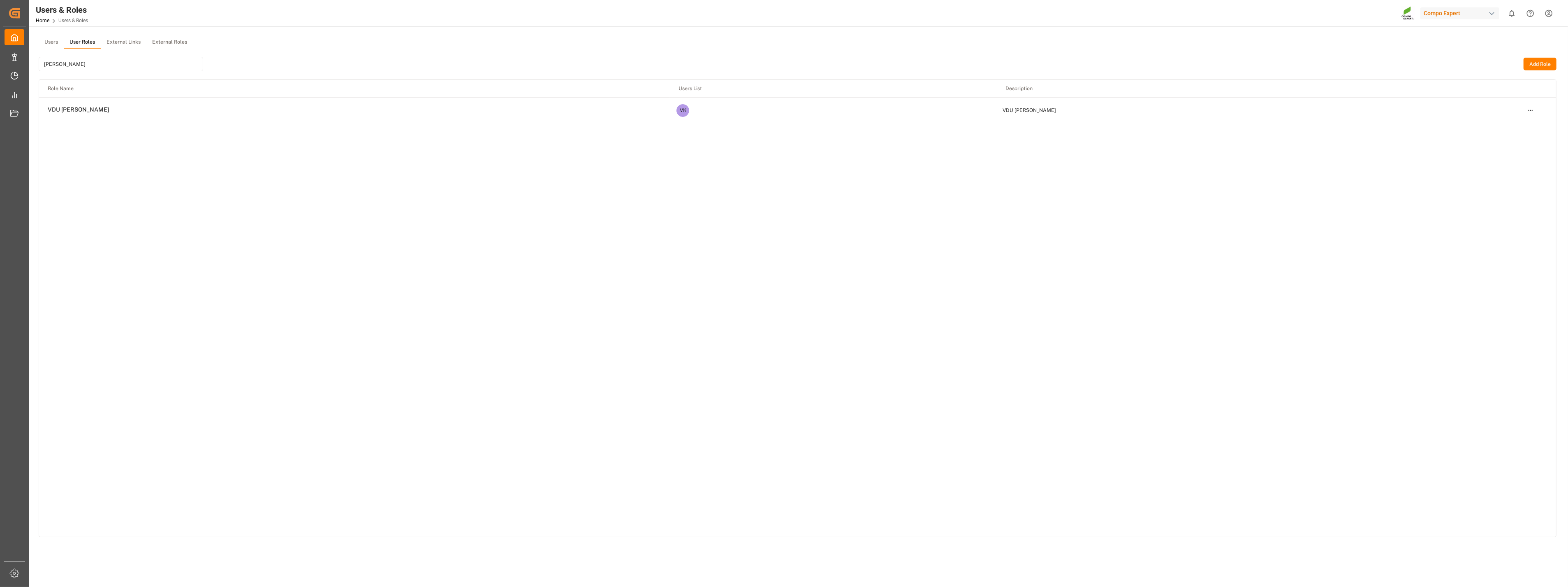
type input "[PERSON_NAME]"
click at [68, 109] on span "VDU KUKLA" at bounding box center [78, 109] width 61 height 8
click at [1532, 109] on html "Created by potrace 1.15, written by Peter Selinger 2001-2017 Created by potrace…" at bounding box center [784, 294] width 1568 height 587
click at [347, 52] on html "Created by potrace 1.15, written by Peter Selinger 2001-2017 Created by potrace…" at bounding box center [784, 294] width 1568 height 587
click at [1263, 299] on div "Role Name Users List Description VDU KUKLA VK VDU KUKLA Open menu" at bounding box center [797, 308] width 1516 height 457
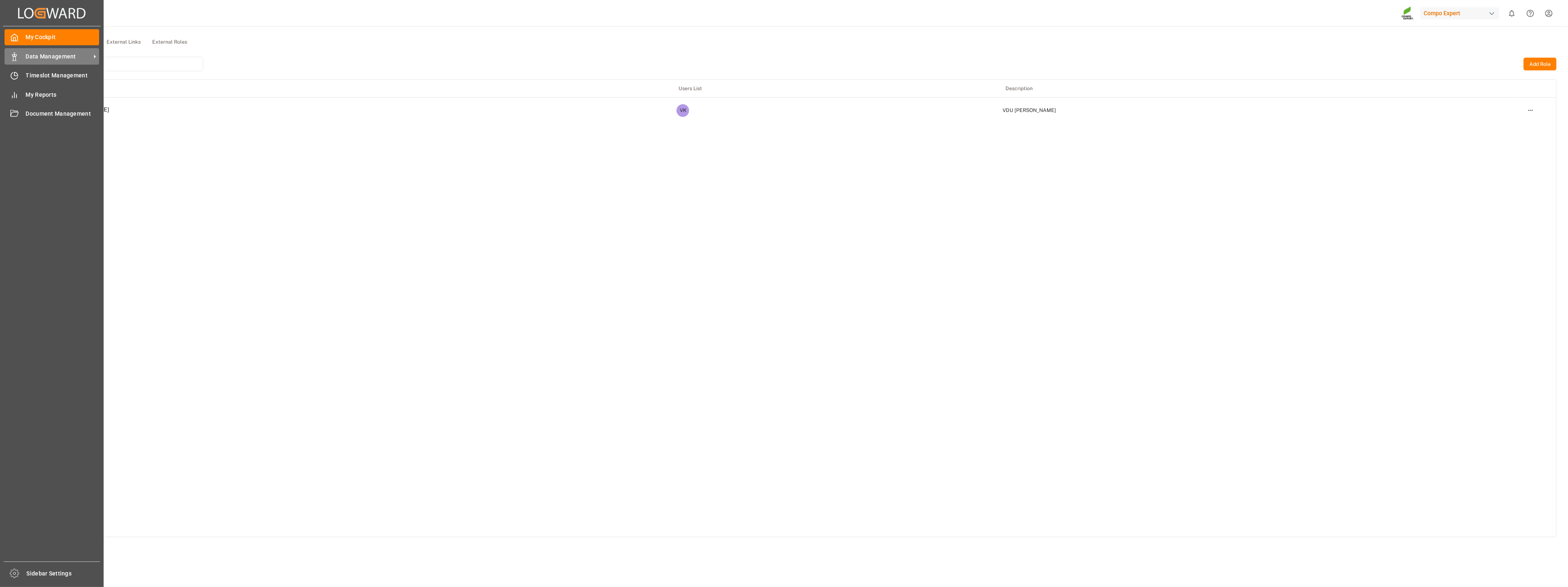
click at [13, 53] on icon at bounding box center [14, 57] width 8 height 8
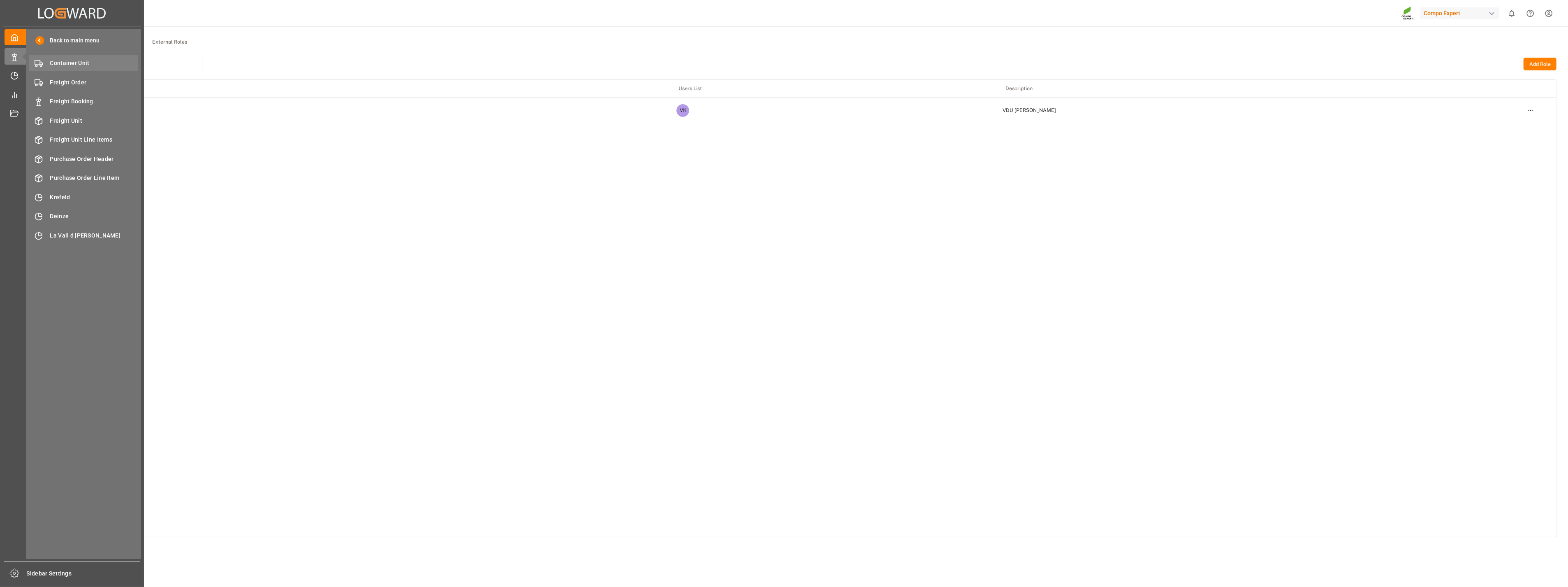
click at [85, 64] on span "Container Unit" at bounding box center [94, 63] width 89 height 8
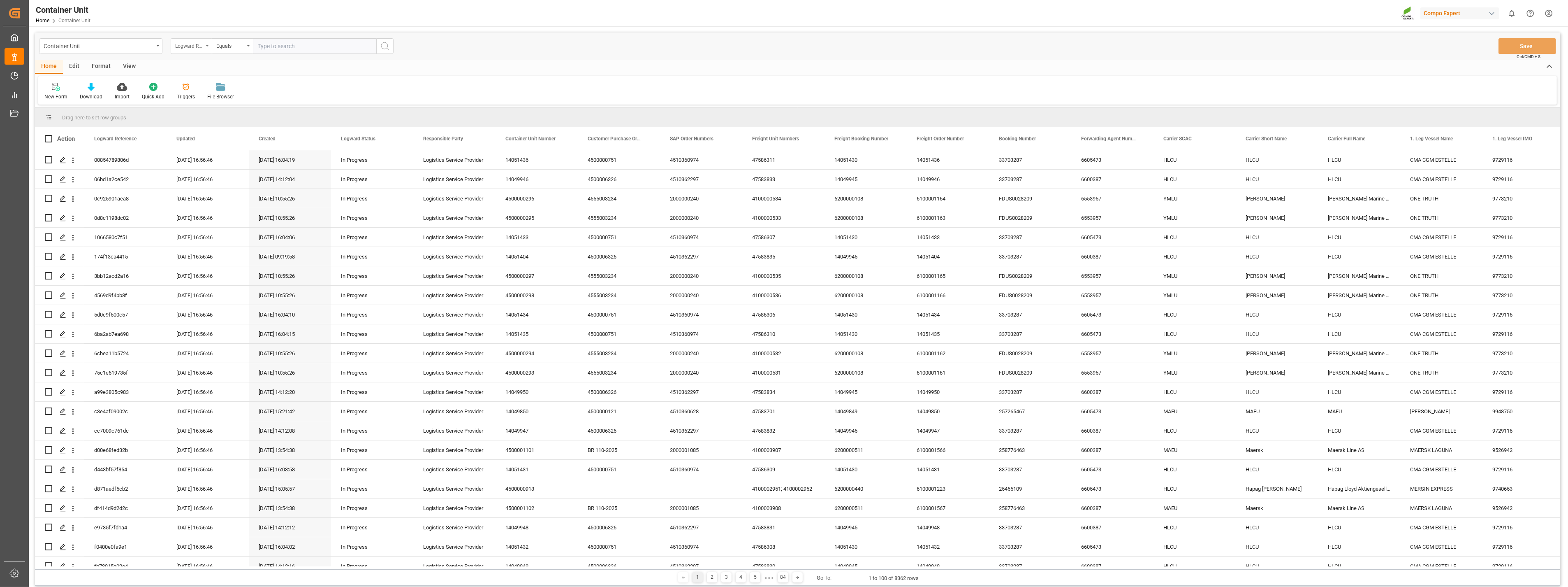
click at [207, 46] on icon "open menu" at bounding box center [207, 46] width 3 height 2
type input "sa"
click at [212, 85] on div "SAP Order Numbers" at bounding box center [232, 84] width 123 height 17
click at [249, 46] on icon "open menu" at bounding box center [249, 46] width 3 height 2
click at [227, 103] on div "Fuzzy search" at bounding box center [273, 101] width 123 height 17
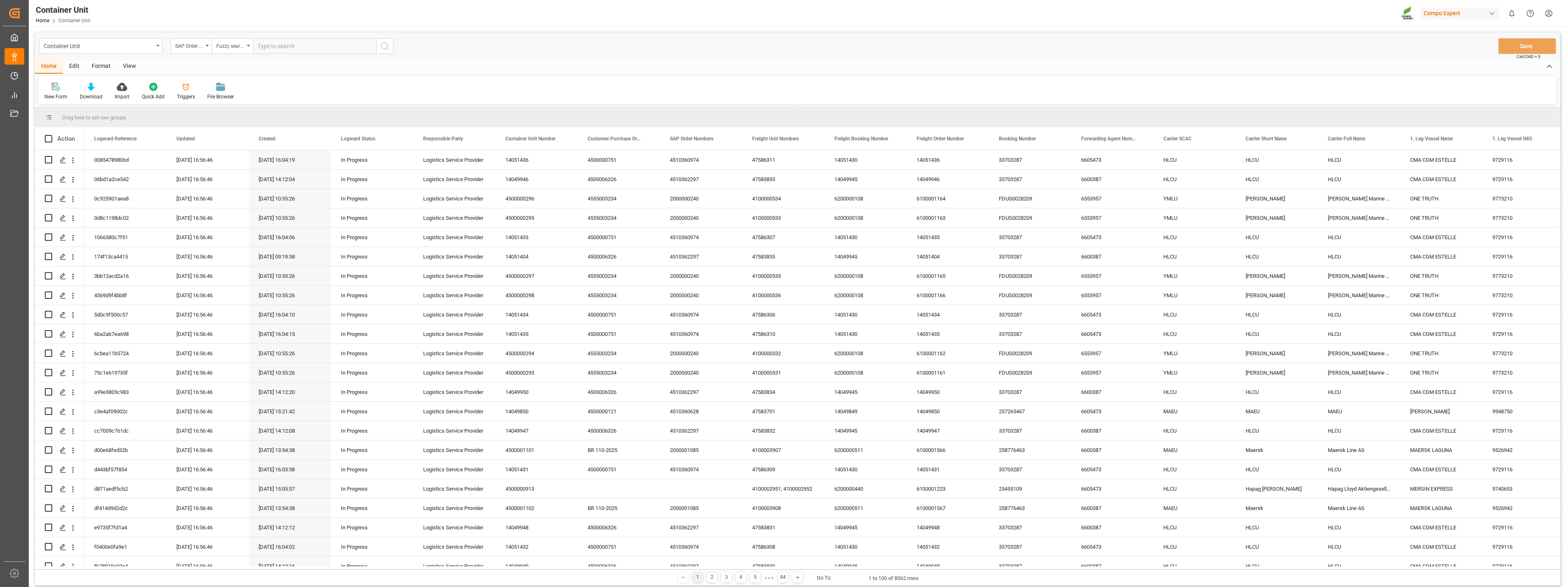
paste input "6607331"
type input "6"
click at [299, 47] on input "text" at bounding box center [314, 46] width 123 height 15
paste input "4510362156"
type input "4510362156"
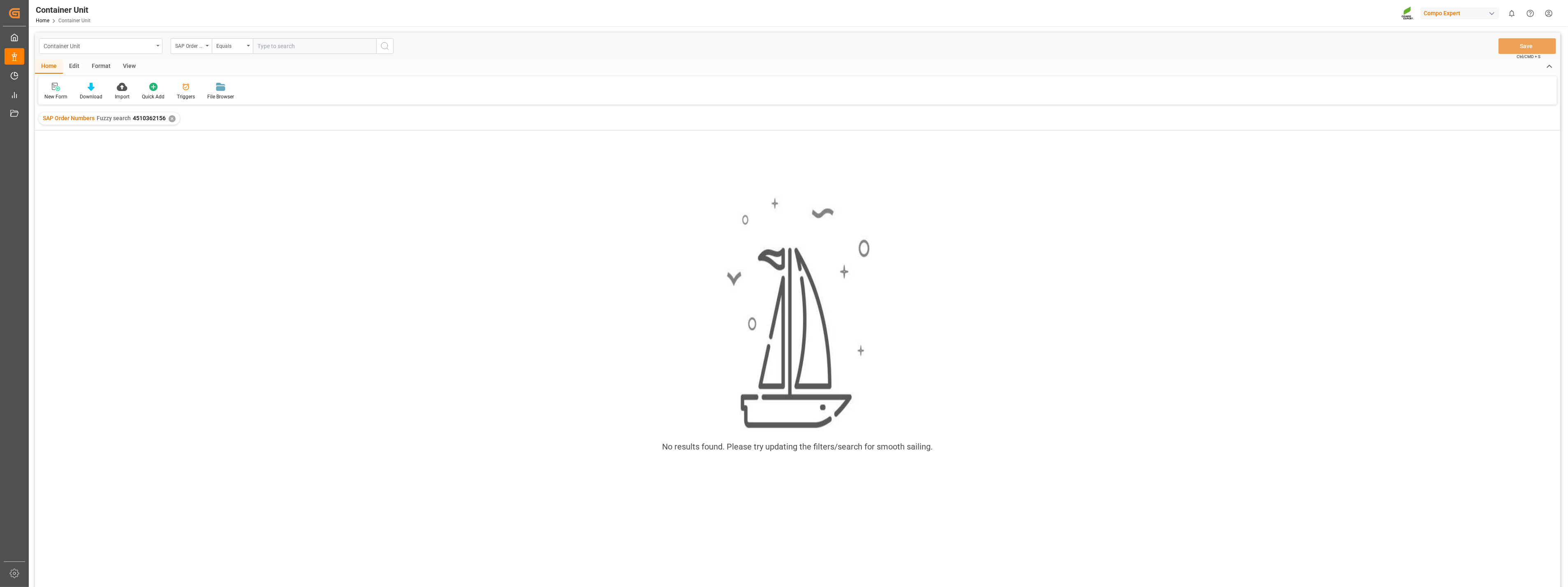
click at [156, 46] on div "Container Unit" at bounding box center [101, 46] width 123 height 15
click at [278, 81] on div "New Form Download Import Quick Add Triggers File Browser" at bounding box center [797, 91] width 1518 height 29
click at [206, 47] on div "SAP Order Numbers" at bounding box center [191, 46] width 41 height 15
click at [149, 112] on div "SAP Order Numbers Fuzzy search 4510362156 ✕" at bounding box center [797, 118] width 1525 height 23
click at [170, 120] on div "✕" at bounding box center [172, 118] width 7 height 7
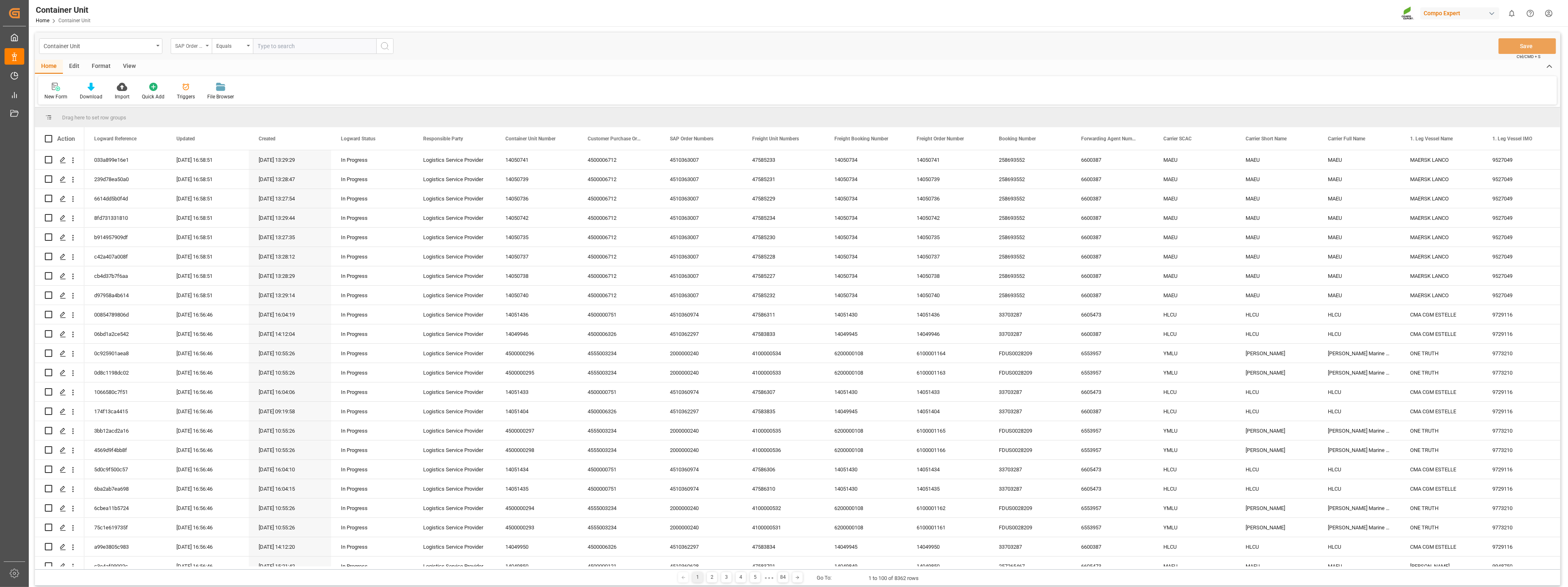
click at [207, 47] on div "SAP Order Numbers" at bounding box center [191, 46] width 41 height 15
type input "fre"
click at [204, 103] on div "Freight Booking Number" at bounding box center [232, 101] width 123 height 17
click at [280, 47] on input "text" at bounding box center [314, 46] width 123 height 15
type input "14052172"
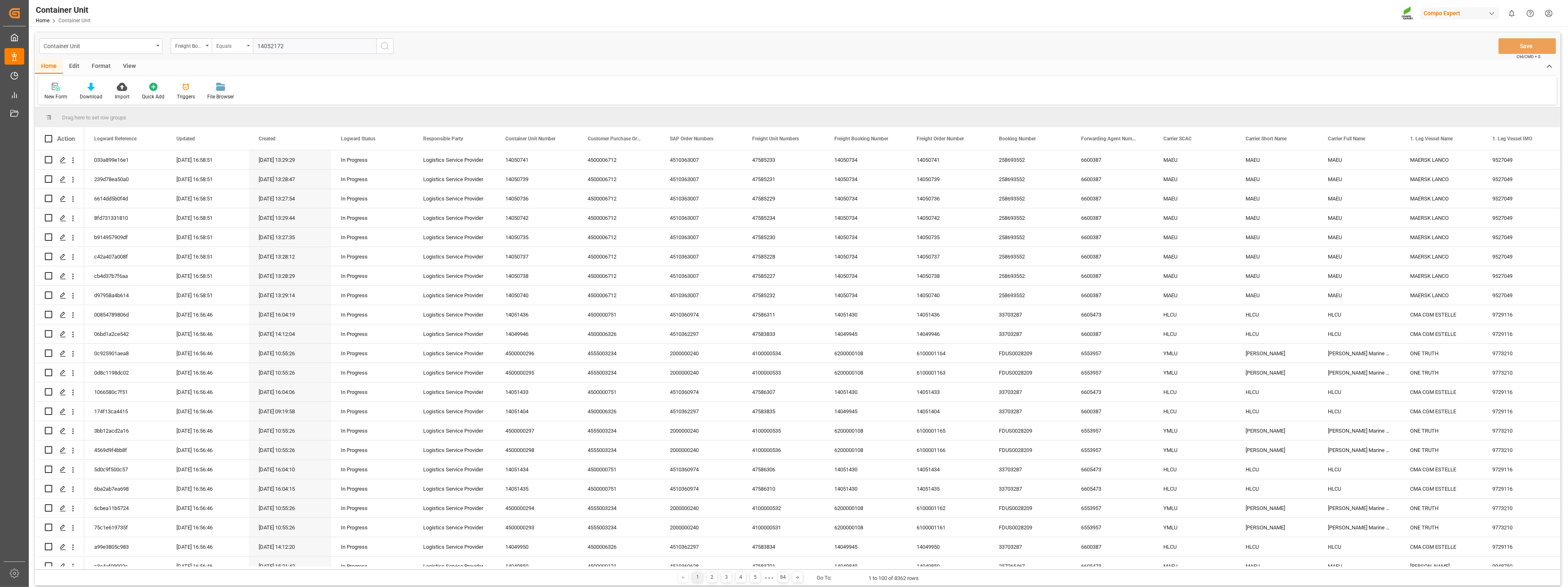
click at [243, 45] on div "Equals" at bounding box center [230, 45] width 28 height 9
drag, startPoint x: 301, startPoint y: 46, endPoint x: 147, endPoint y: 41, distance: 154.1
click at [147, 41] on div "Container Unit Freight Booking Number Equals Equals Fuzzy search Not equal Star…" at bounding box center [216, 46] width 354 height 15
click at [248, 48] on div "Equals" at bounding box center [232, 46] width 41 height 15
click at [260, 103] on div "Fuzzy search" at bounding box center [273, 101] width 123 height 17
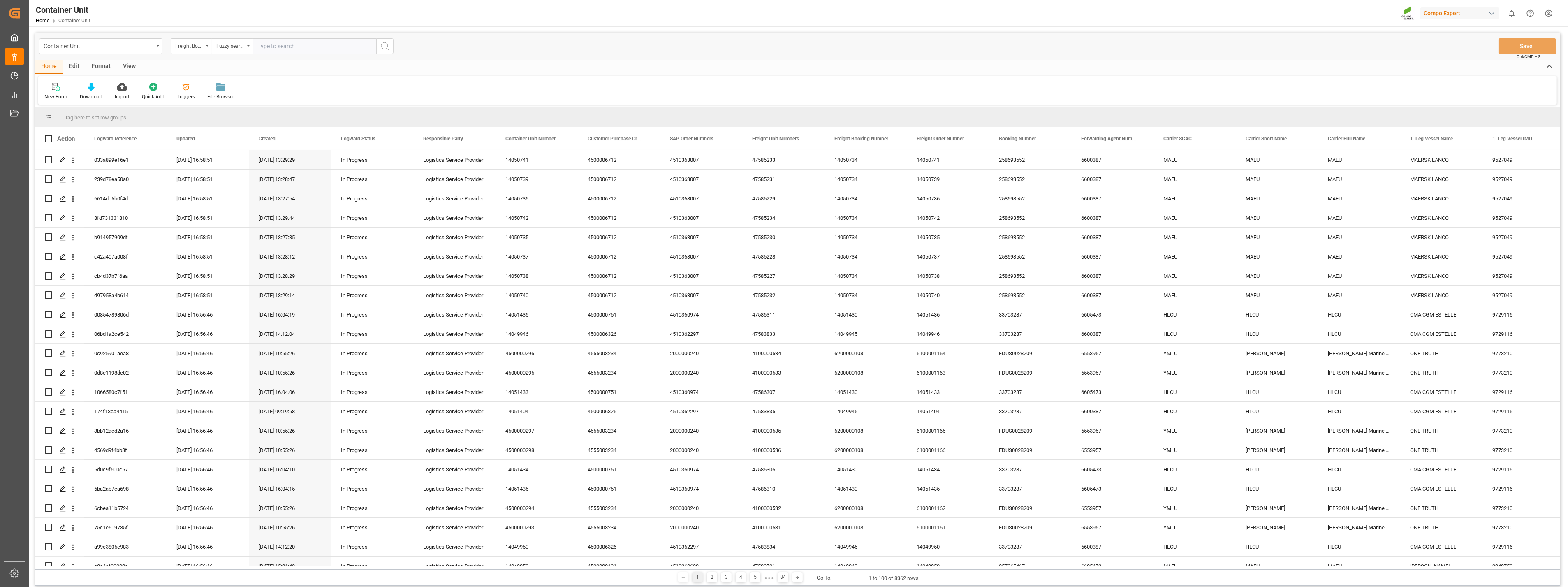
paste input "14052172"
type input "14052172"
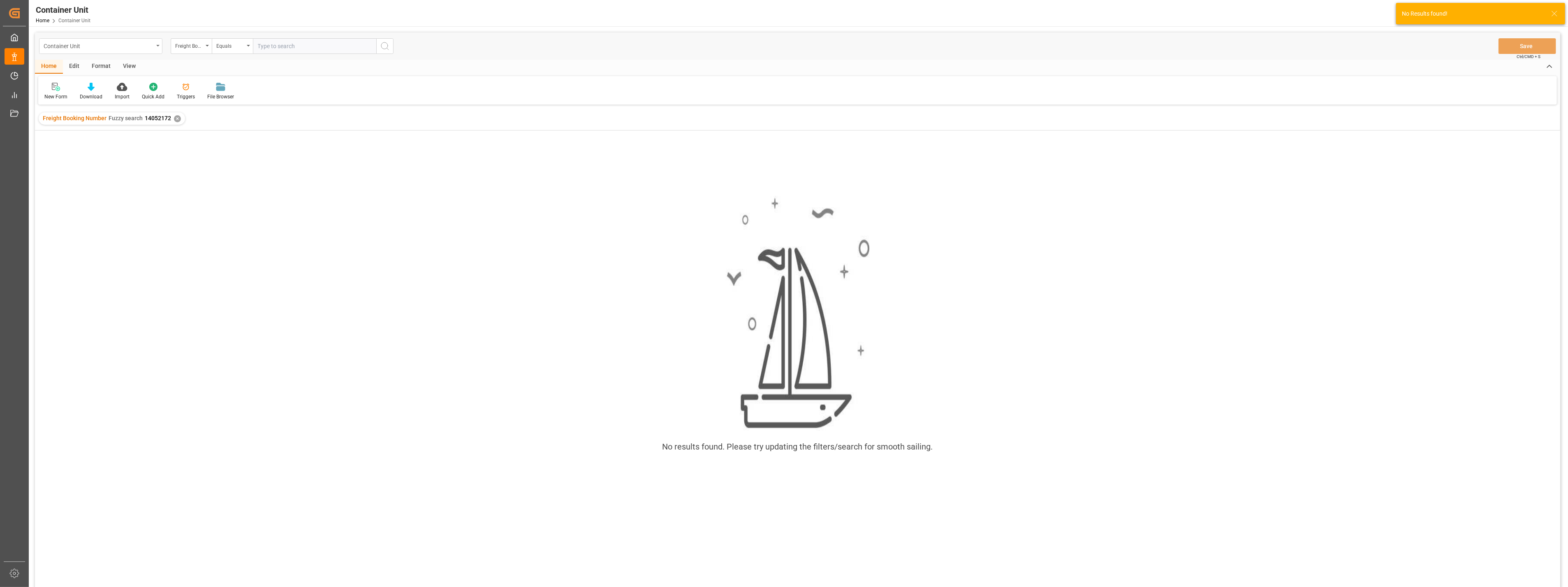
click at [156, 46] on icon "open menu" at bounding box center [158, 46] width 3 height 2
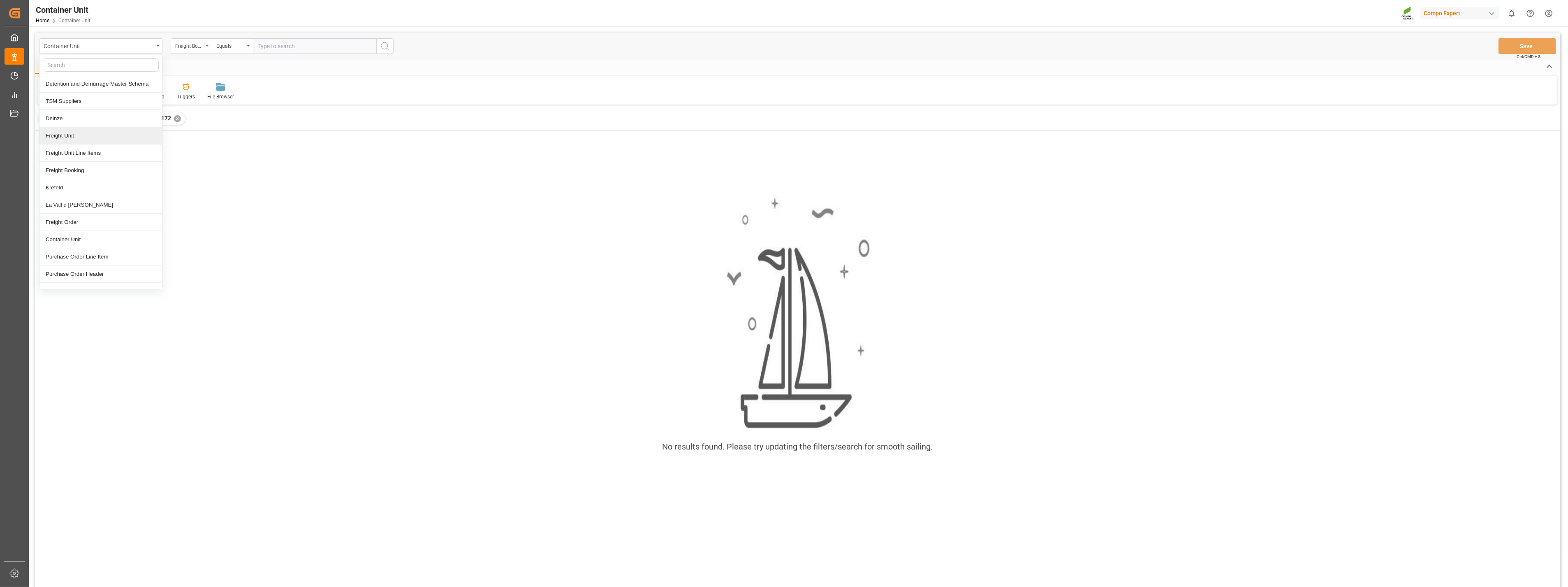
click at [58, 142] on div "Freight Unit" at bounding box center [101, 135] width 123 height 17
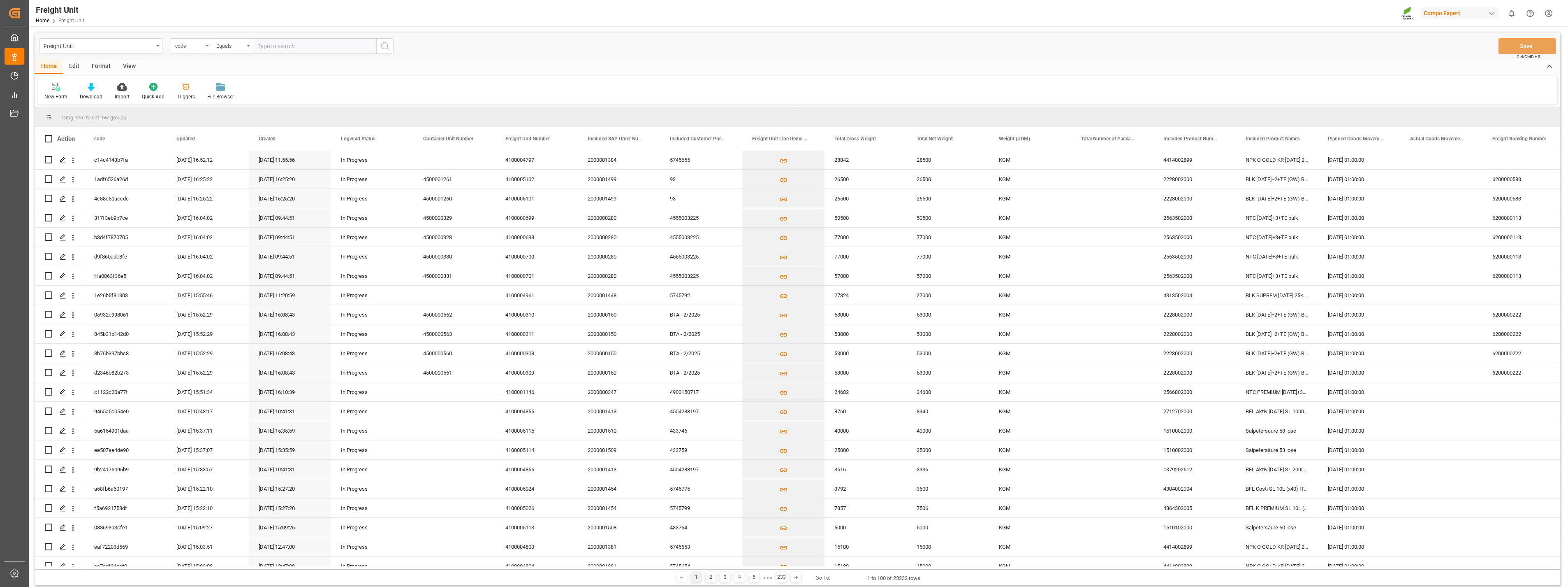
click at [205, 47] on div "code" at bounding box center [191, 46] width 41 height 15
click at [216, 176] on div "Freight Unit Number" at bounding box center [232, 170] width 123 height 17
click at [291, 42] on input "text" at bounding box center [314, 46] width 123 height 15
paste input "14052172"
type input "14052172"
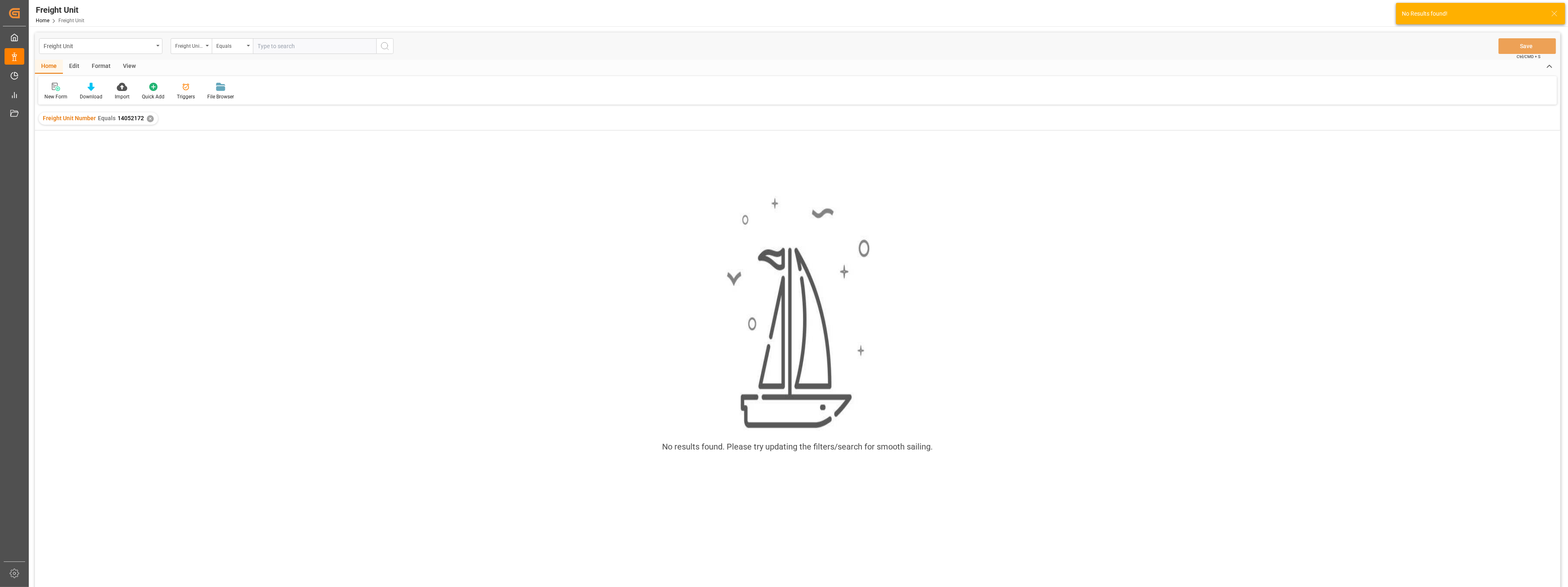
click at [147, 120] on div "✕" at bounding box center [150, 118] width 7 height 7
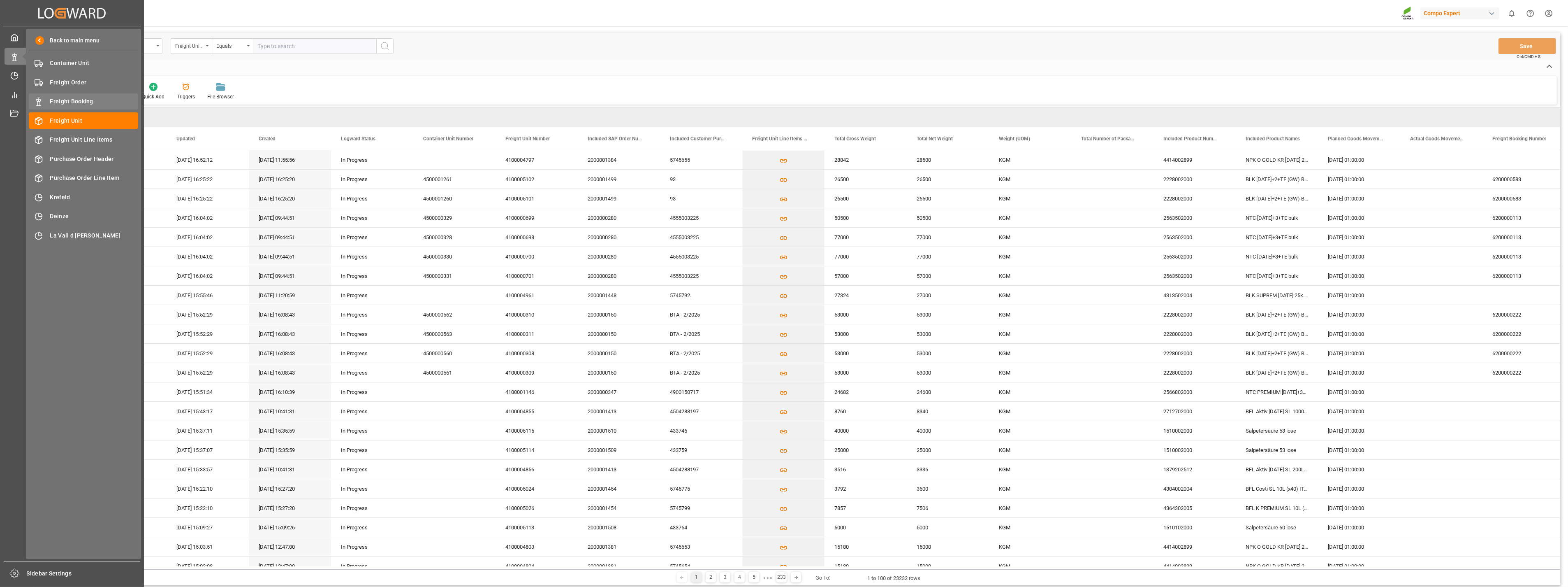
click at [69, 102] on span "Freight Booking" at bounding box center [94, 101] width 89 height 8
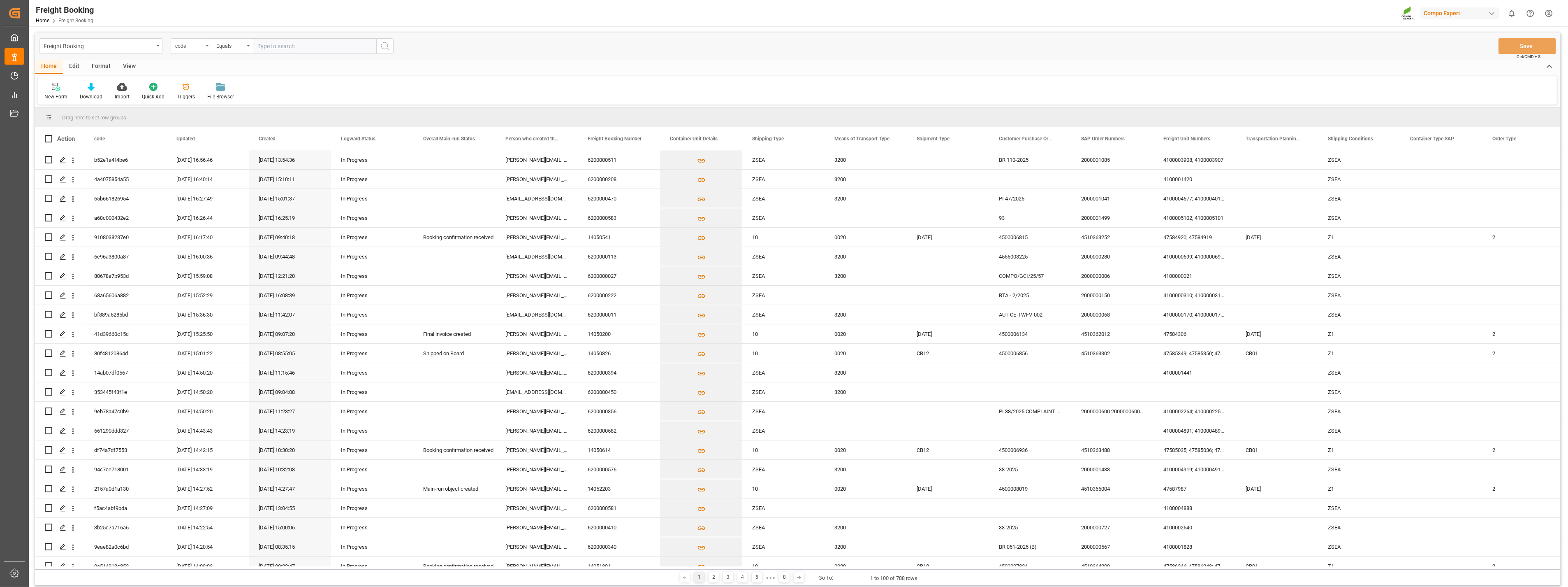
click at [209, 44] on div "code" at bounding box center [191, 46] width 41 height 15
click at [188, 190] on div "Freight Booking Number" at bounding box center [232, 188] width 123 height 17
click at [307, 40] on input "text" at bounding box center [314, 46] width 123 height 15
paste input "14052172"
type input "14052172"
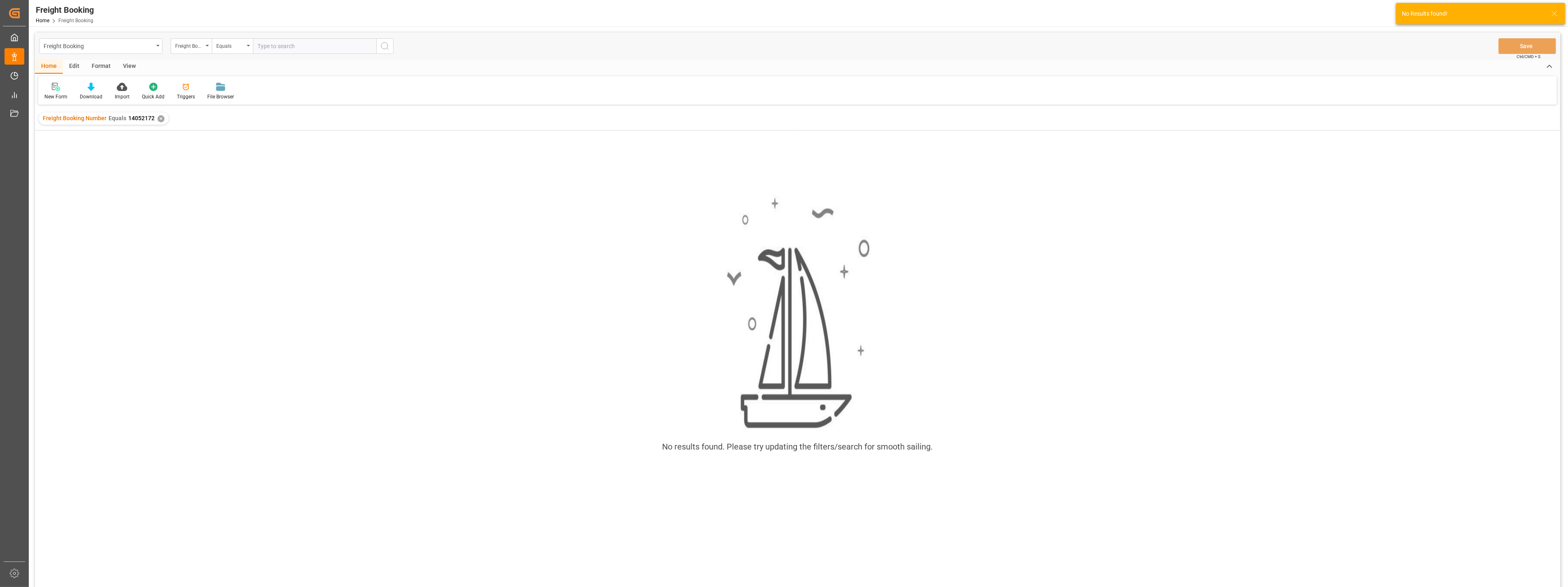
click at [158, 117] on div "✕" at bounding box center [161, 118] width 7 height 7
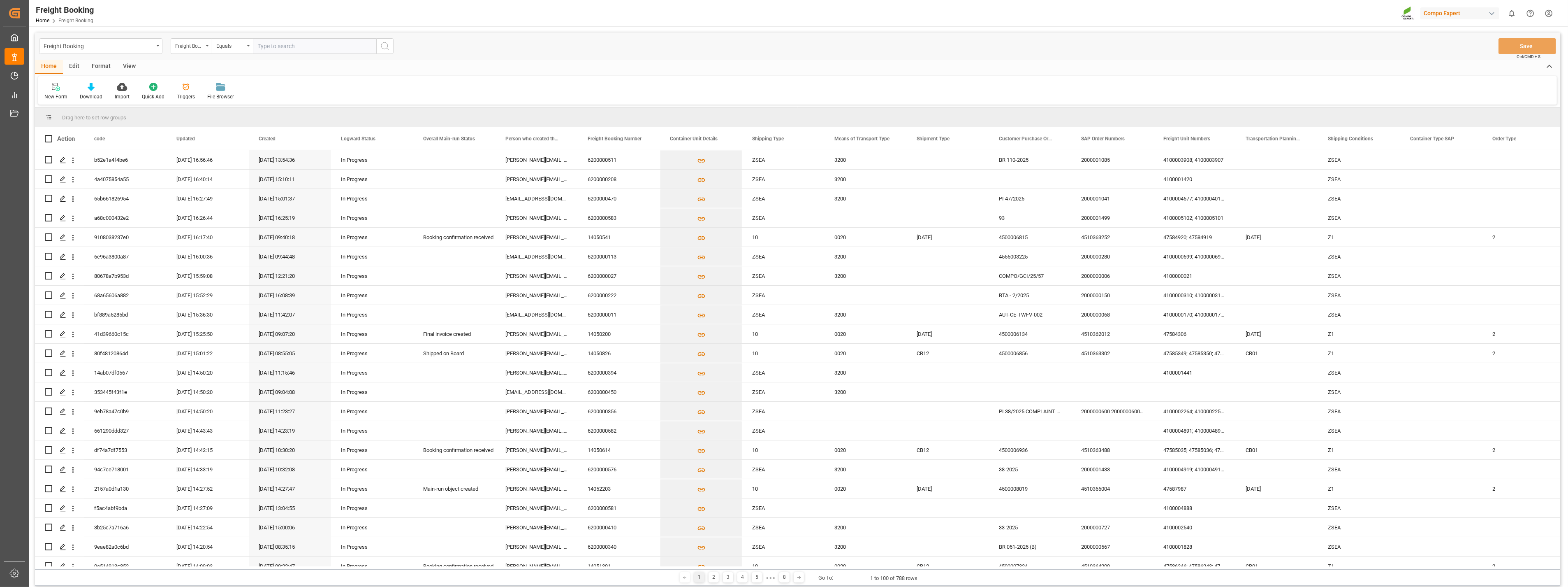
click at [511, 97] on div "New Form Download Import Quick Add Triggers File Browser" at bounding box center [797, 91] width 1518 height 29
click at [446, 28] on div "Freight Booking Freight Booking Number Equals Save Ctrl/CMD + S Home Edit Forma…" at bounding box center [797, 354] width 1538 height 656
click at [158, 43] on div "Freight Booking" at bounding box center [101, 46] width 123 height 15
click at [59, 235] on div "Container Unit" at bounding box center [101, 239] width 123 height 17
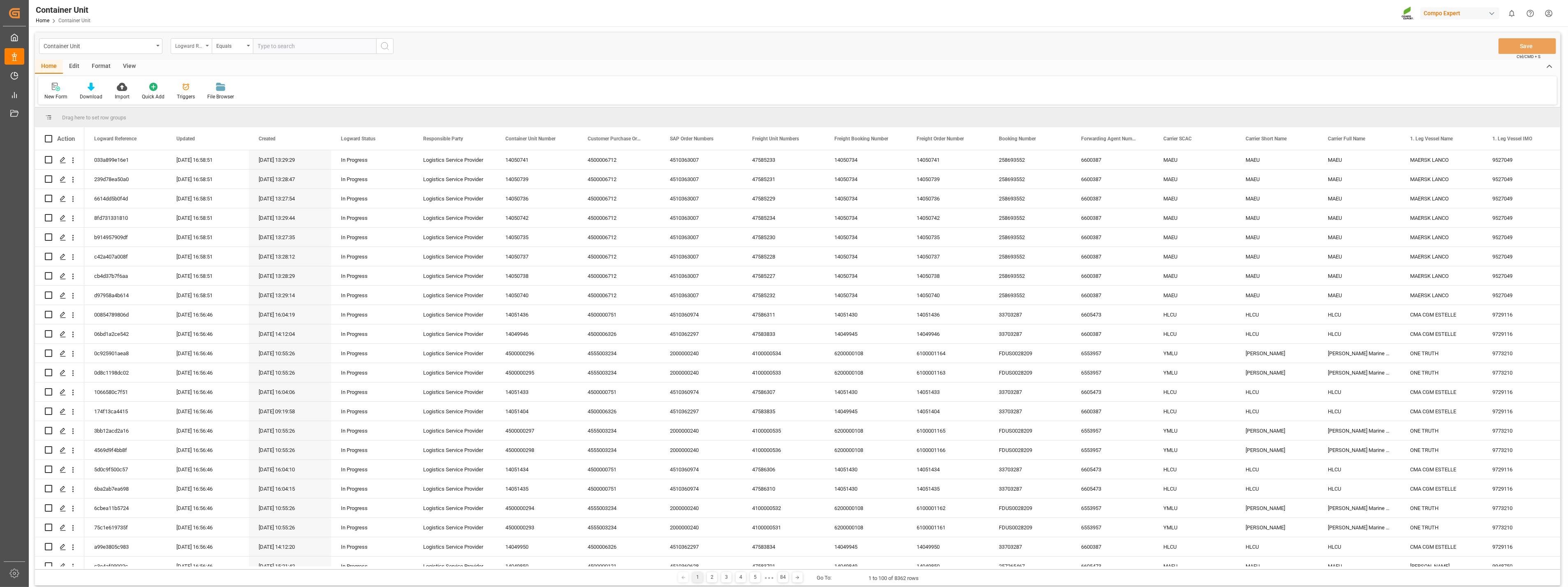
click at [206, 43] on div "Logward Reference" at bounding box center [191, 46] width 41 height 15
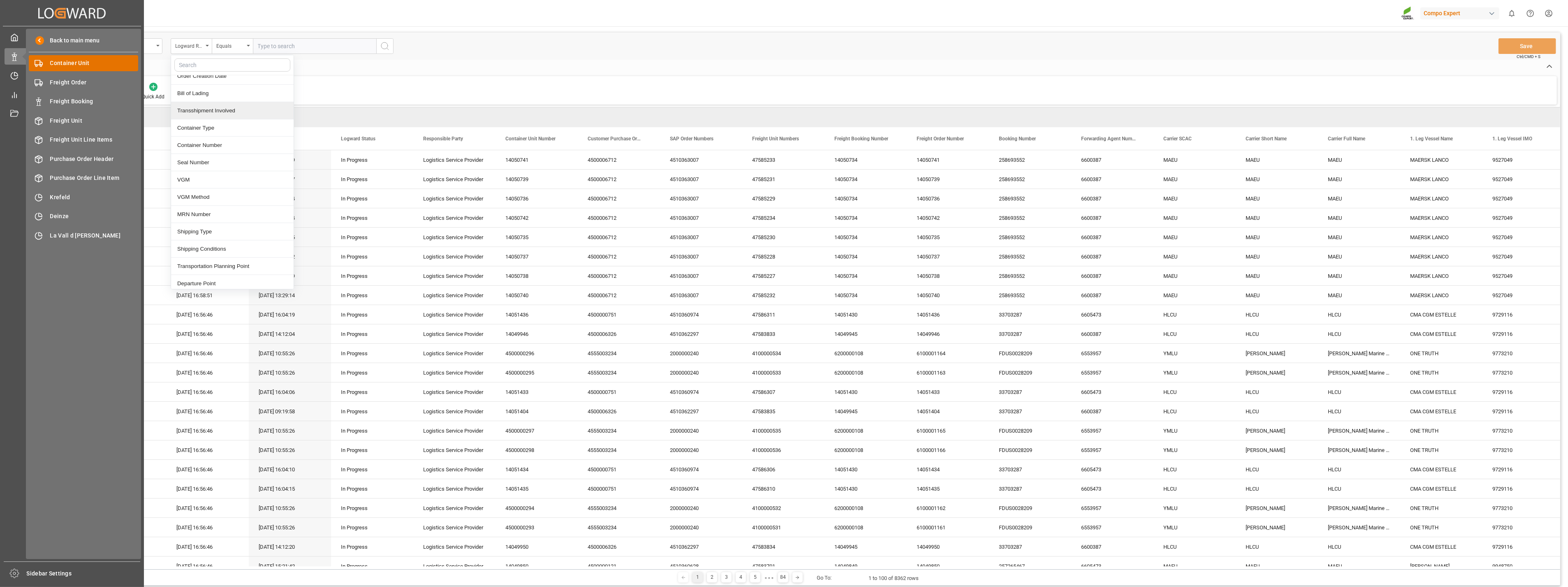
click at [64, 64] on span "Container Unit" at bounding box center [94, 63] width 89 height 8
click at [60, 59] on span "Container Unit" at bounding box center [94, 63] width 89 height 8
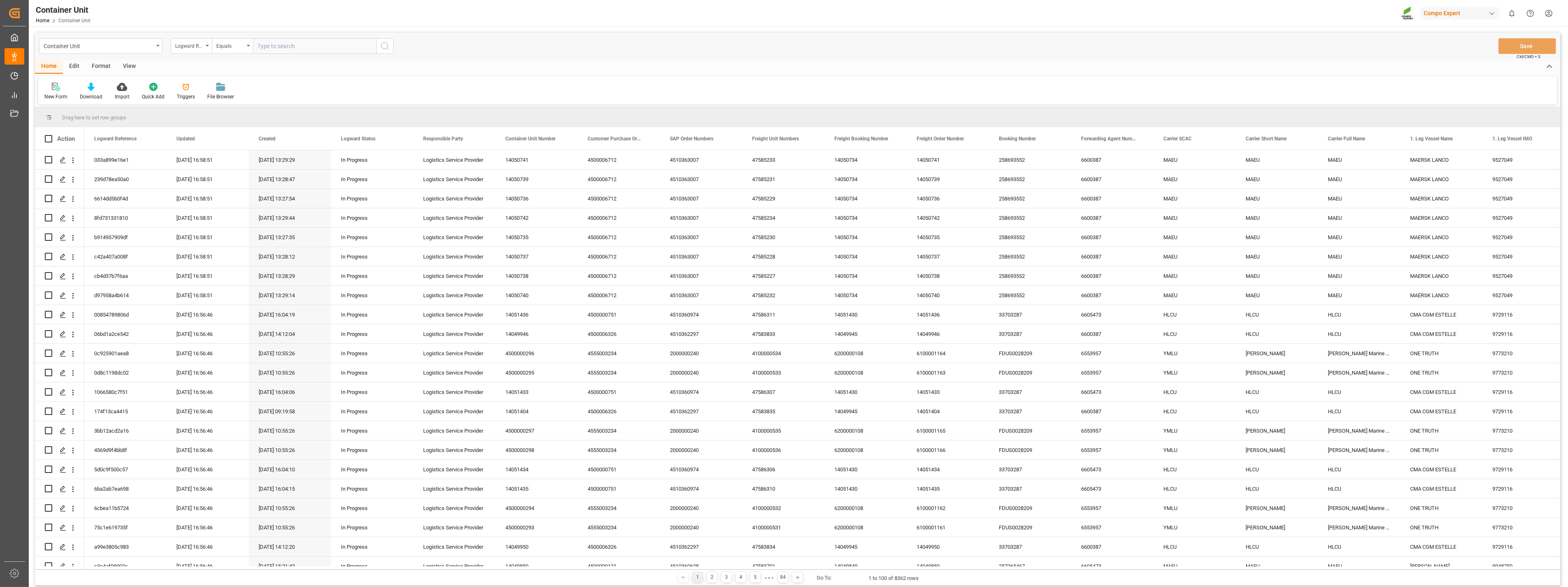
click at [407, 74] on div "Home Edit Format View" at bounding box center [797, 67] width 1525 height 14
click at [209, 44] on div "Logward Reference" at bounding box center [191, 46] width 41 height 15
click at [212, 82] on div "Logward Reference" at bounding box center [232, 84] width 123 height 17
click at [247, 47] on div "Equals" at bounding box center [232, 46] width 41 height 15
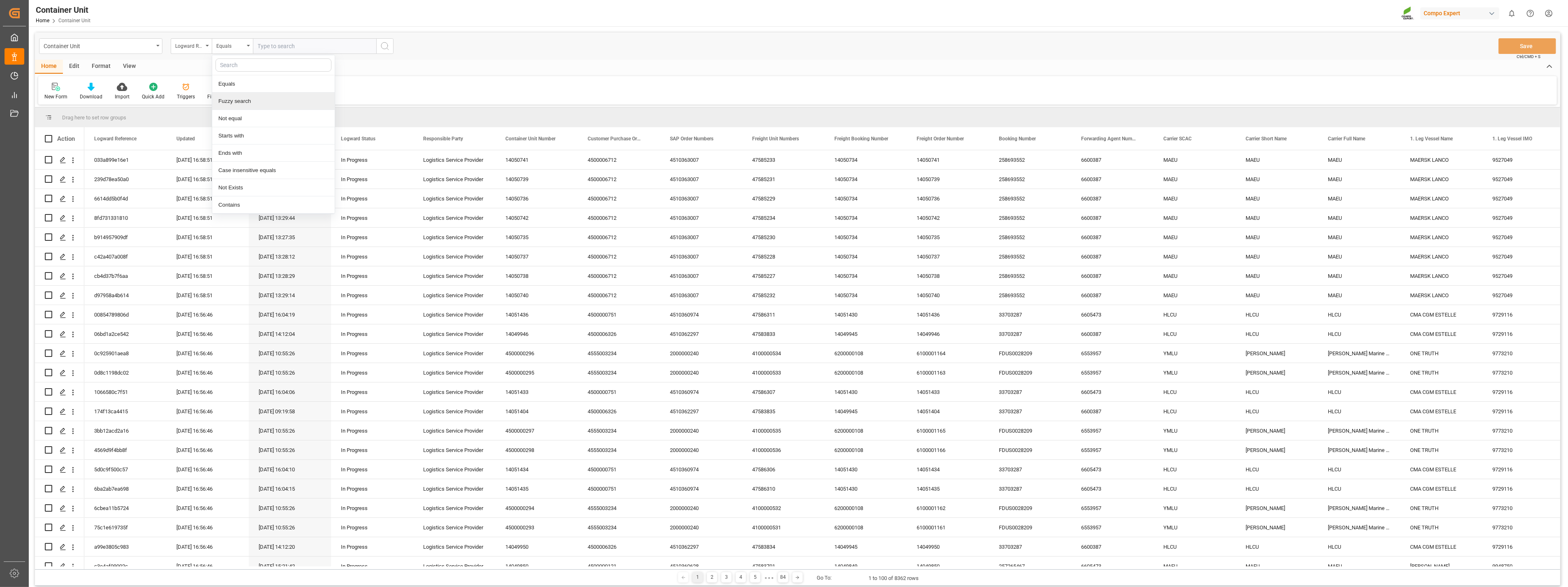
click at [261, 106] on div "Fuzzy search" at bounding box center [273, 101] width 123 height 17
click at [297, 47] on input "text" at bounding box center [314, 46] width 123 height 15
paste input "14052172"
type input "14052172"
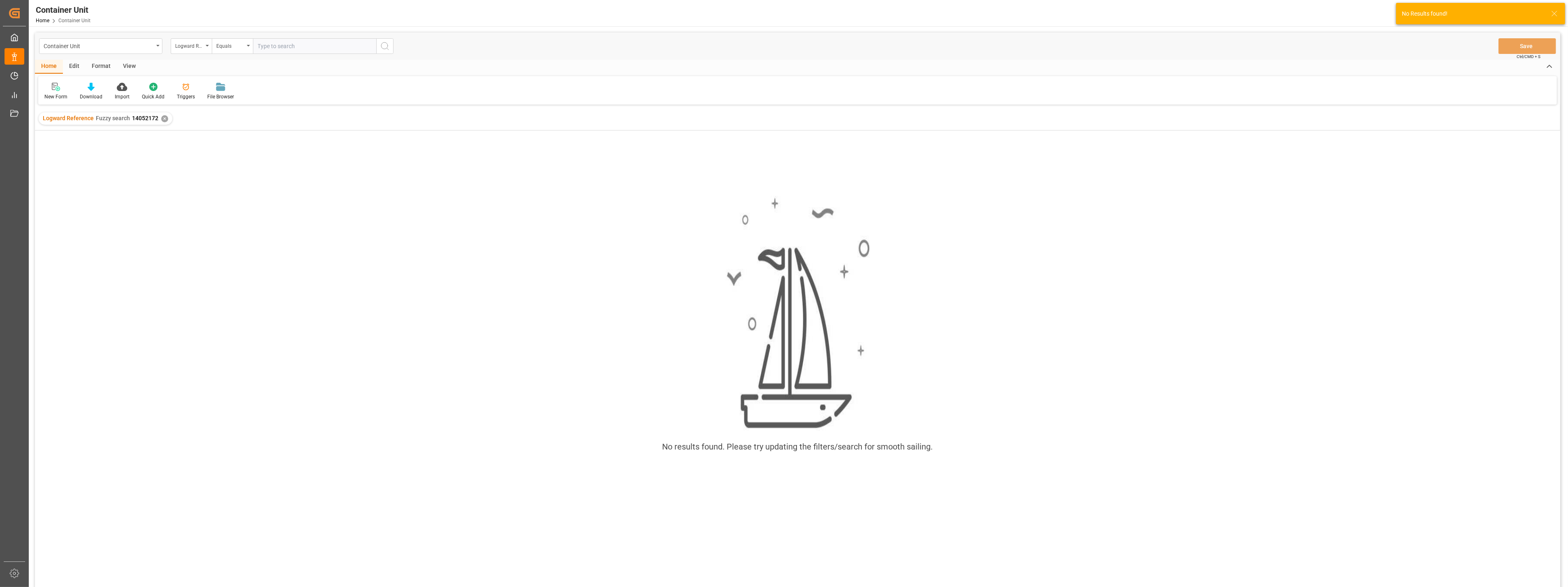
drag, startPoint x: 158, startPoint y: 118, endPoint x: 140, endPoint y: 122, distance: 18.4
click at [159, 118] on div "Logward Reference Fuzzy search 14052172 ✕" at bounding box center [106, 118] width 134 height 13
drag, startPoint x: 965, startPoint y: 75, endPoint x: 963, endPoint y: 59, distance: 16.1
click at [967, 75] on div "Home Edit Format View New Form Download Import Quick Add Triggers File Browser" at bounding box center [797, 82] width 1525 height 45
click at [822, 439] on div "No results found. Please try updating the filters/search for smooth sailing." at bounding box center [797, 328] width 1525 height 278
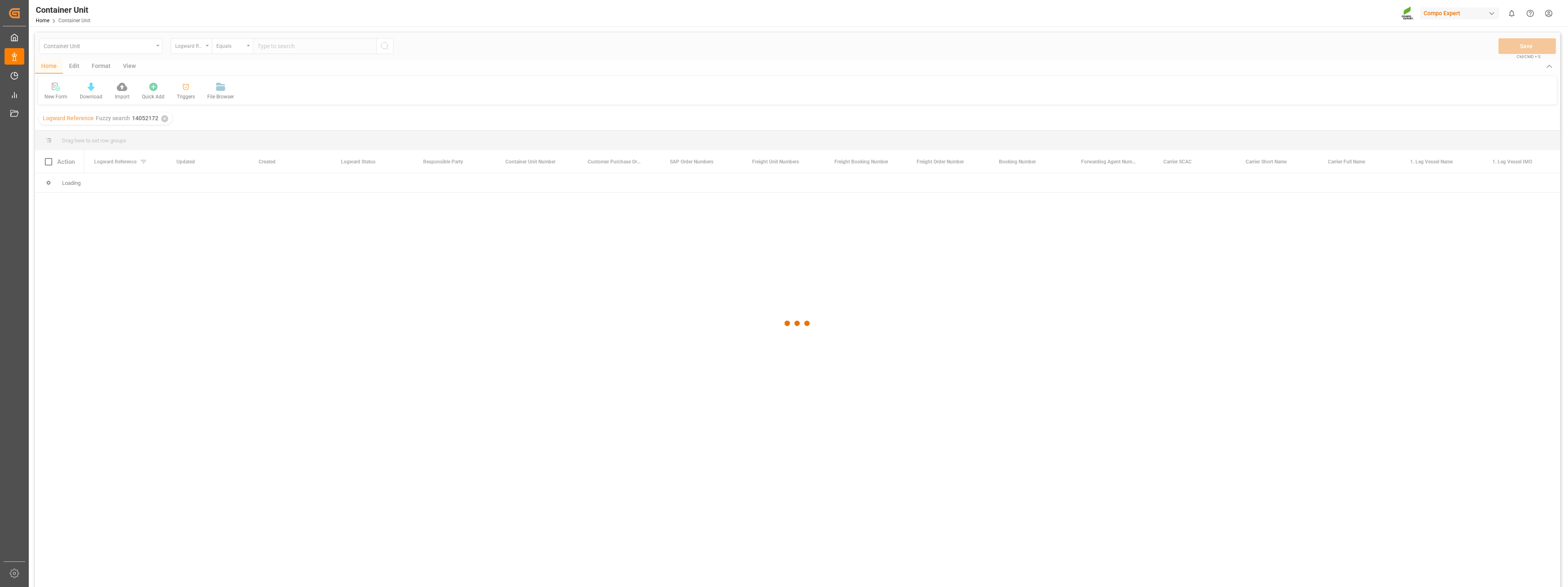
click at [759, 347] on div at bounding box center [797, 323] width 1525 height 582
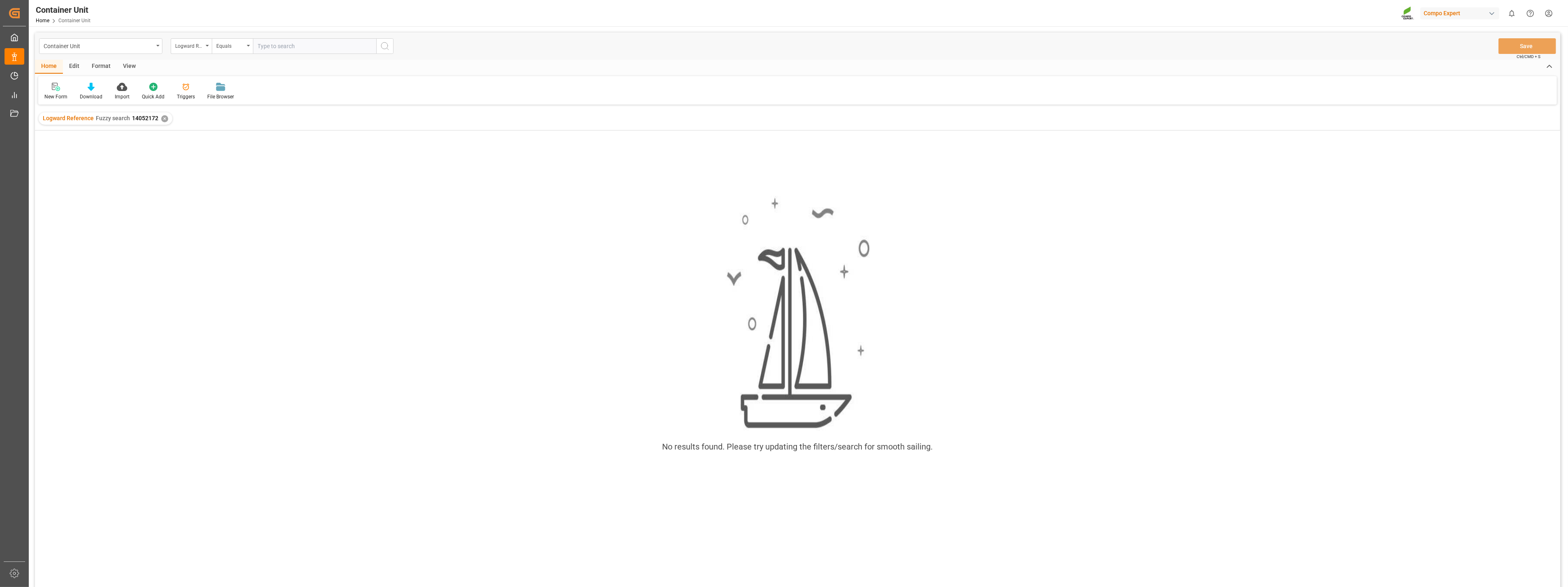
click at [445, 475] on div "No results found. Please try updating the filters/search for smooth sailing." at bounding box center [797, 369] width 1525 height 478
click at [162, 120] on div "✕" at bounding box center [165, 118] width 7 height 7
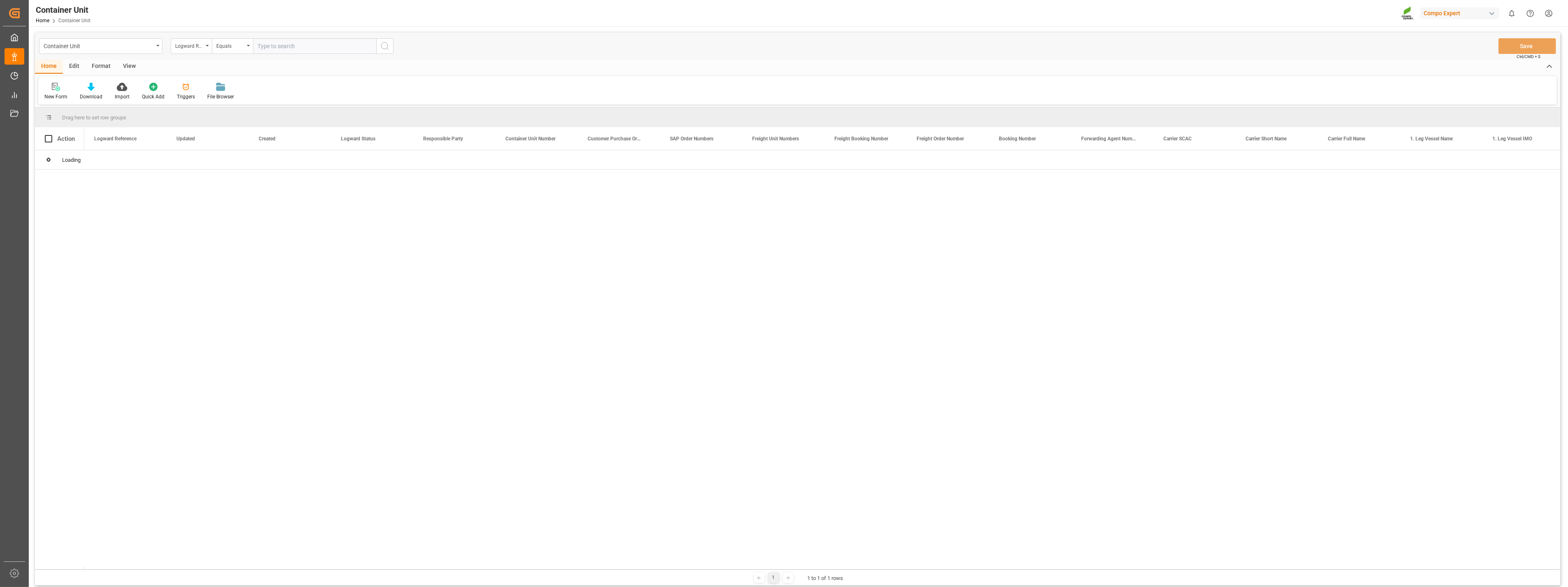
click at [648, 47] on div "Container Unit Logward Reference Equals Save Ctrl/CMD + S" at bounding box center [797, 46] width 1525 height 27
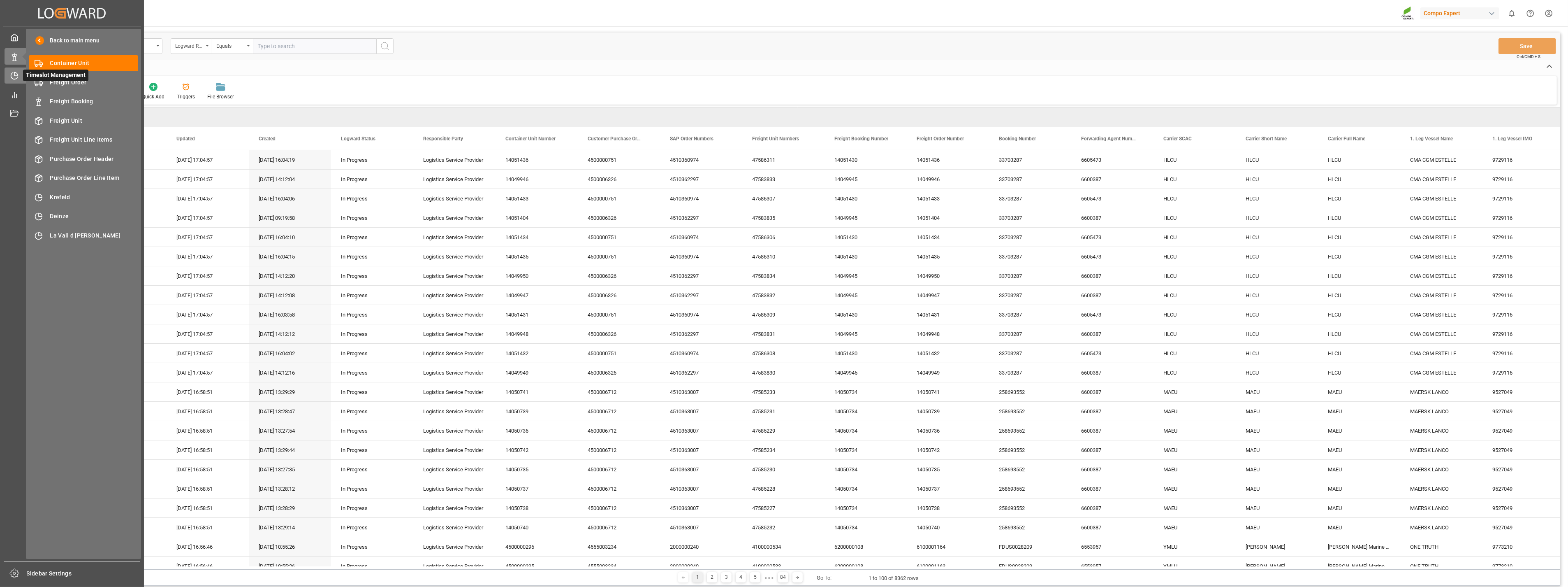
click at [14, 75] on icon at bounding box center [14, 76] width 8 height 8
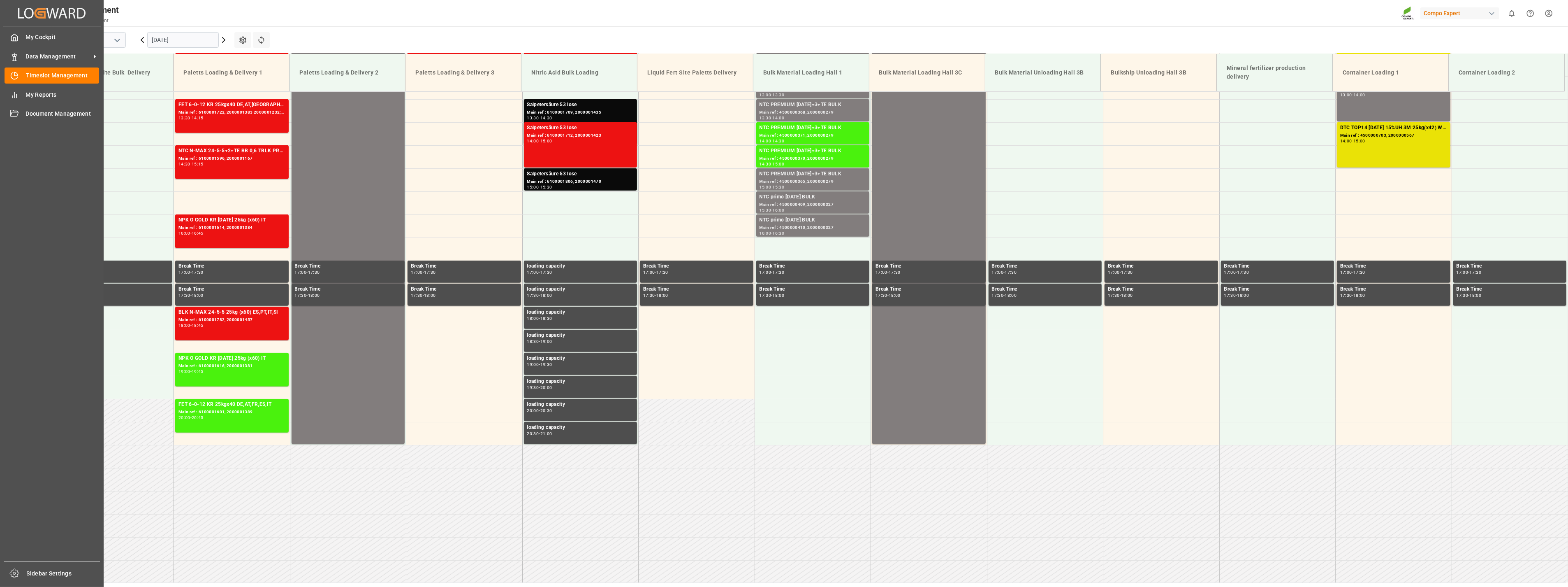
scroll to position [615, 0]
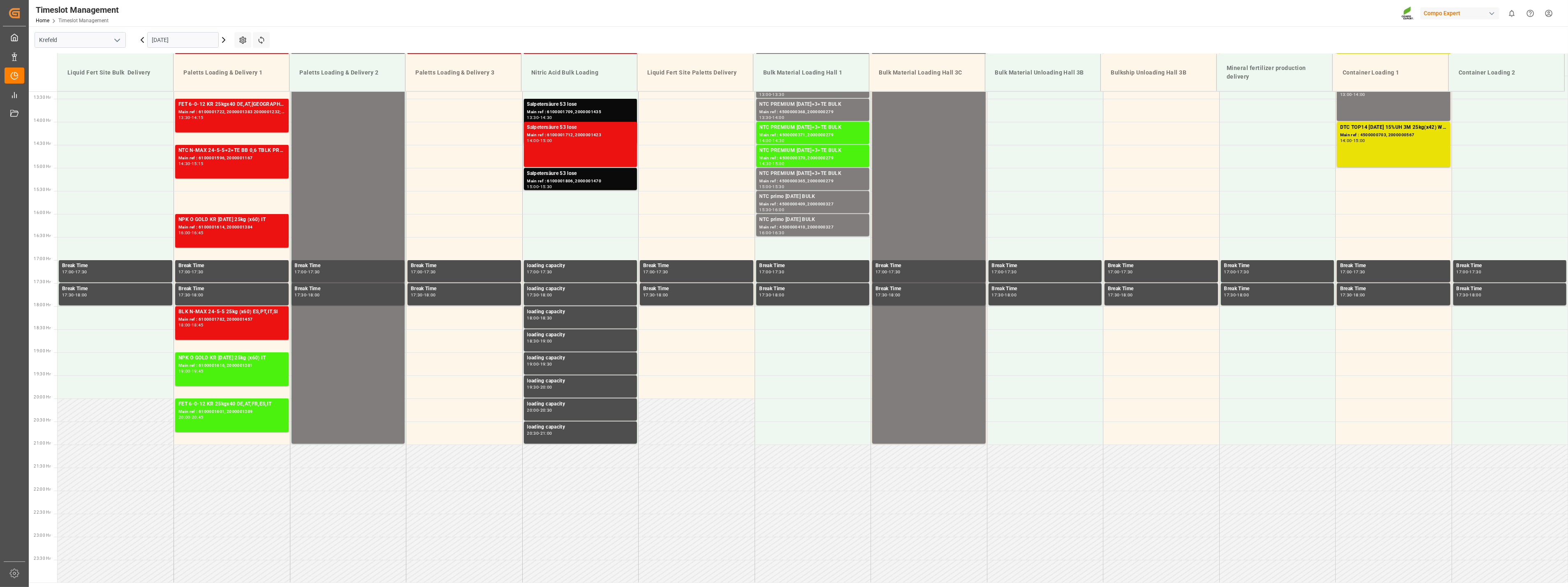
click at [118, 39] on icon "open menu" at bounding box center [117, 41] width 10 height 10
click at [57, 97] on div "La Vall d [PERSON_NAME]" at bounding box center [79, 96] width 90 height 19
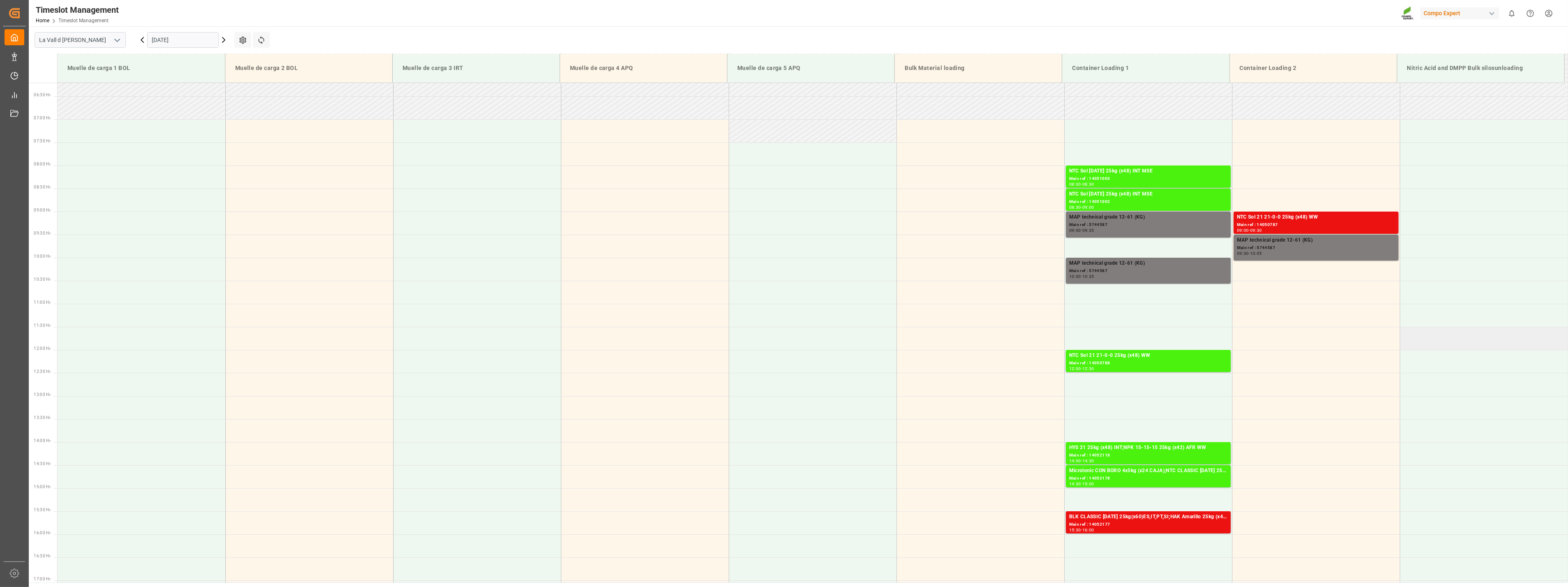
scroll to position [195, 0]
